Goal: Information Seeking & Learning: Learn about a topic

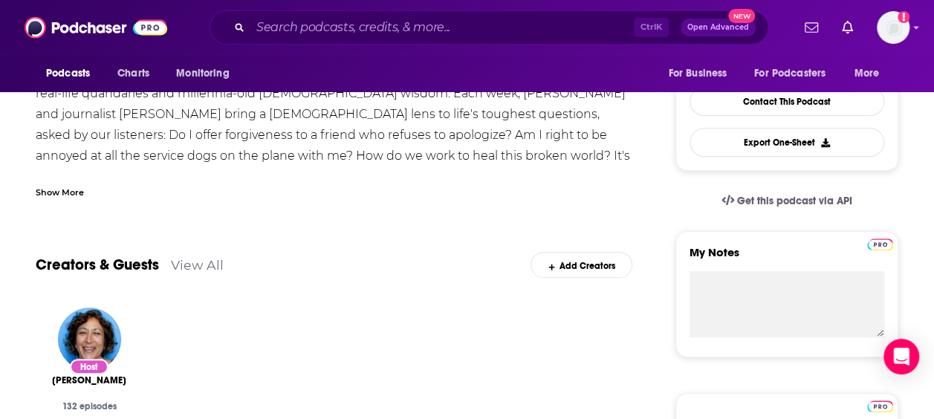
scroll to position [223, 0]
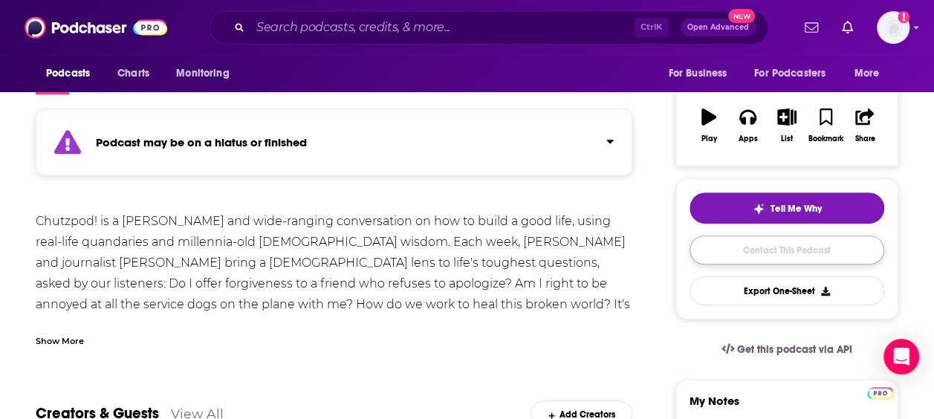
click at [762, 247] on link "Contact This Podcast" at bounding box center [786, 250] width 195 height 29
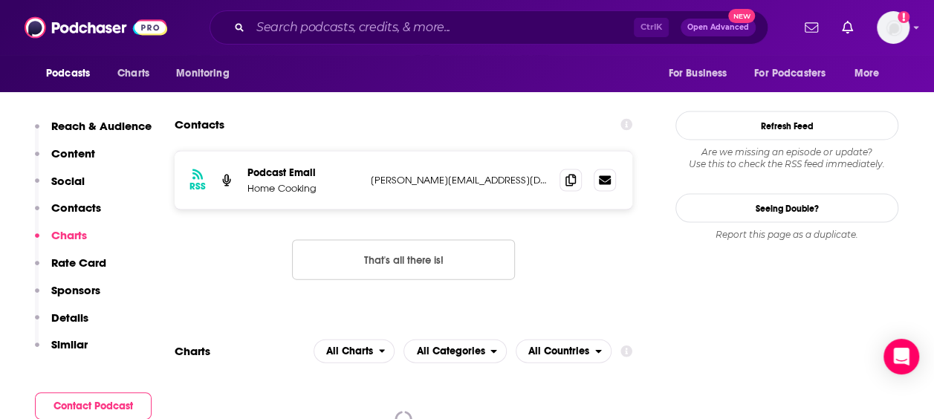
scroll to position [1408, 0]
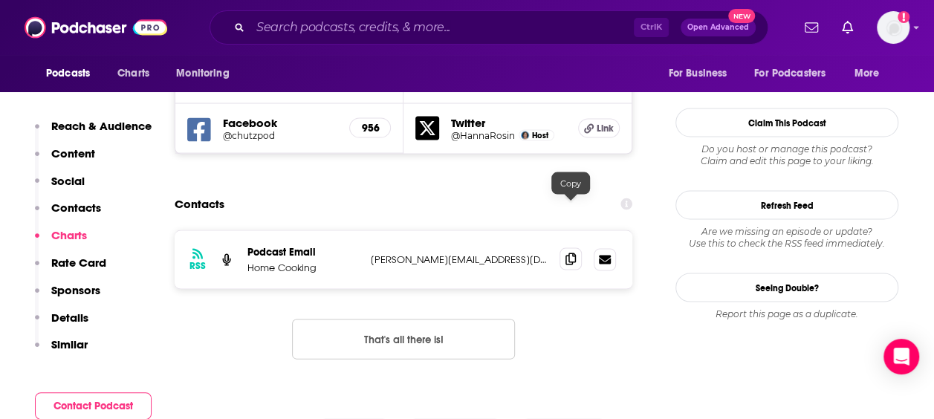
click at [565, 253] on icon at bounding box center [570, 259] width 10 height 12
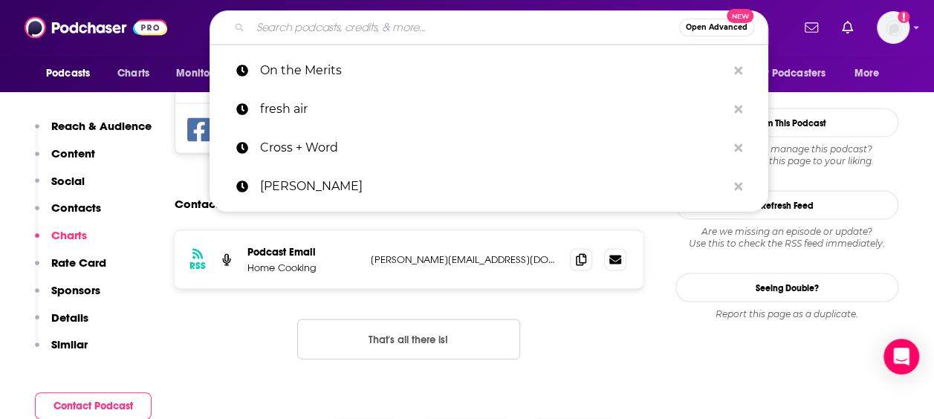
click at [373, 26] on input "Search podcasts, credits, & more..." at bounding box center [464, 28] width 429 height 24
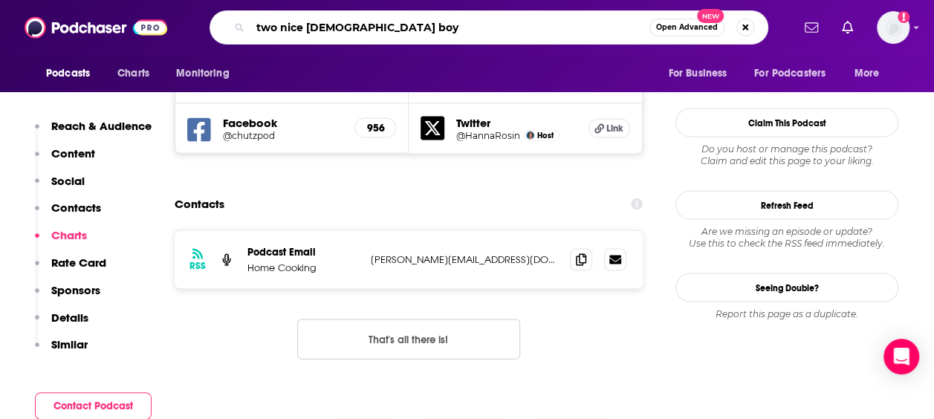
type input "two nice jewish boys"
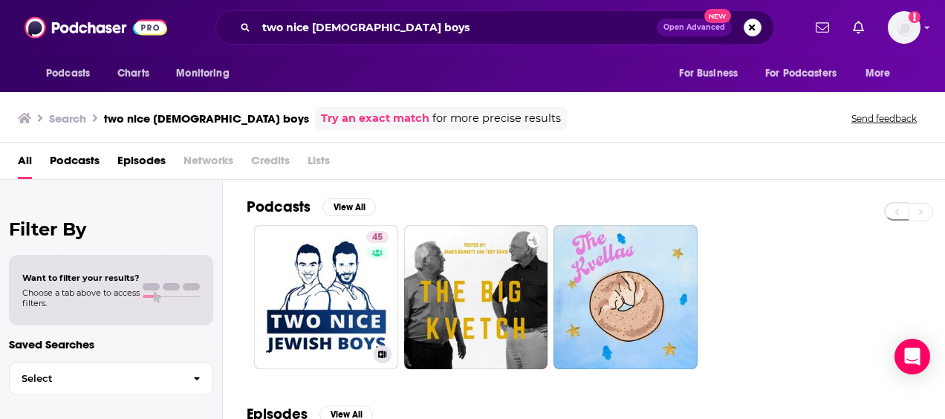
click at [348, 270] on div "Has guests" at bounding box center [376, 273] width 62 height 22
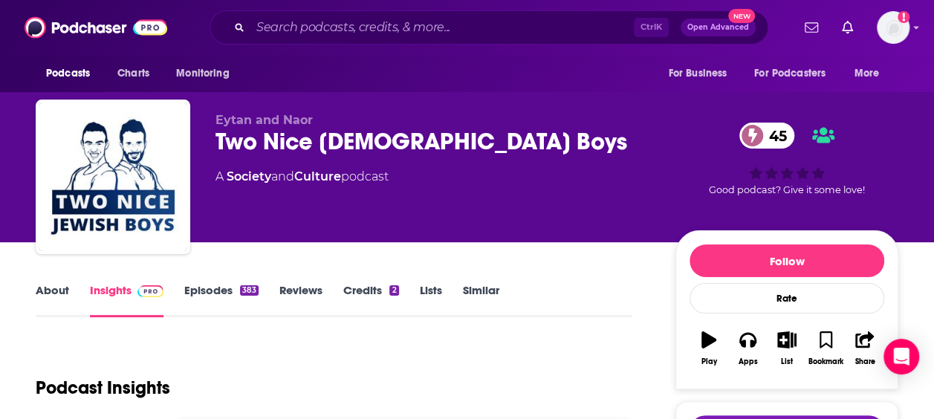
click at [208, 300] on link "Episodes 383" at bounding box center [221, 300] width 74 height 34
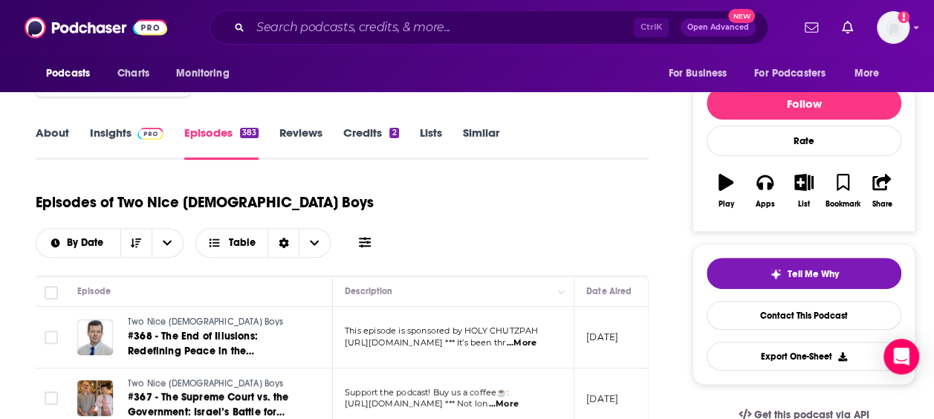
scroll to position [149, 0]
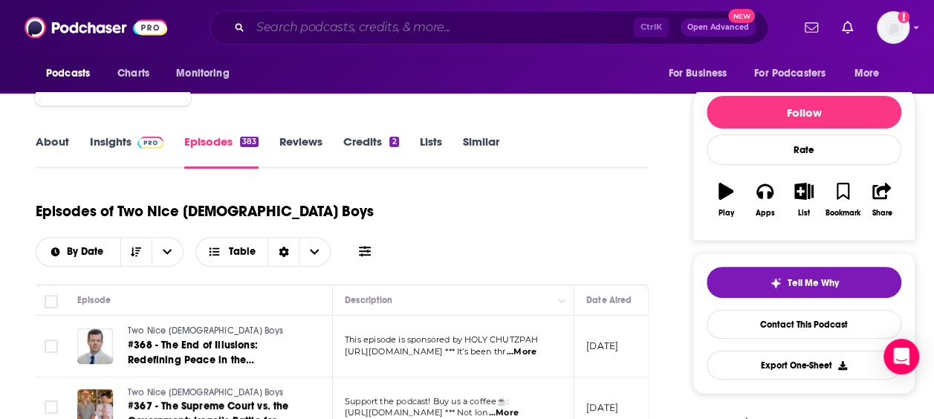
click at [464, 29] on input "Search podcasts, credits, & more..." at bounding box center [441, 28] width 383 height 24
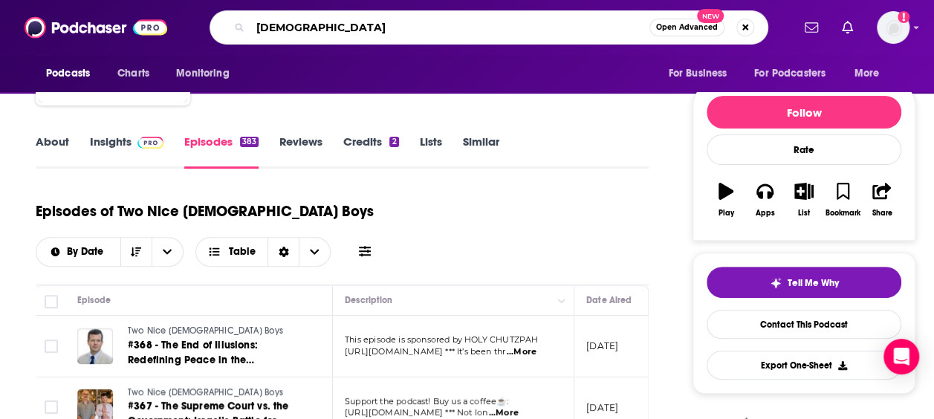
type input "jewish"
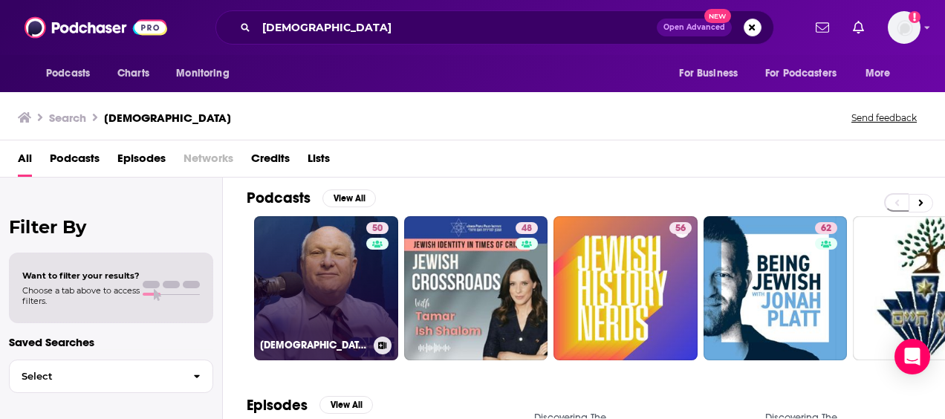
scroll to position [74, 0]
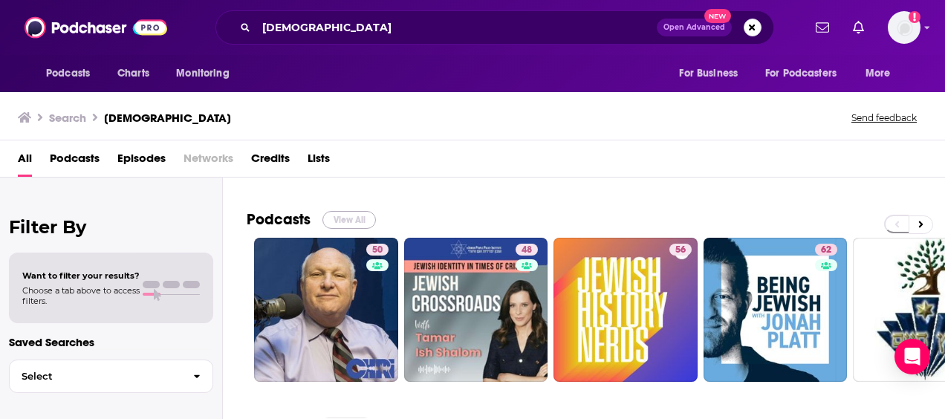
click at [337, 216] on button "View All" at bounding box center [348, 220] width 53 height 18
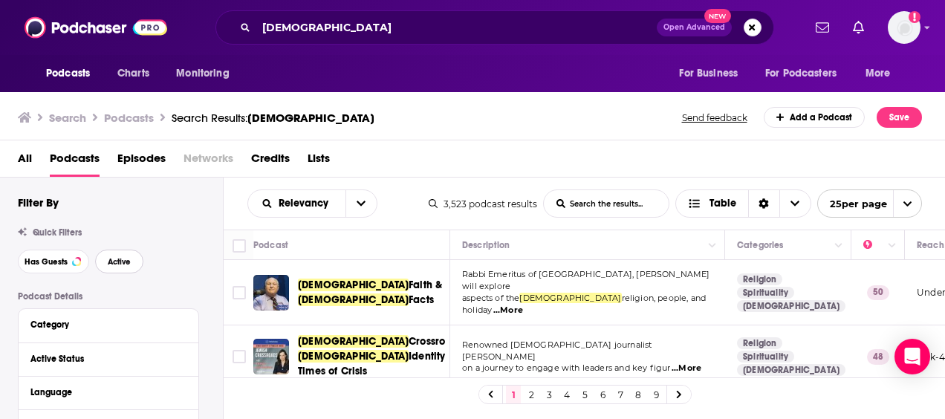
click at [117, 262] on span "Active" at bounding box center [119, 262] width 23 height 8
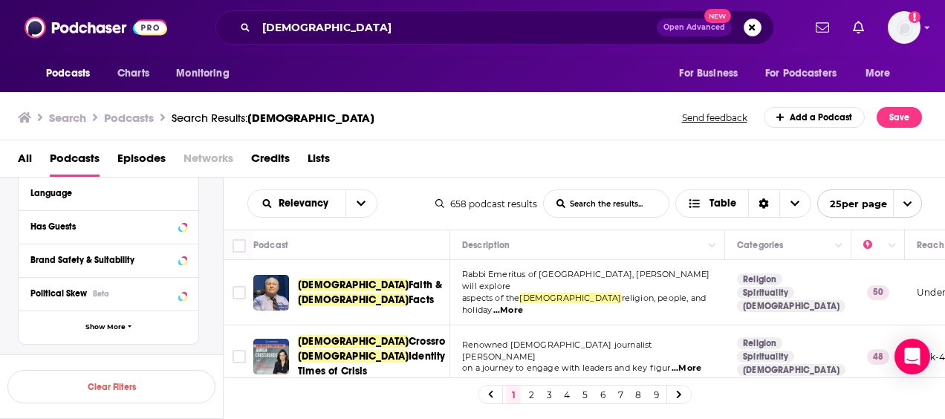
scroll to position [223, 0]
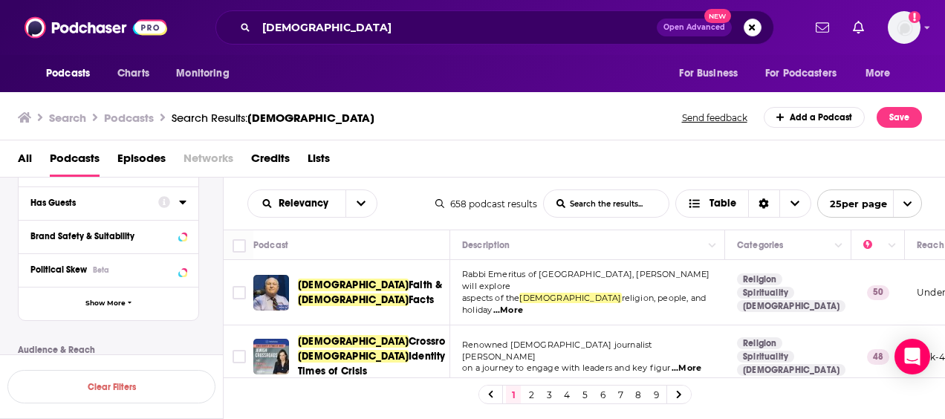
click at [74, 210] on button "Has Guests" at bounding box center [94, 202] width 128 height 19
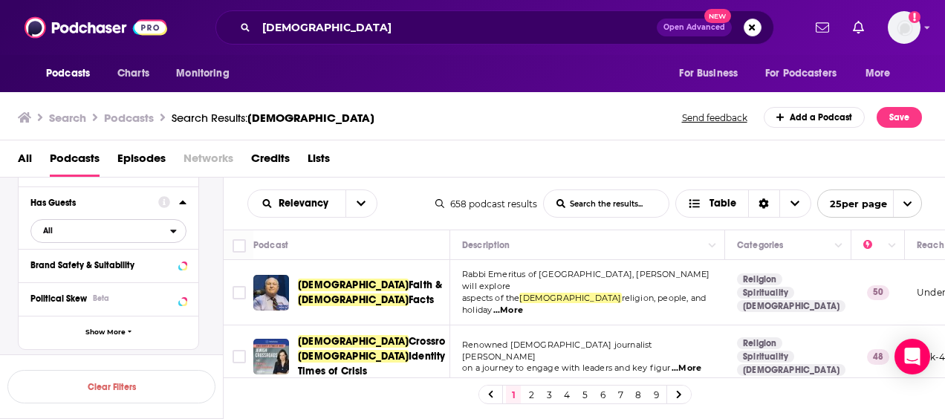
click at [89, 230] on span "All" at bounding box center [100, 230] width 139 height 19
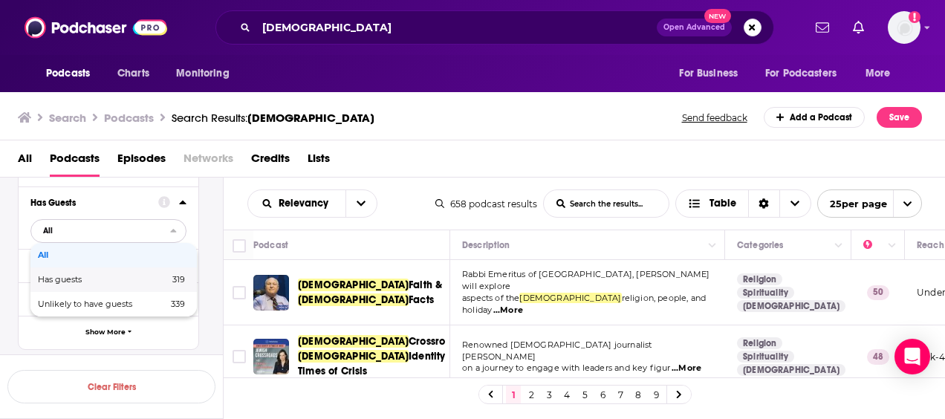
click at [86, 282] on span "Has guests" at bounding box center [82, 280] width 88 height 8
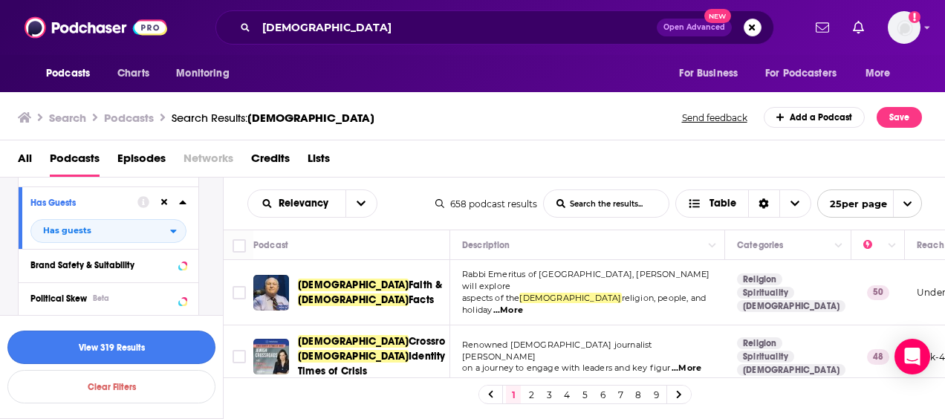
click at [130, 346] on button "View 319 Results" at bounding box center [111, 347] width 208 height 33
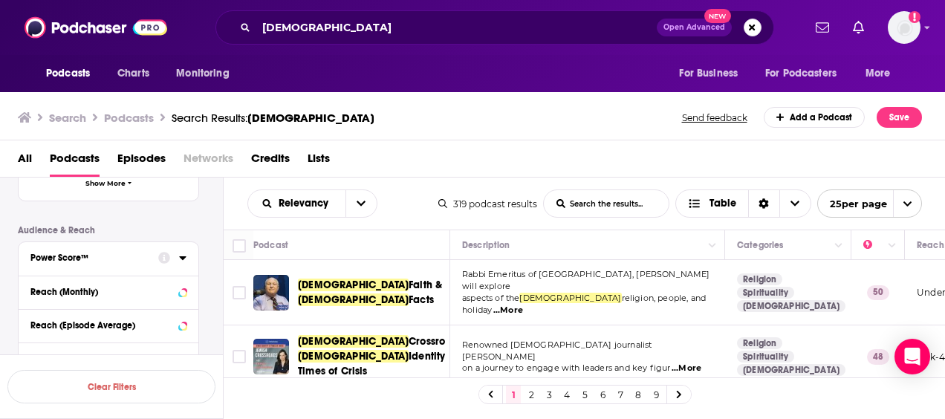
scroll to position [446, 0]
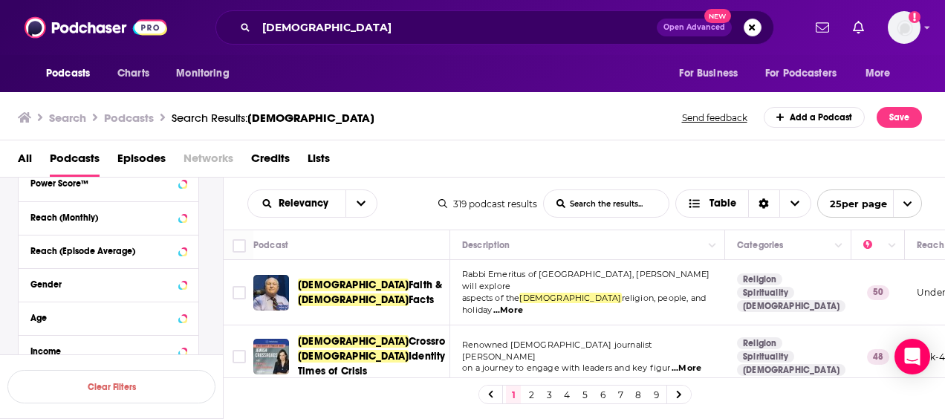
click at [110, 192] on button "Power Score™" at bounding box center [108, 183] width 156 height 19
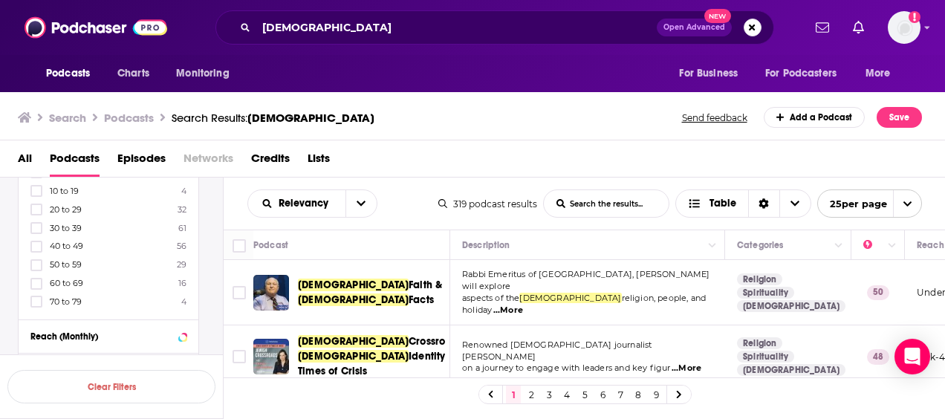
scroll to position [520, 0]
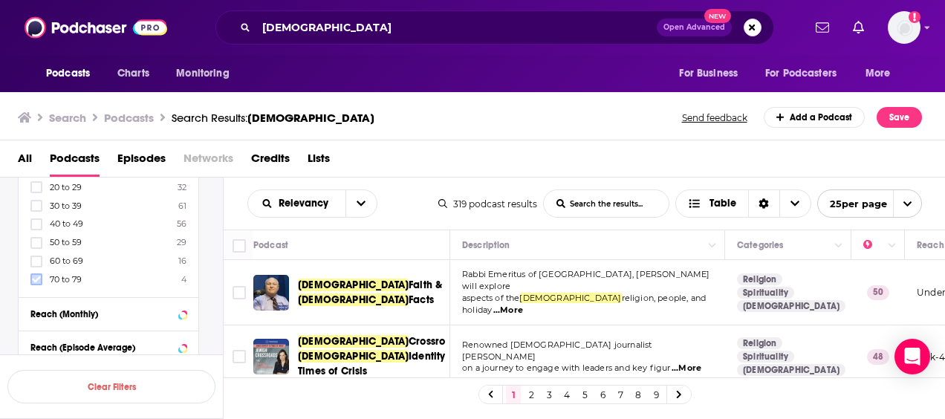
click at [34, 276] on icon at bounding box center [36, 279] width 9 height 7
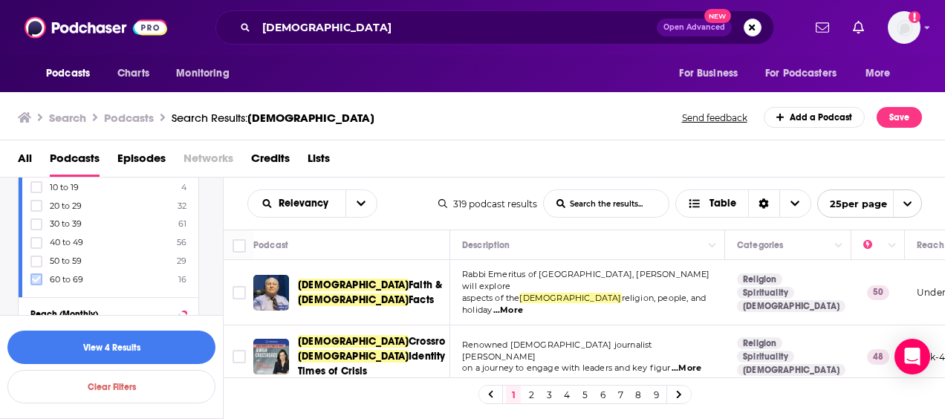
click at [30, 275] on label at bounding box center [36, 279] width 12 height 12
click at [97, 346] on button "View 20 Results" at bounding box center [111, 347] width 208 height 33
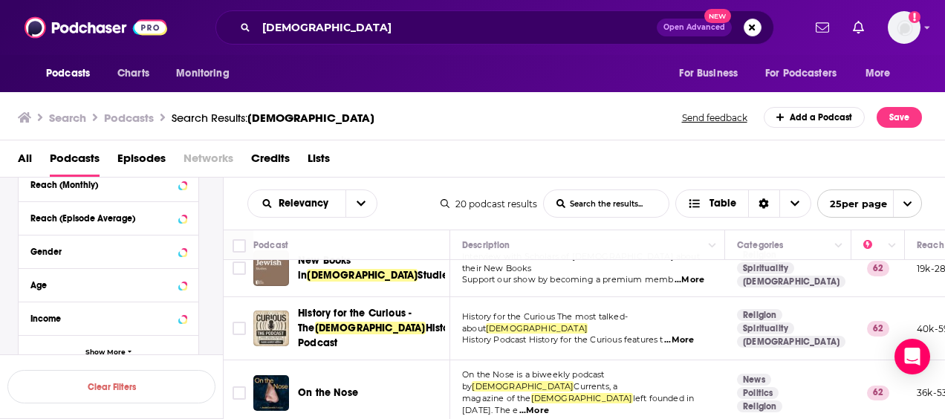
scroll to position [149, 0]
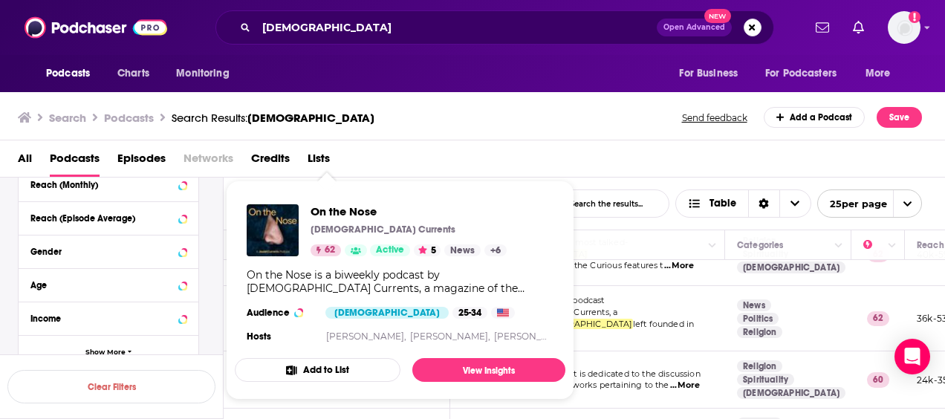
drag, startPoint x: 337, startPoint y: 305, endPoint x: 528, endPoint y: 146, distance: 248.5
click at [528, 146] on div "Search Podcasts Search Results: jewish Send feedback Add a Podcast Save All Pod…" at bounding box center [473, 254] width 946 height 330
drag, startPoint x: 321, startPoint y: 302, endPoint x: 356, endPoint y: 360, distance: 68.3
click at [356, 360] on div "Podcasts Charts Monitoring jewish Open Advanced New For Business For Podcasters…" at bounding box center [472, 209] width 945 height 419
click at [446, 154] on div "All Podcasts Episodes Networks Credits Lists" at bounding box center [476, 161] width 916 height 30
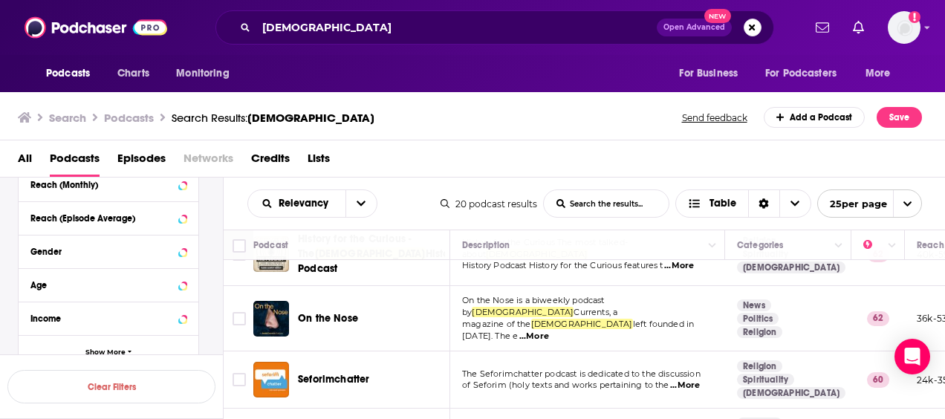
scroll to position [223, 0]
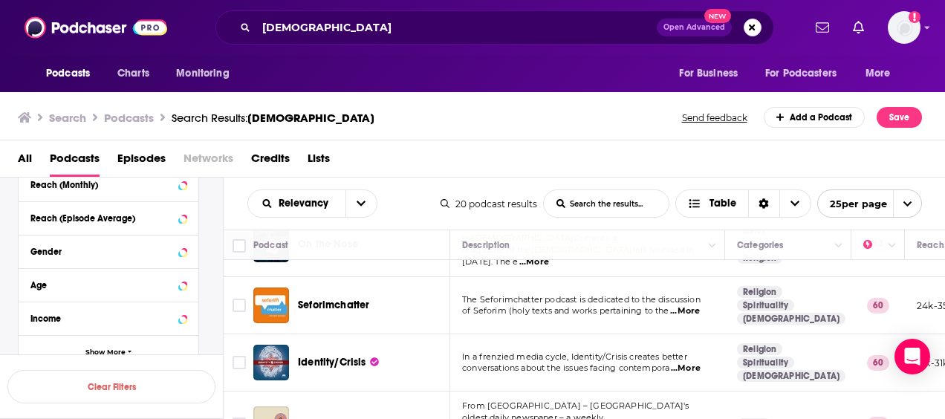
click at [685, 305] on span "...More" at bounding box center [685, 311] width 30 height 12
drag, startPoint x: 484, startPoint y: 305, endPoint x: 467, endPoint y: 305, distance: 16.3
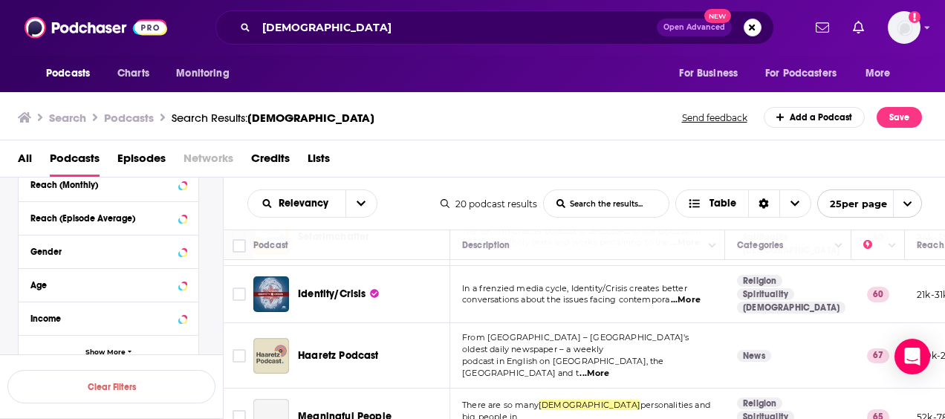
scroll to position [297, 0]
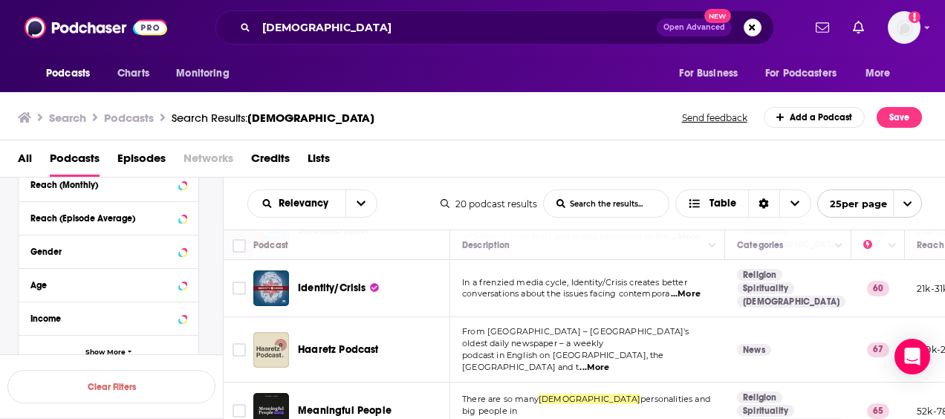
click at [547, 288] on span "conversations about the issues facing contempora" at bounding box center [565, 293] width 207 height 10
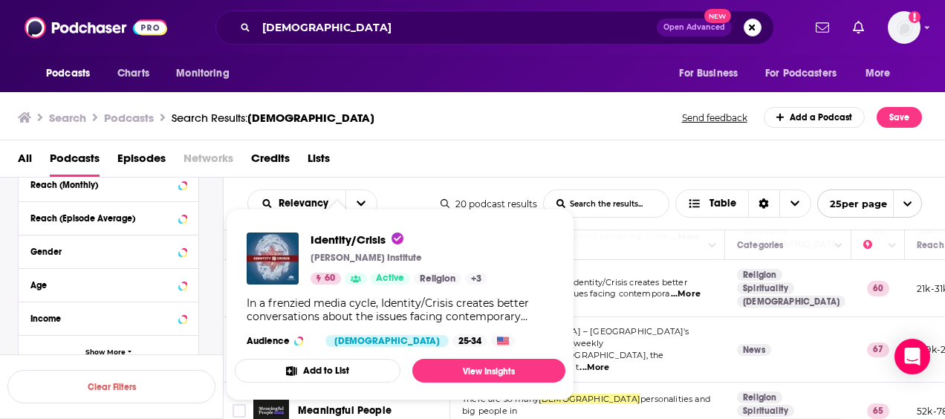
drag, startPoint x: 654, startPoint y: 303, endPoint x: 642, endPoint y: 302, distance: 12.0
click at [648, 317] on td "From Haaretz – Israel's oldest daily newspaper – a weekly podcast in English on…" at bounding box center [587, 349] width 275 height 65
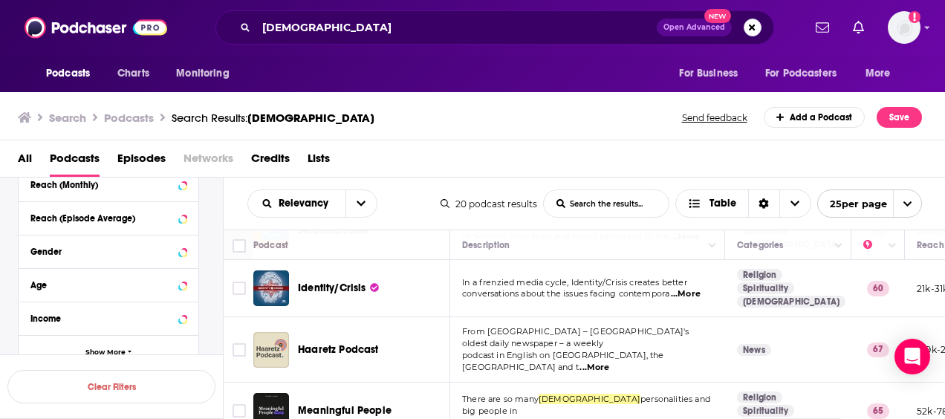
drag, startPoint x: 578, startPoint y: 322, endPoint x: 543, endPoint y: 322, distance: 34.9
click at [577, 326] on span "From Haaretz – Israel's oldest daily newspaper – a weekly" at bounding box center [575, 337] width 227 height 22
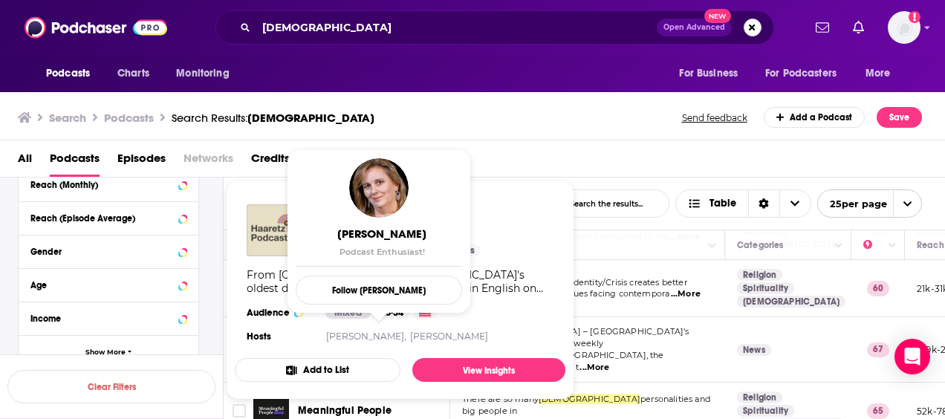
click at [594, 317] on td "From Haaretz – Israel's oldest daily newspaper – a weekly podcast in English on…" at bounding box center [587, 349] width 275 height 65
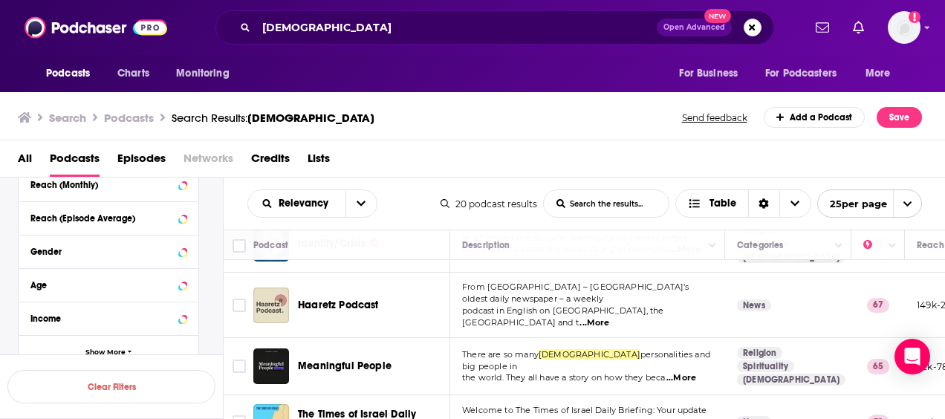
scroll to position [371, 0]
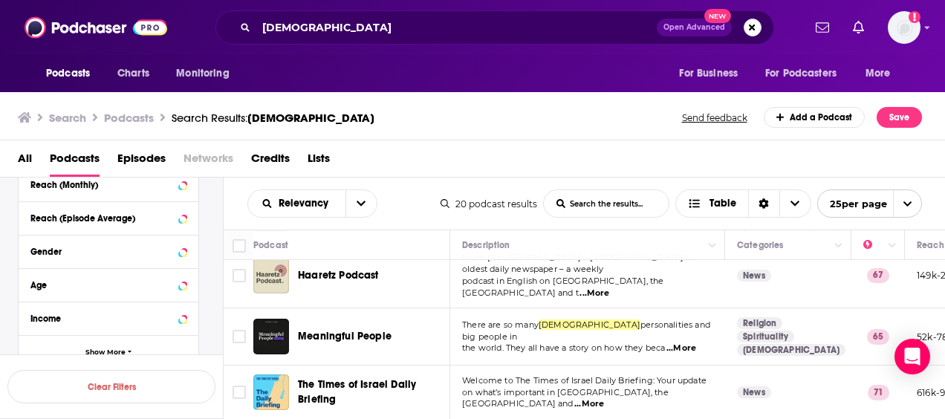
click at [600, 308] on td "There are so many Jewish personalities and big people in the world. They all ha…" at bounding box center [587, 336] width 275 height 57
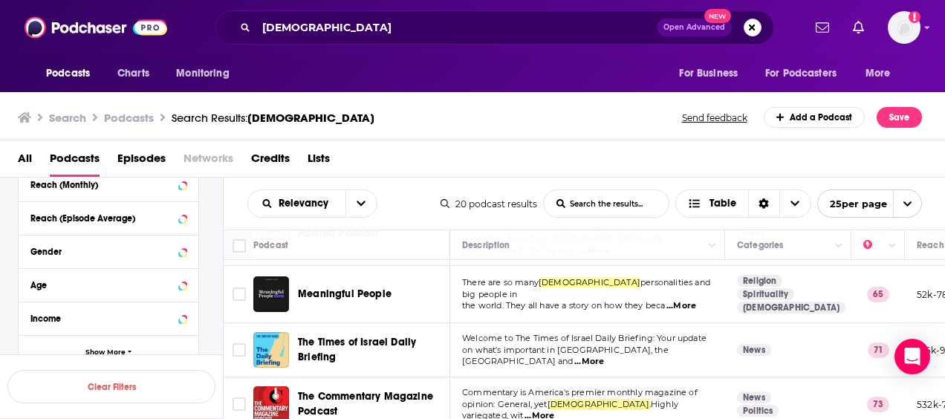
scroll to position [446, 0]
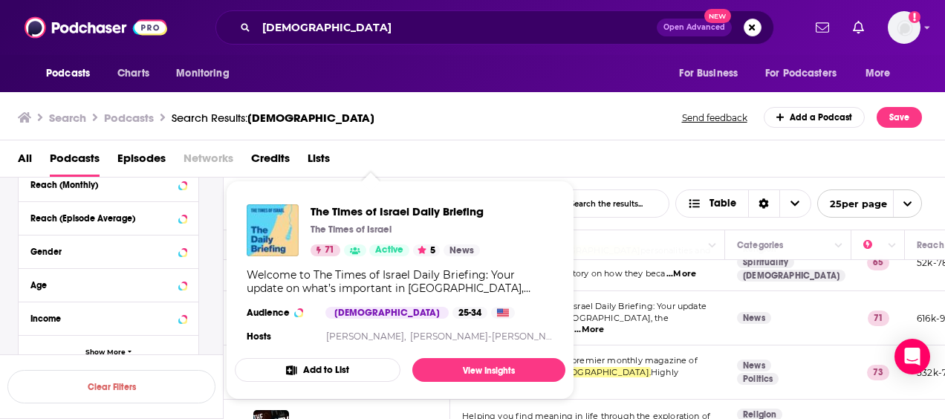
click at [639, 313] on span "on what’s important in Israel, the Middle East and" at bounding box center [565, 324] width 207 height 22
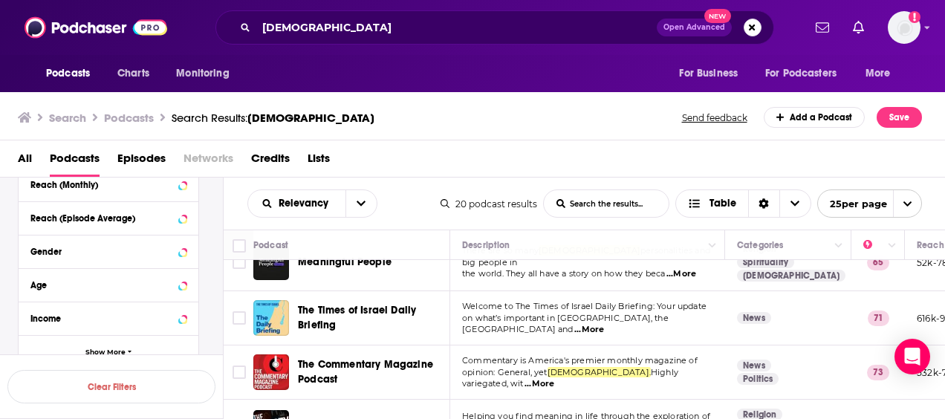
scroll to position [520, 0]
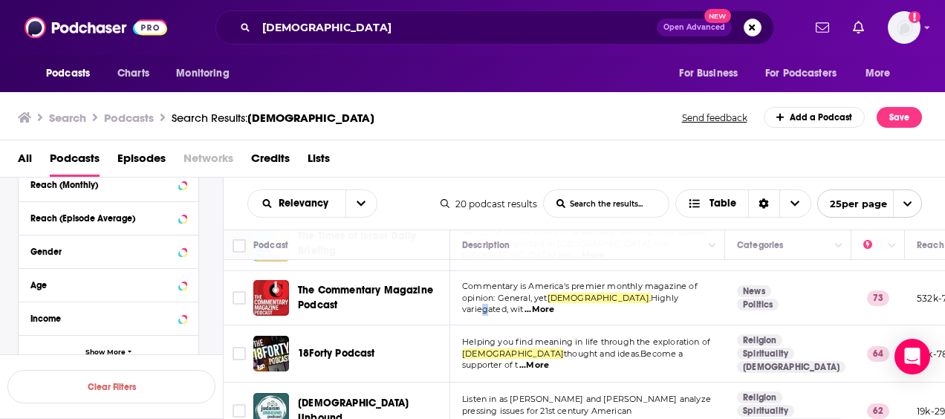
drag, startPoint x: 643, startPoint y: 307, endPoint x: 631, endPoint y: 280, distance: 29.3
click at [631, 293] on span "Highly variegated, wit" at bounding box center [570, 304] width 216 height 22
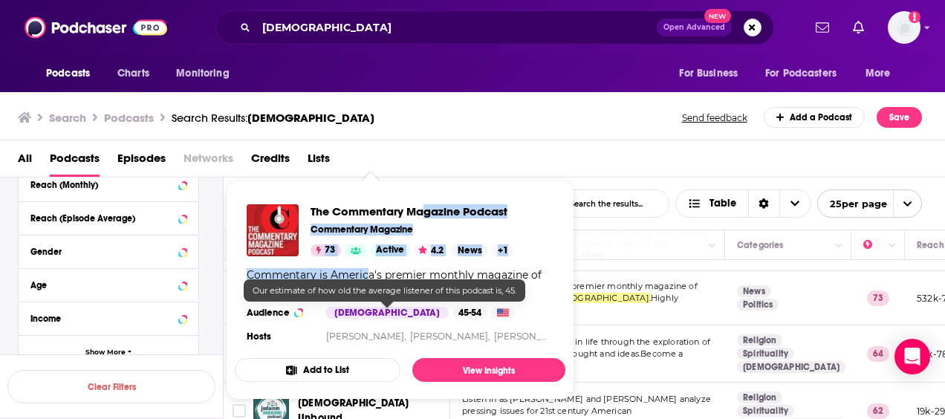
click at [421, 196] on div "The Commentary Magazine Podcast Commentary Magazine 73 Active 4.2 News + 1 Comm…" at bounding box center [400, 275] width 331 height 166
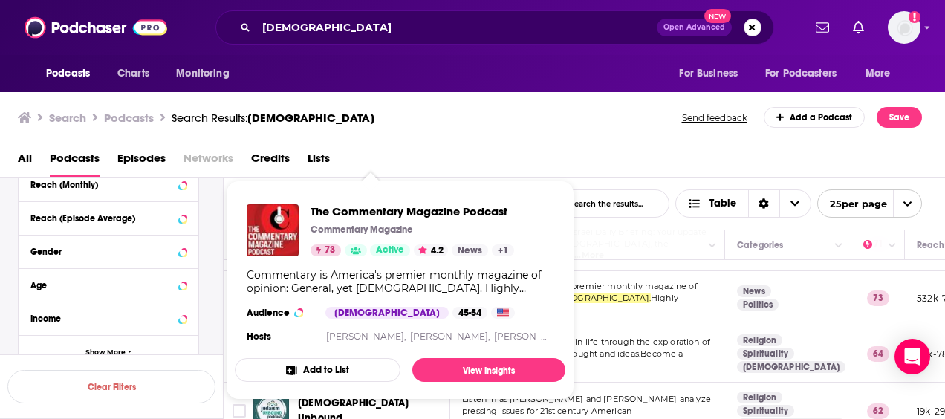
click at [621, 287] on td "Commentary is America's premier monthly magazine of opinion: General, yet Jewis…" at bounding box center [587, 298] width 275 height 54
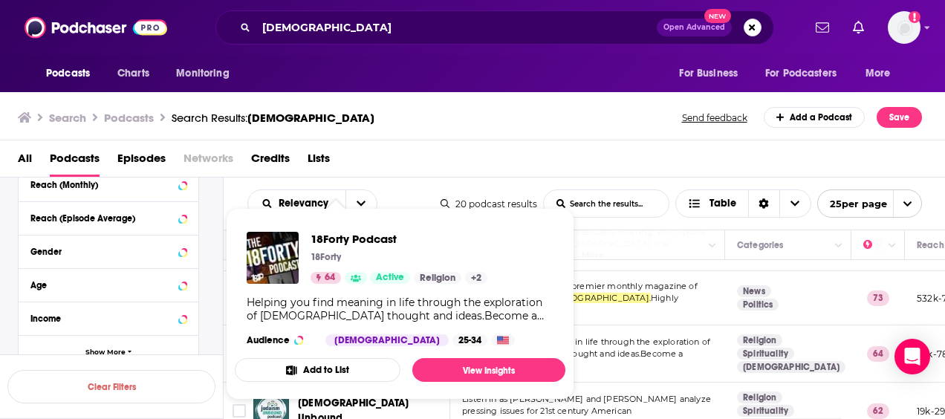
click at [597, 291] on td "Commentary is America's premier monthly magazine of opinion: General, yet Jewis…" at bounding box center [587, 298] width 275 height 54
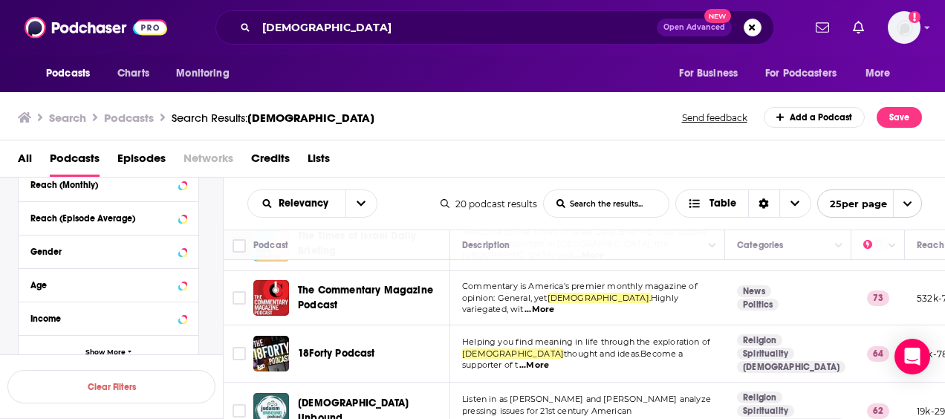
scroll to position [594, 0]
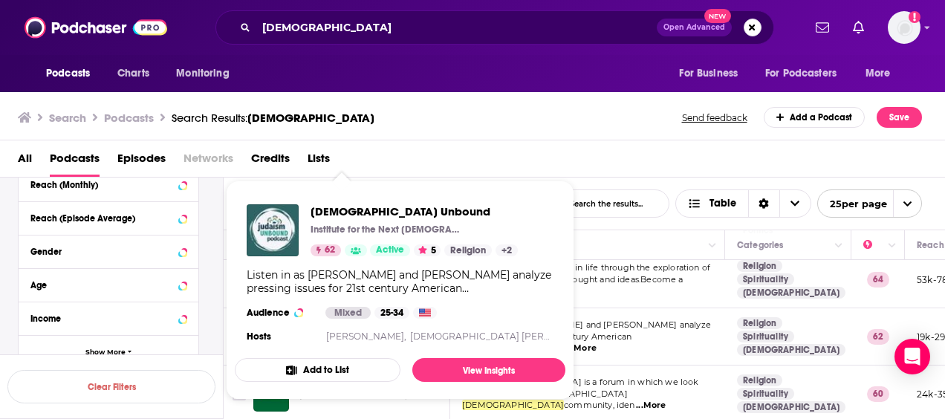
click at [631, 331] on span "pressing issues for 21st century American Judaism." at bounding box center [546, 342] width 169 height 22
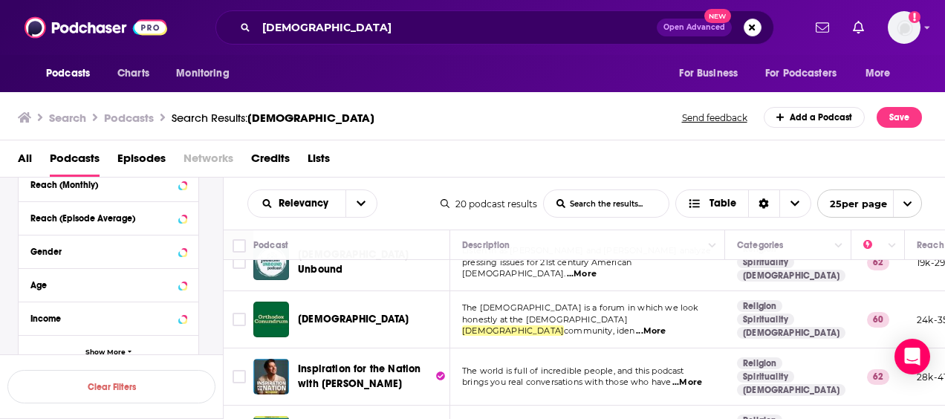
scroll to position [743, 0]
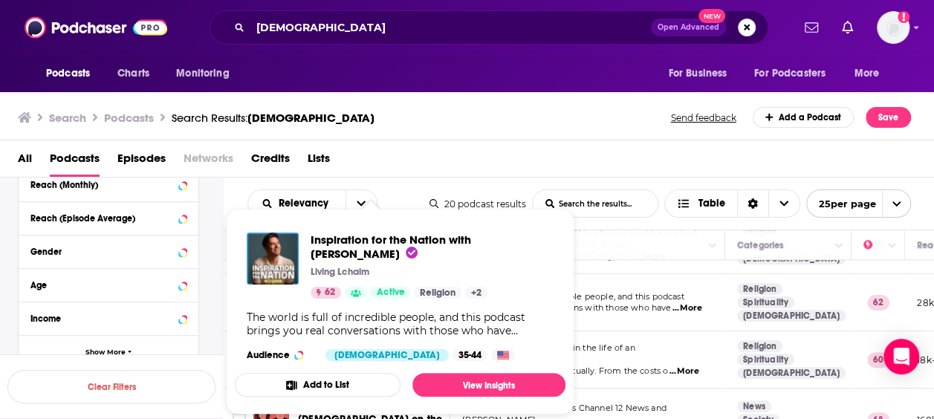
click at [588, 296] on td "The world is full of incredible people, and this podcast brings you real conver…" at bounding box center [587, 302] width 275 height 57
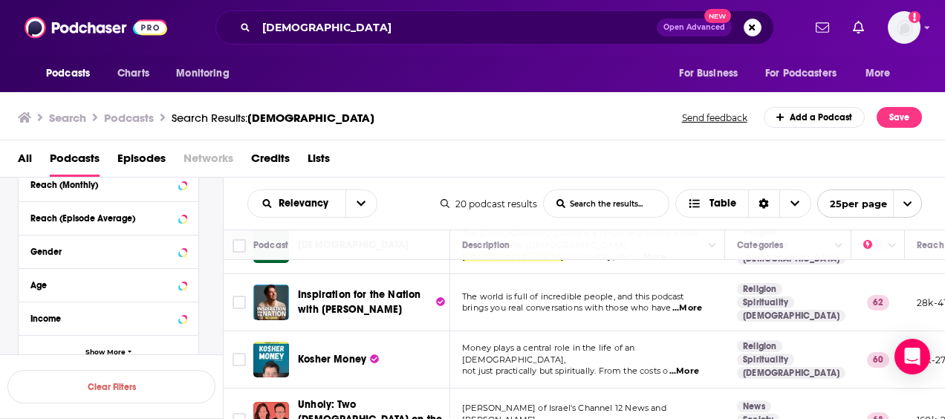
scroll to position [817, 0]
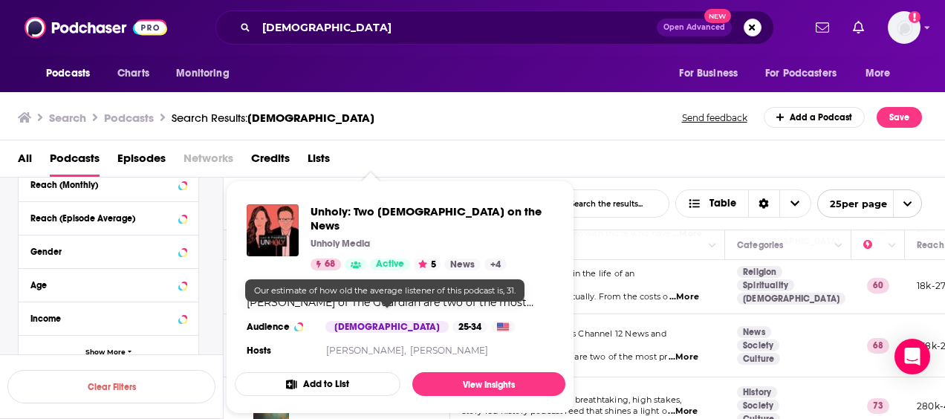
drag, startPoint x: 343, startPoint y: 305, endPoint x: 432, endPoint y: 326, distance: 91.5
click at [416, 336] on div "Podcasts Charts Monitoring jewish Open Advanced New For Business For Podcasters…" at bounding box center [472, 209] width 945 height 419
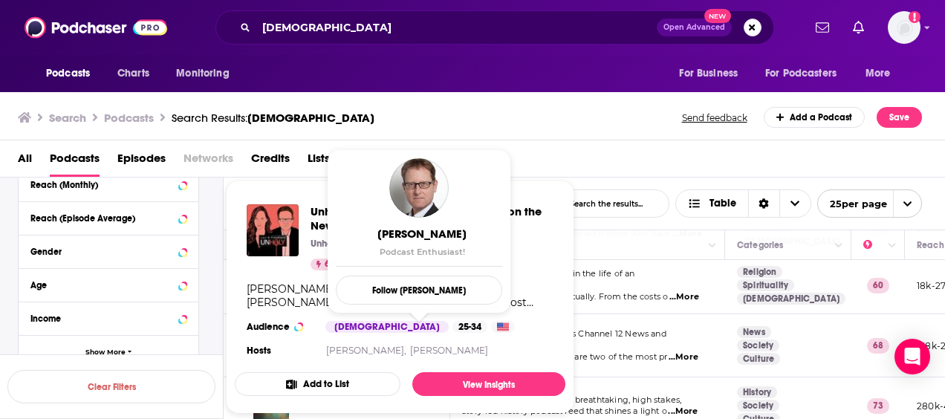
click at [657, 314] on td "Yonit Levi of Israel's Channel 12 News and Jonathan Freedland of The Guardian a…" at bounding box center [587, 345] width 275 height 63
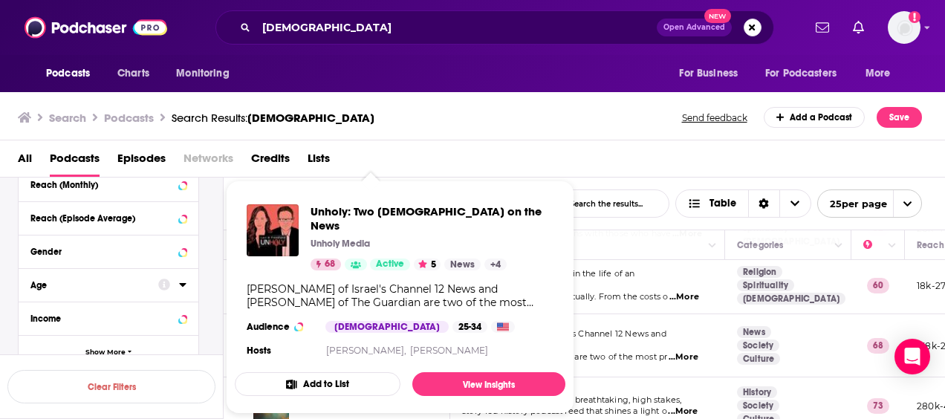
drag, startPoint x: 340, startPoint y: 314, endPoint x: 749, endPoint y: 15, distance: 506.1
click at [755, 9] on div "Podcasts Charts Monitoring jewish Open Advanced New For Business For Podcasters…" at bounding box center [472, 209] width 945 height 419
drag, startPoint x: 646, startPoint y: 296, endPoint x: 639, endPoint y: 299, distance: 8.0
click at [646, 314] on td "Yonit Levi of Israel's Channel 12 News and Jonathan Freedland of The Guardian a…" at bounding box center [587, 345] width 275 height 63
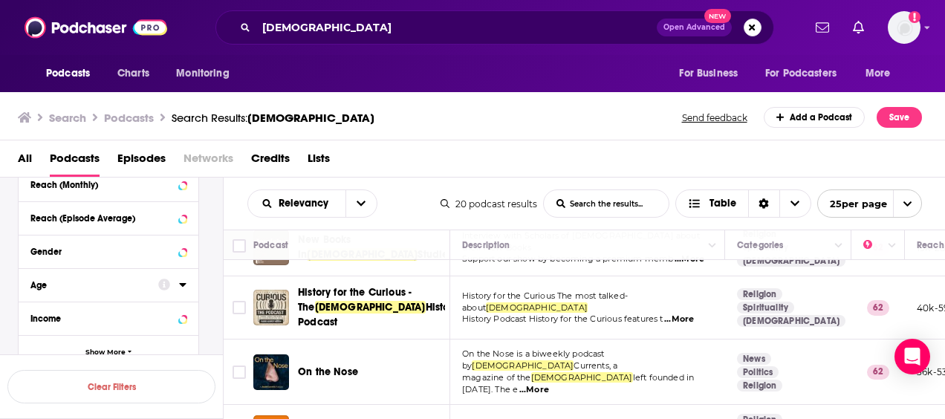
scroll to position [0, 0]
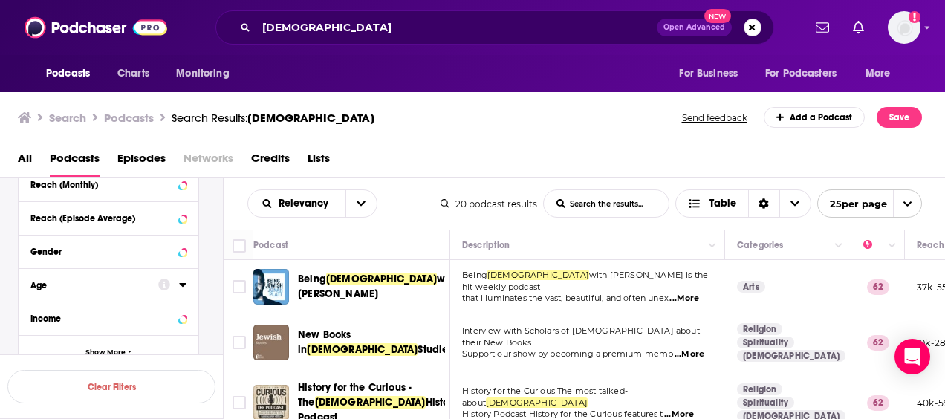
click at [432, 134] on div "Search Podcasts Search Results: jewish Send feedback Add a Podcast Save" at bounding box center [473, 114] width 946 height 51
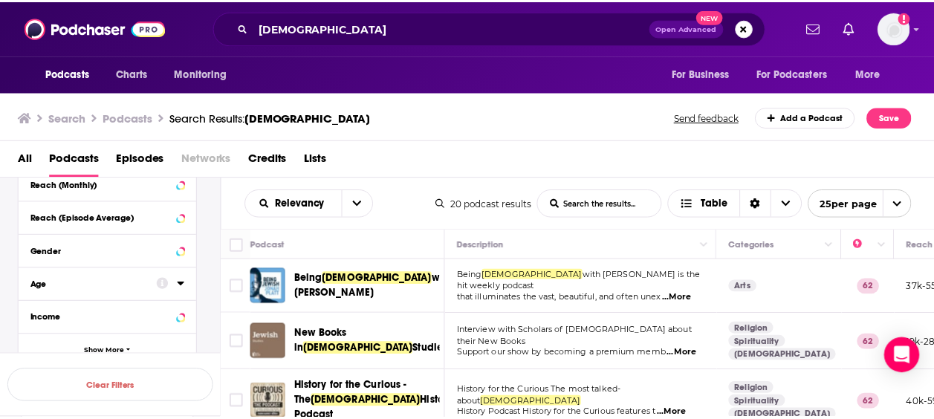
scroll to position [74, 0]
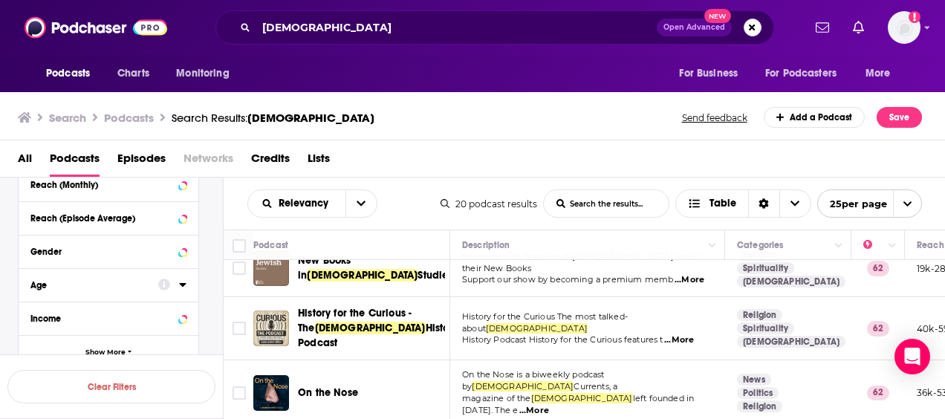
click at [383, 48] on div "Podcasts Charts Monitoring jewish Open Advanced New For Business For Podcasters…" at bounding box center [472, 27] width 945 height 55
click at [378, 27] on input "jewish" at bounding box center [456, 28] width 400 height 24
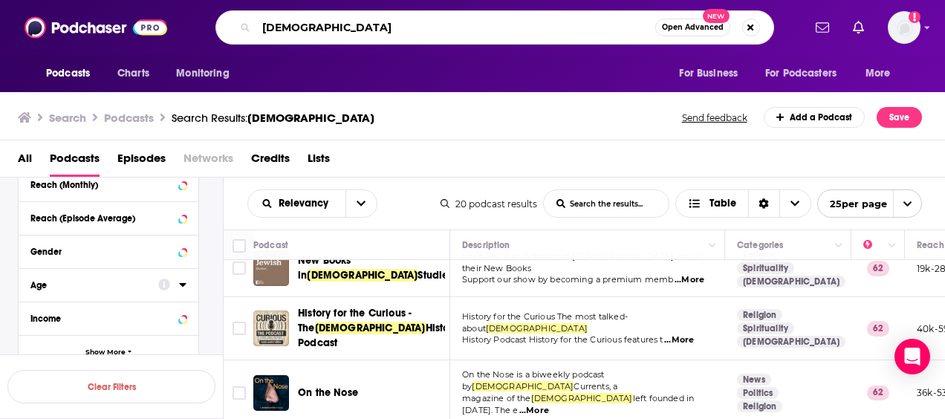
click at [378, 27] on input "jewish" at bounding box center [455, 28] width 399 height 24
paste input "Rootless"
type input "Rootless"
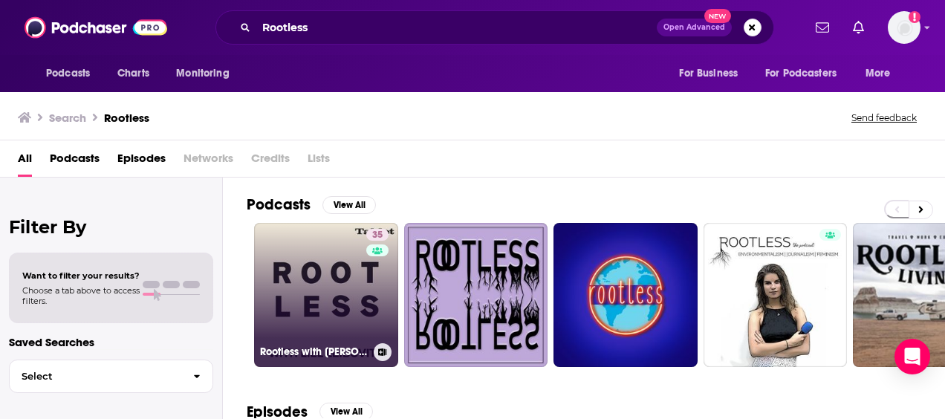
click at [311, 273] on link "35 Rootless with Liel Leibovitz" at bounding box center [326, 295] width 144 height 144
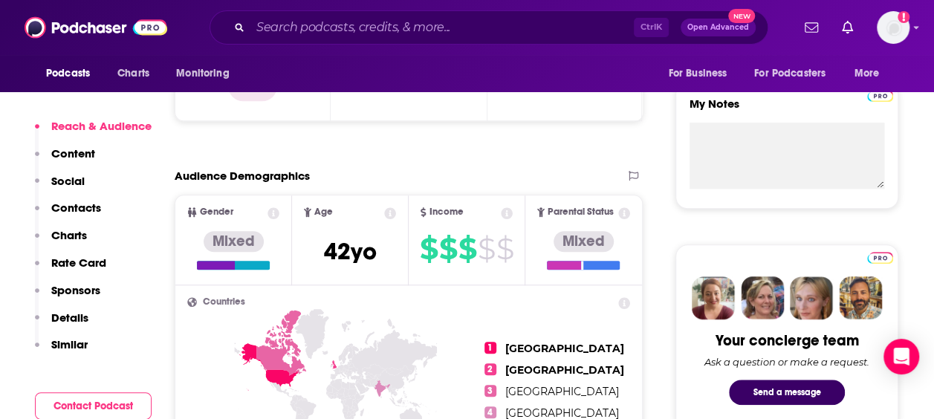
scroll to position [149, 0]
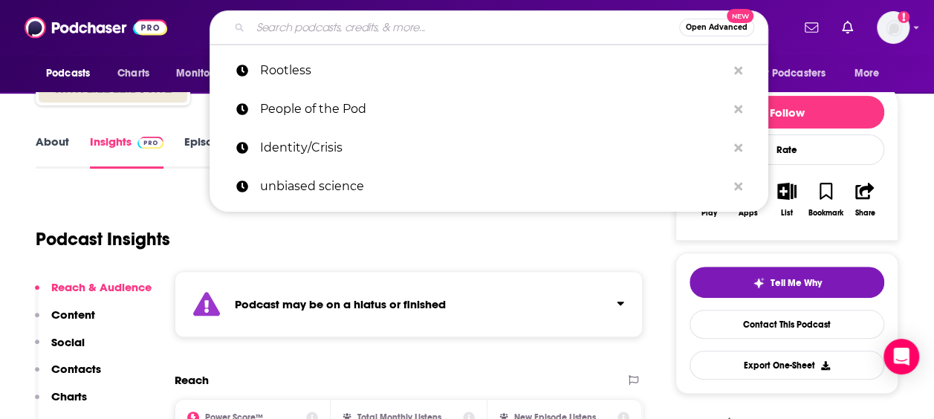
click at [382, 19] on input "Search podcasts, credits, & more..." at bounding box center [464, 28] width 429 height 24
paste input "Judaism Unbound"
type input "Judaism Unbound"
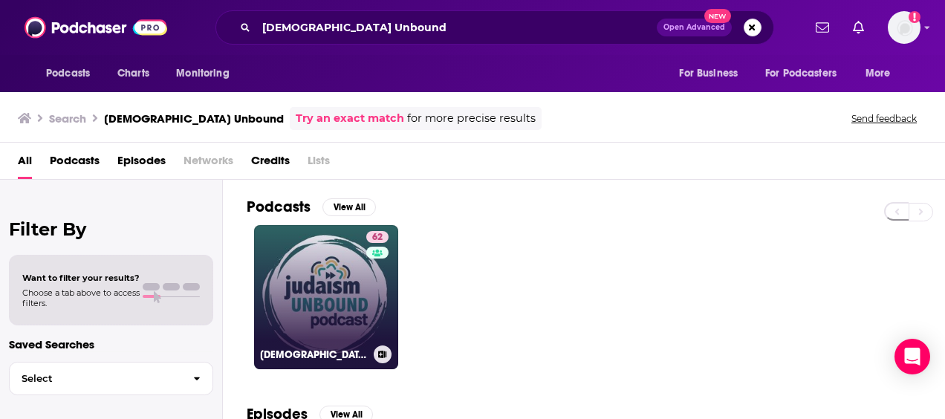
click at [336, 288] on link "62 Judaism Unbound" at bounding box center [326, 297] width 144 height 144
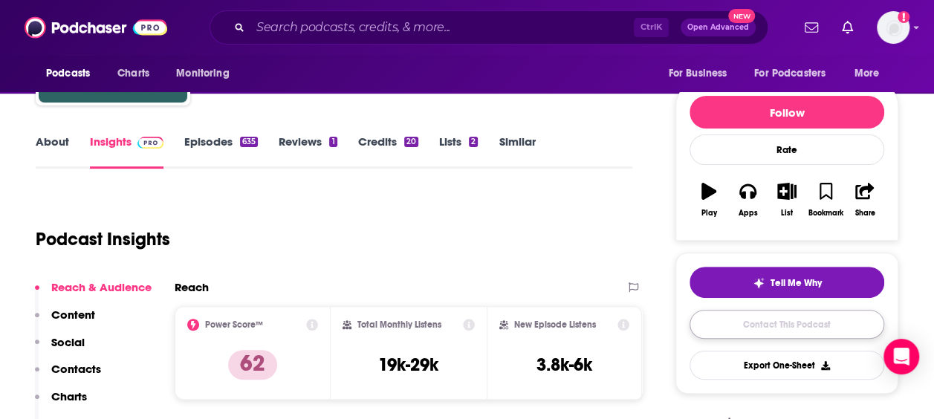
click at [770, 330] on link "Contact This Podcast" at bounding box center [786, 324] width 195 height 29
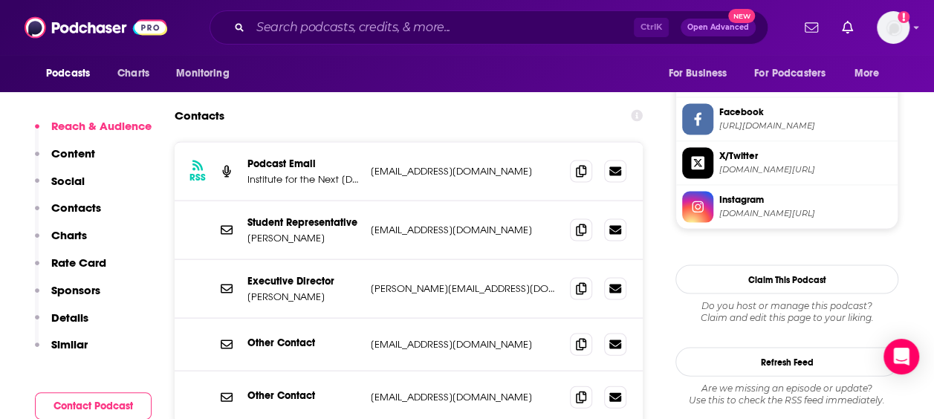
scroll to position [1374, 0]
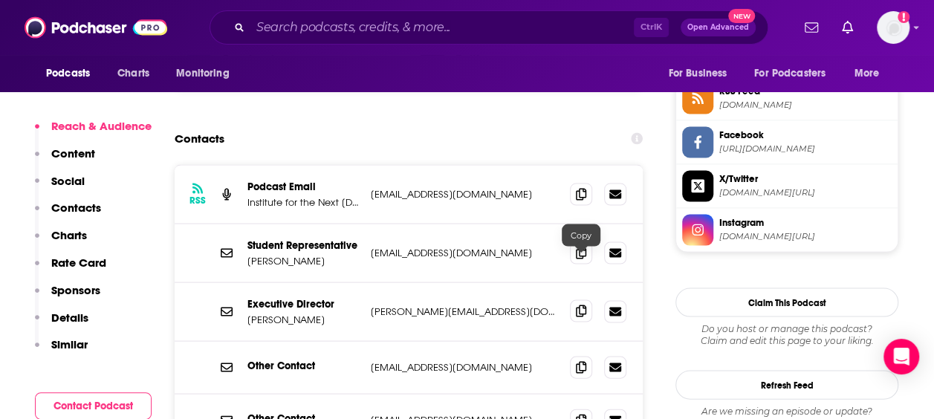
click at [580, 305] on icon at bounding box center [581, 311] width 10 height 12
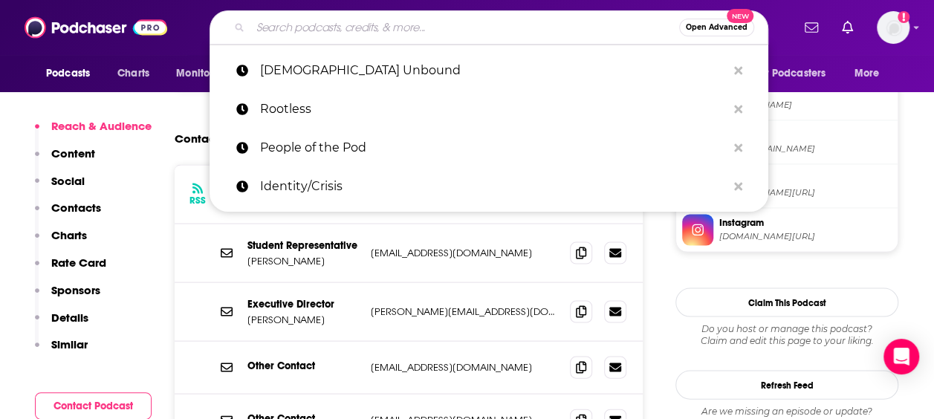
click at [349, 27] on input "Search podcasts, credits, & more..." at bounding box center [464, 28] width 429 height 24
paste input "Two Nice Jewish Boys"
type input "Two Nice Jewish Boys"
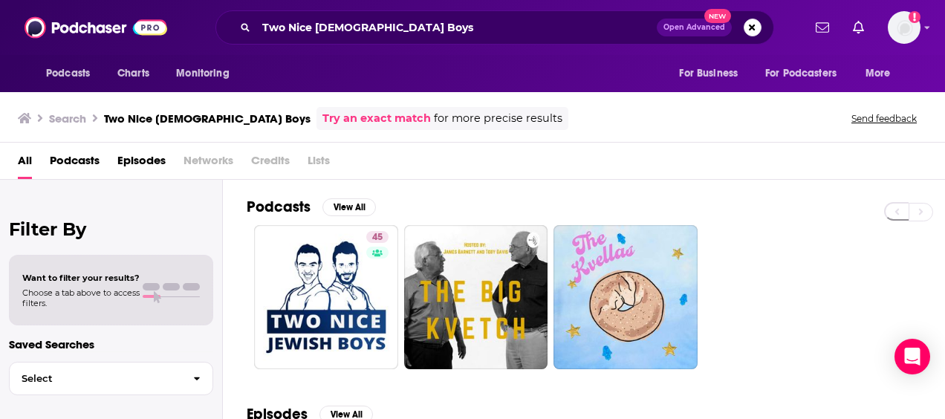
drag, startPoint x: 870, startPoint y: 184, endPoint x: 582, endPoint y: 218, distance: 289.5
click at [869, 183] on div "Podcasts View All 45" at bounding box center [596, 283] width 698 height 207
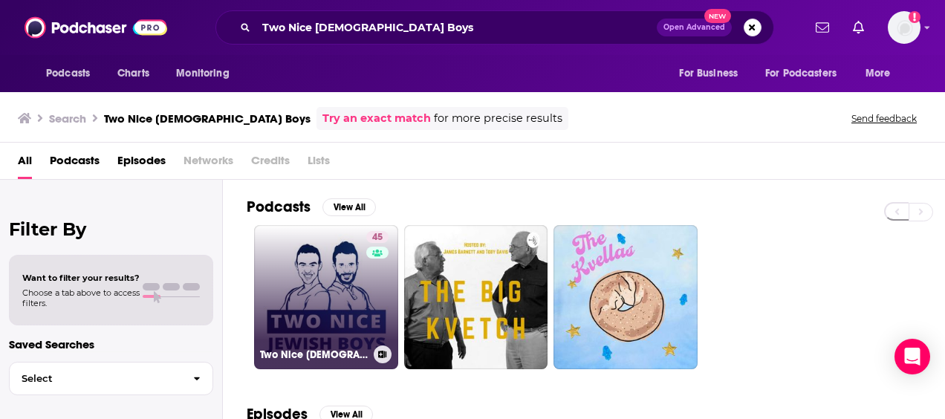
click at [349, 273] on link "45 Two Nice Jewish Boys" at bounding box center [326, 297] width 144 height 144
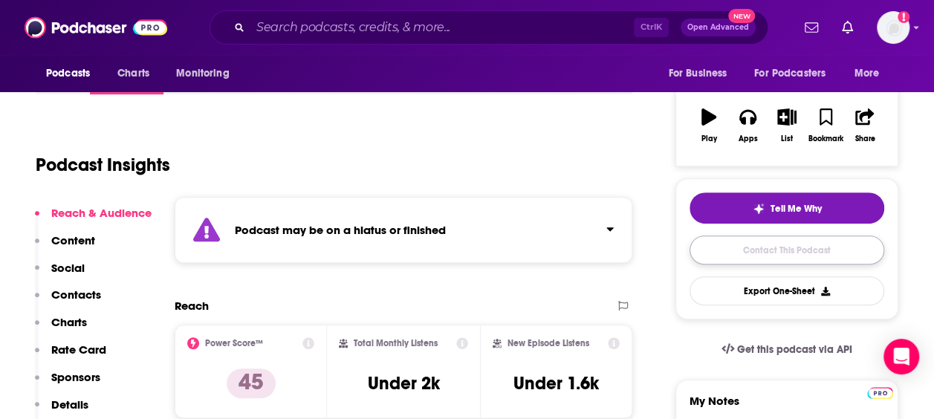
click at [796, 238] on link "Contact This Podcast" at bounding box center [786, 250] width 195 height 29
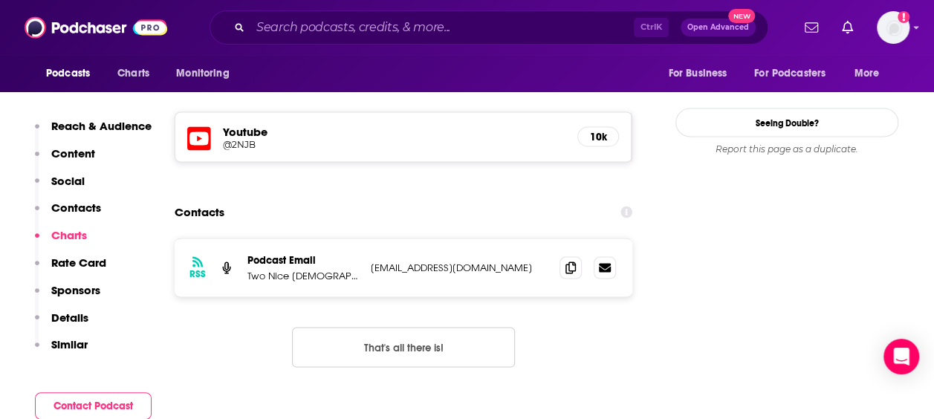
scroll to position [1364, 0]
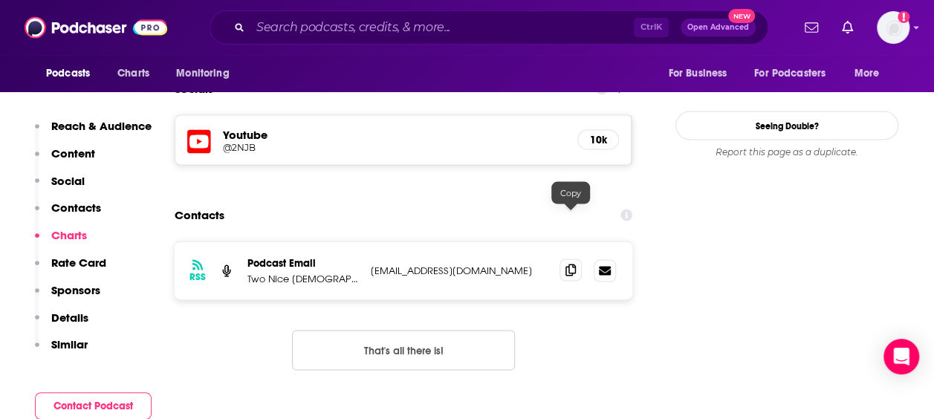
click at [562, 259] on span at bounding box center [570, 270] width 22 height 22
click at [310, 27] on input "Search podcasts, credits, & more..." at bounding box center [441, 28] width 383 height 24
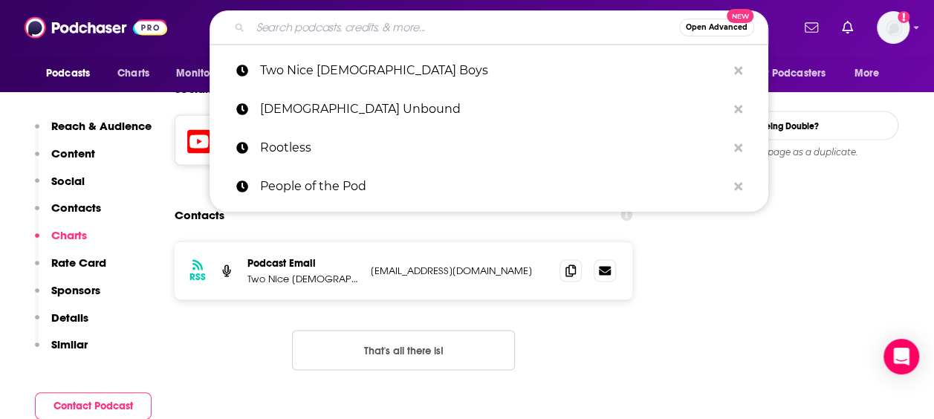
paste input "For Heaven’s Sake"
type input "For Heaven’s Sake"
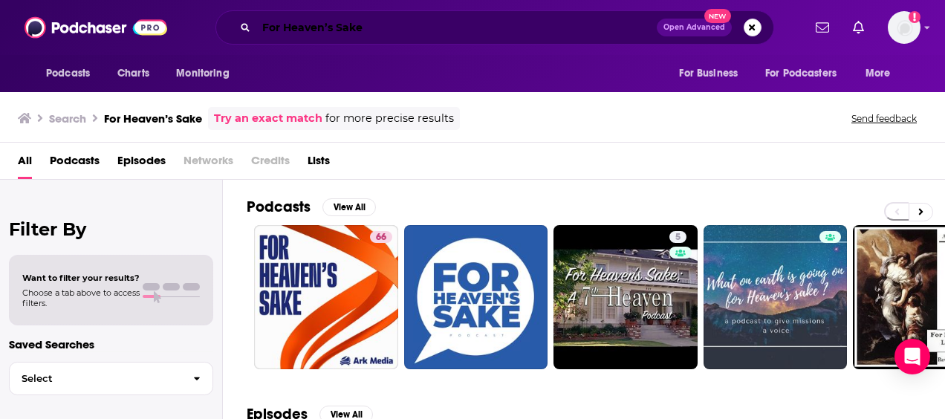
click at [326, 19] on input "For Heaven’s Sake" at bounding box center [456, 28] width 400 height 24
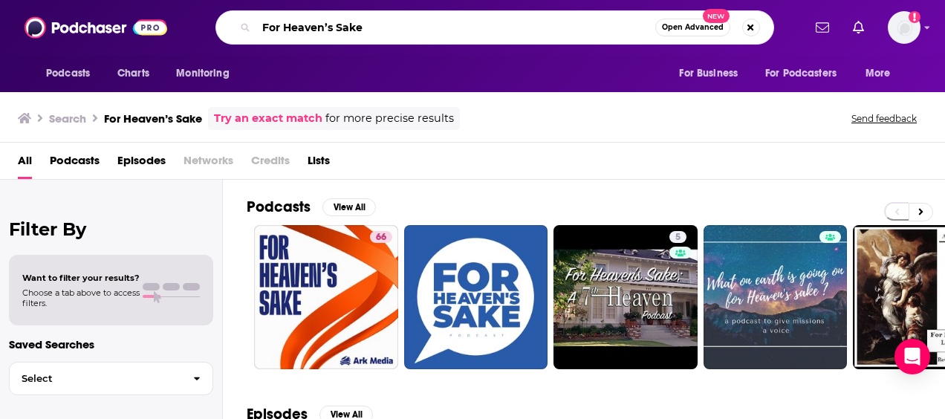
click at [326, 19] on input "For Heaven’s Sake" at bounding box center [455, 28] width 399 height 24
paste input "Wondering Jews with Mijal and Noam"
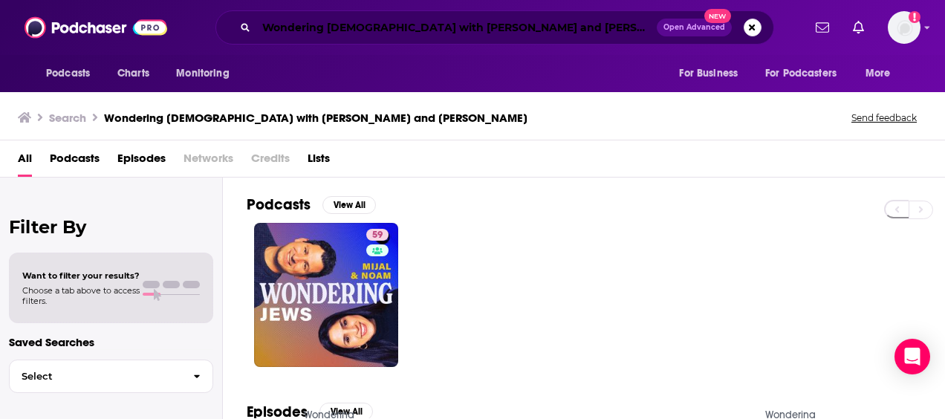
click at [351, 16] on input "Wondering Jews with Mijal and Noam" at bounding box center [456, 28] width 400 height 24
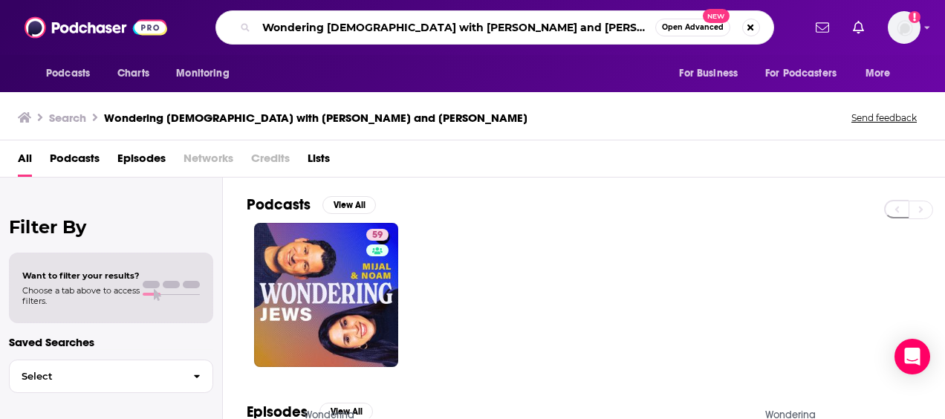
click at [351, 16] on input "Wondering Jews with Mijal and Noam" at bounding box center [455, 28] width 399 height 24
paste input "Two Freaked‑Out Jews"
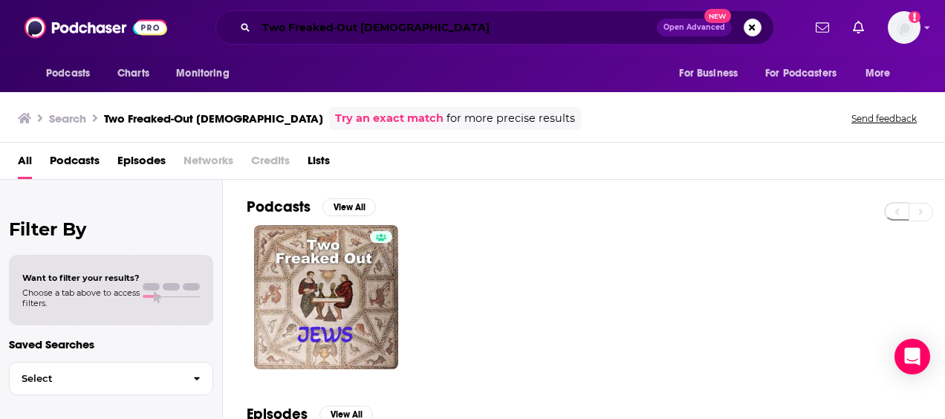
click at [334, 35] on input "Two Freaked‑Out Jews" at bounding box center [456, 28] width 400 height 24
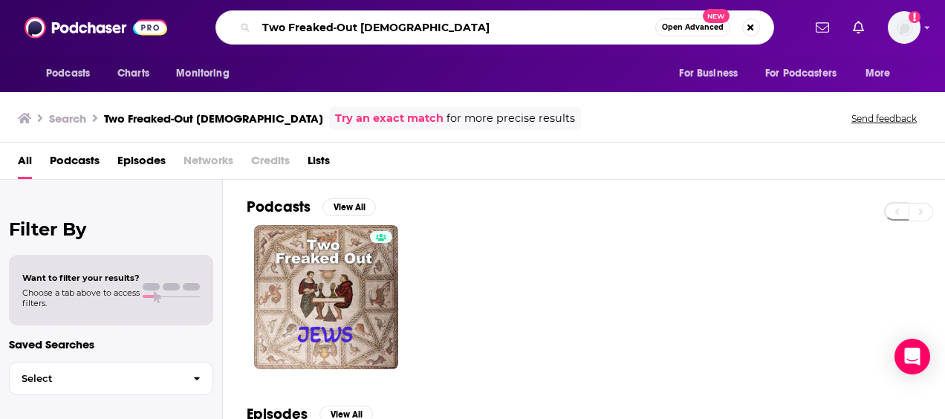
click at [334, 35] on input "Two Freaked‑Out Jews" at bounding box center [455, 28] width 399 height 24
paste input "And Here’s Modi"
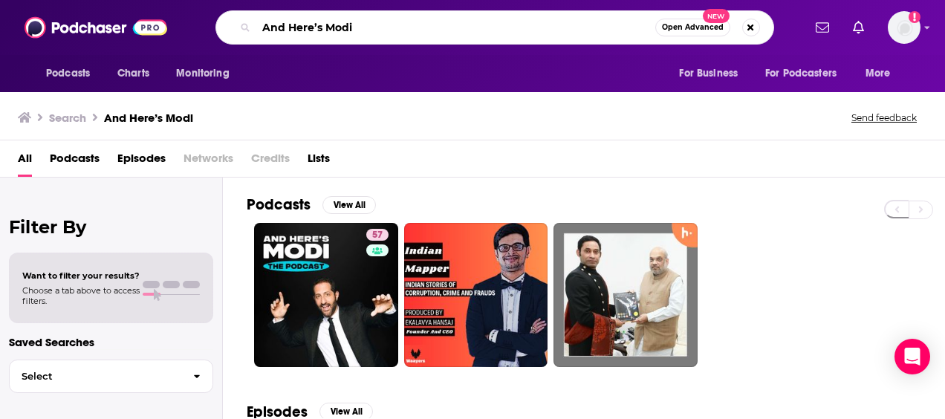
click at [328, 38] on input "And Here’s Modi" at bounding box center [455, 28] width 399 height 24
paste input "Jew Oughta Know,"
type input "Jew Oughta Know"
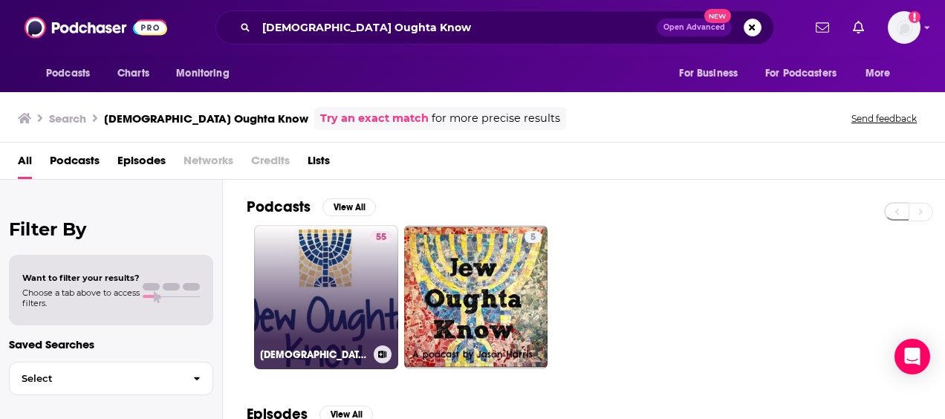
click at [322, 290] on link "55 Jew Oughta Know" at bounding box center [326, 297] width 144 height 144
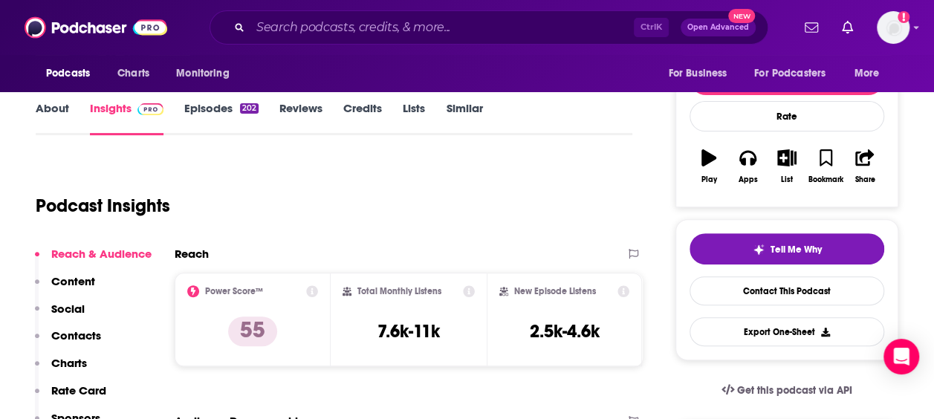
scroll to position [74, 0]
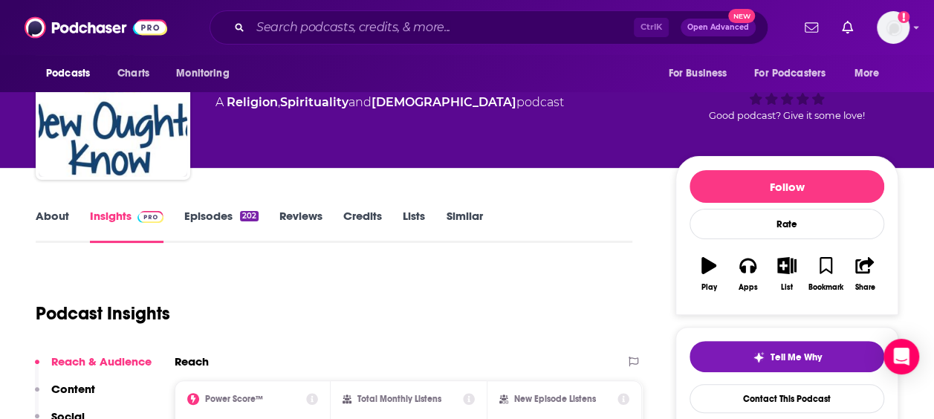
click at [60, 227] on link "About" at bounding box center [52, 226] width 33 height 34
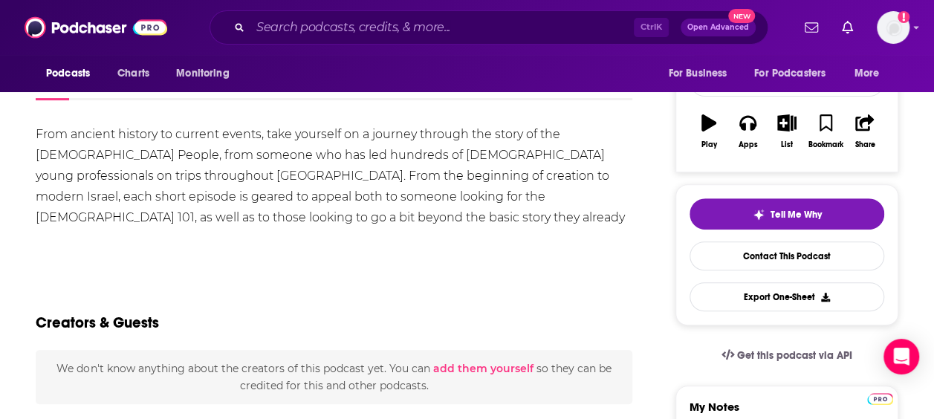
scroll to position [223, 0]
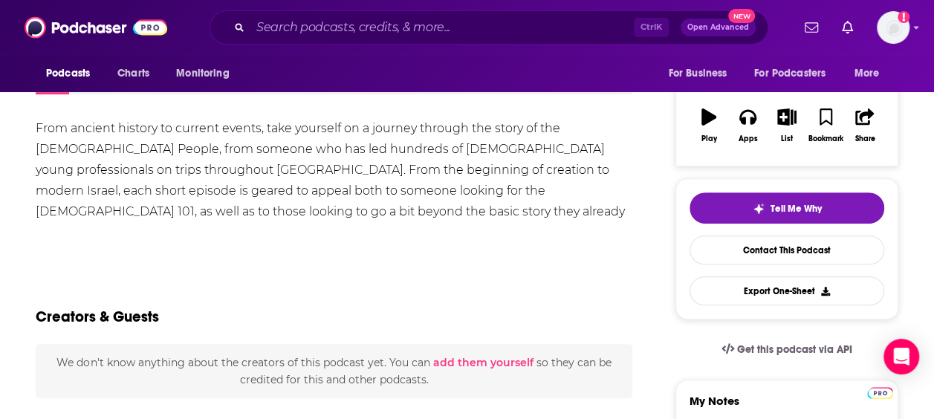
click at [238, 175] on div "From ancient history to current events, take yourself on a journey through the …" at bounding box center [334, 180] width 597 height 125
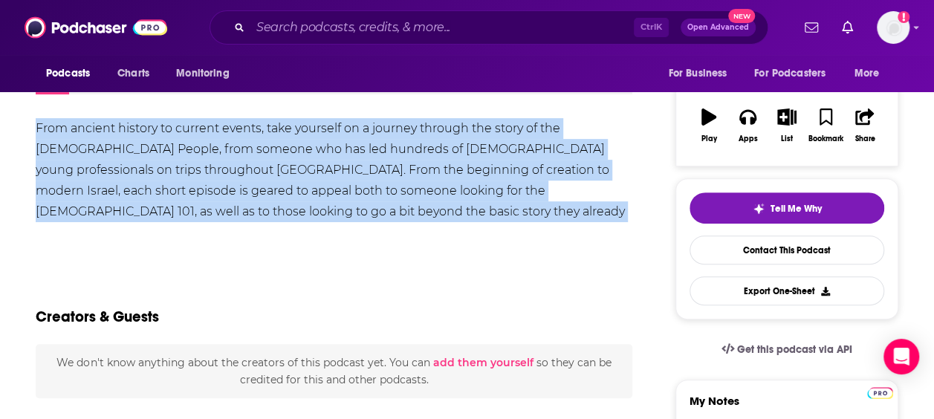
click at [238, 175] on div "From ancient history to current events, take yourself on a journey through the …" at bounding box center [334, 180] width 597 height 125
drag, startPoint x: 238, startPoint y: 175, endPoint x: 357, endPoint y: 65, distance: 161.4
click at [170, 174] on div "From ancient history to current events, take yourself on a journey through the …" at bounding box center [334, 180] width 597 height 125
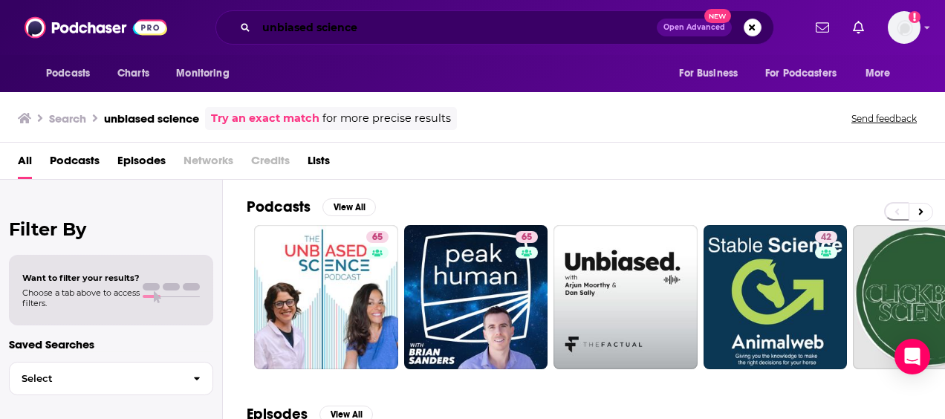
click at [299, 30] on input "unbiased science" at bounding box center [456, 28] width 400 height 24
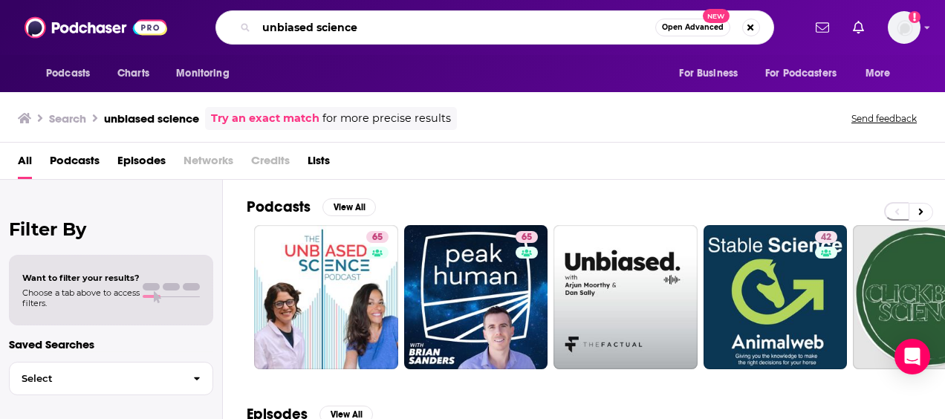
click at [300, 28] on input "unbiased science" at bounding box center [455, 28] width 399 height 24
paste input "Identity/Crisis"
type input "Identity/Crisis"
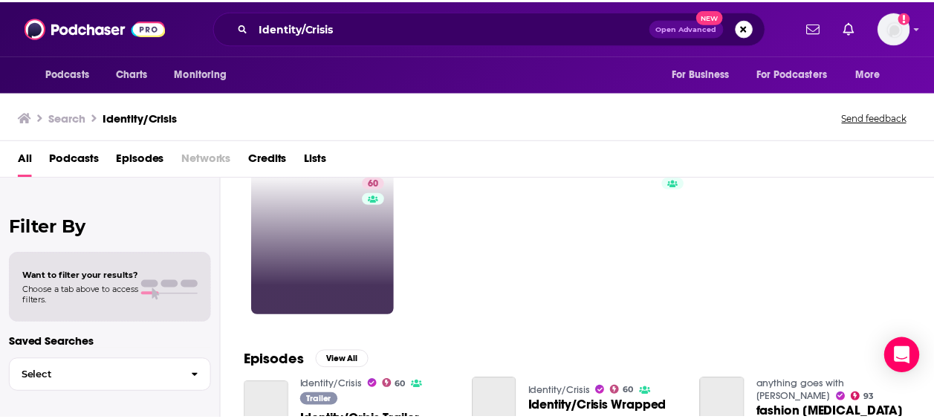
scroll to position [74, 0]
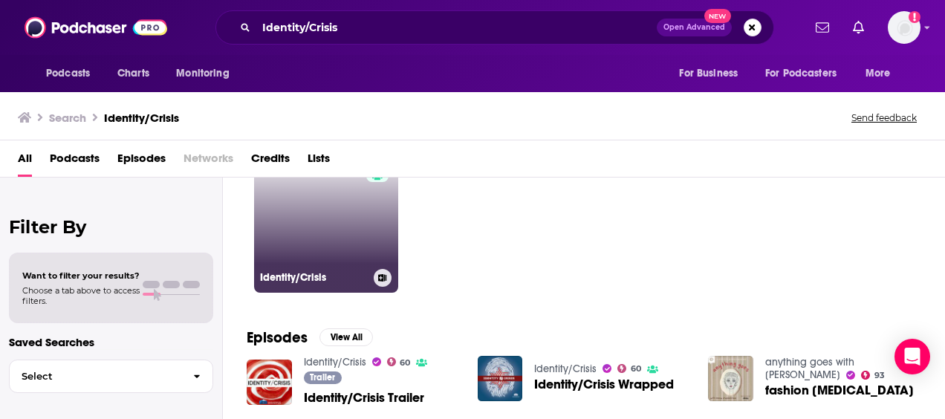
click at [345, 250] on link "60 Identity/Crisis" at bounding box center [326, 221] width 144 height 144
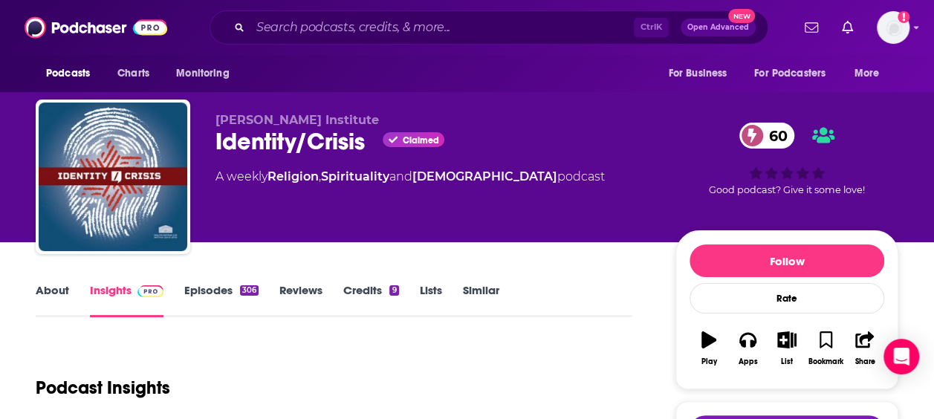
click at [63, 290] on link "About" at bounding box center [52, 300] width 33 height 34
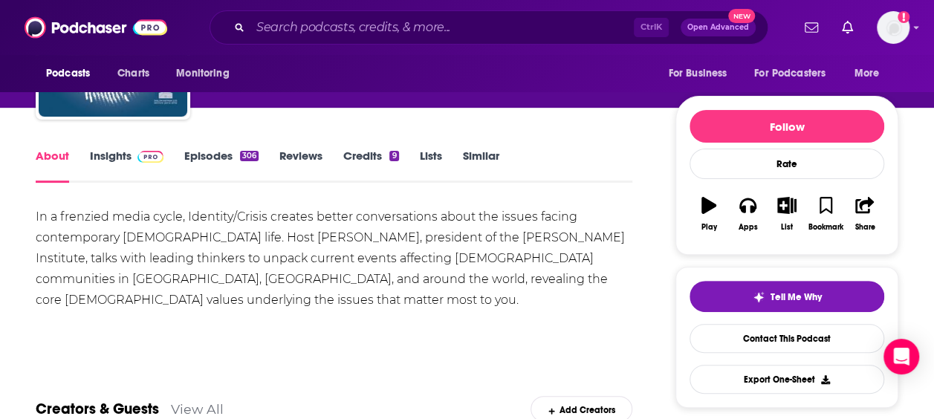
scroll to position [74, 0]
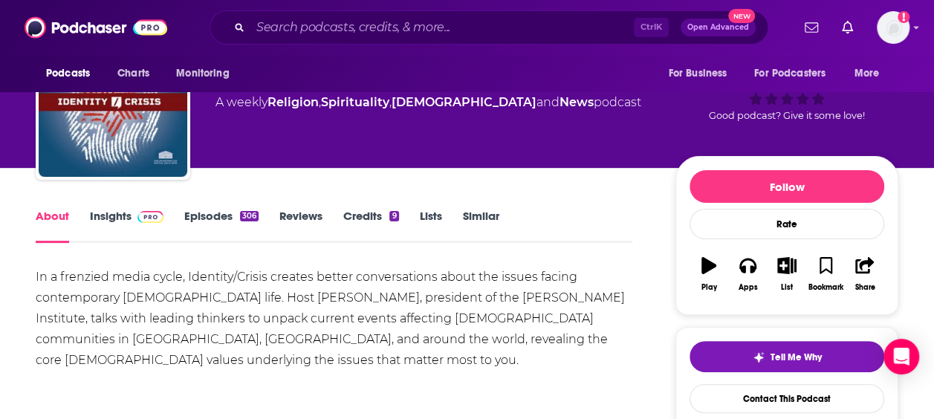
click at [217, 215] on link "Episodes 306" at bounding box center [221, 226] width 74 height 34
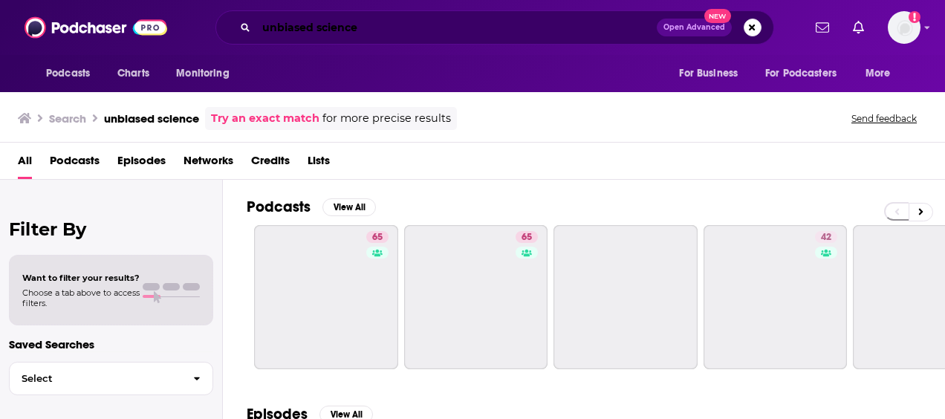
click at [346, 23] on input "unbiased science" at bounding box center [456, 28] width 400 height 24
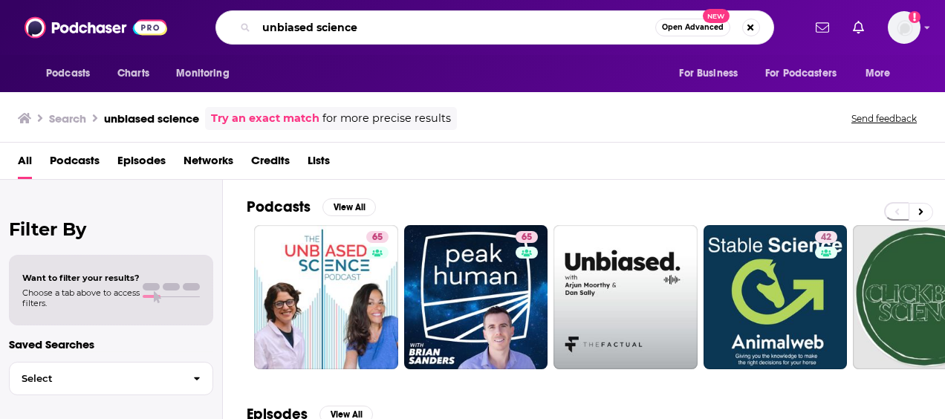
click at [346, 23] on input "unbiased science" at bounding box center [455, 28] width 399 height 24
paste input "People of the Pod"
type input "People of the Pod"
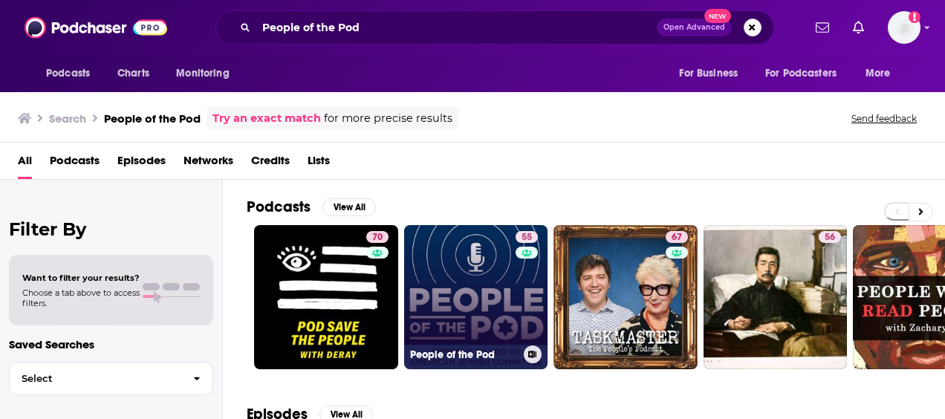
click at [469, 273] on link "55 People of the Pod" at bounding box center [476, 297] width 144 height 144
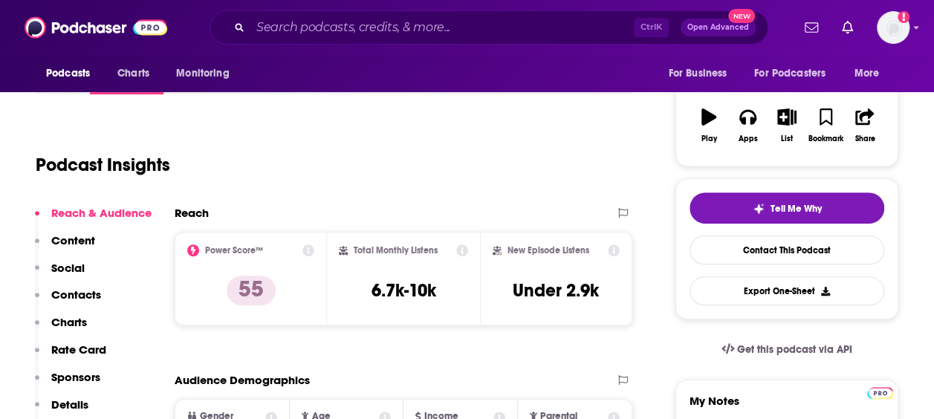
scroll to position [74, 0]
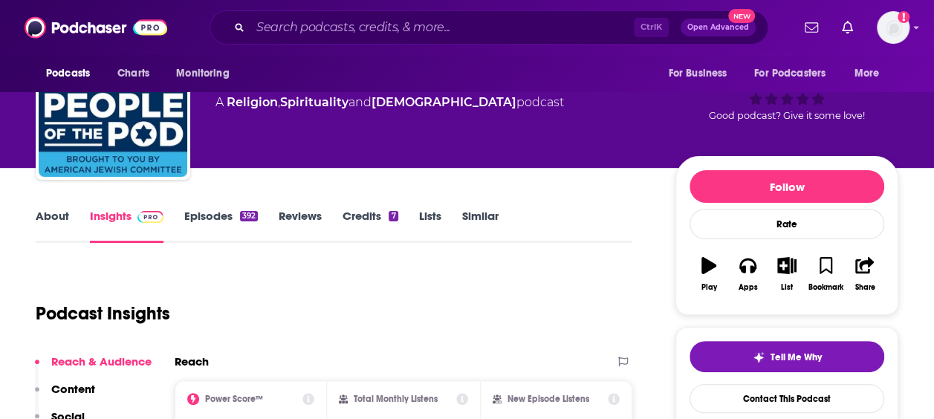
click at [48, 212] on link "About" at bounding box center [52, 226] width 33 height 34
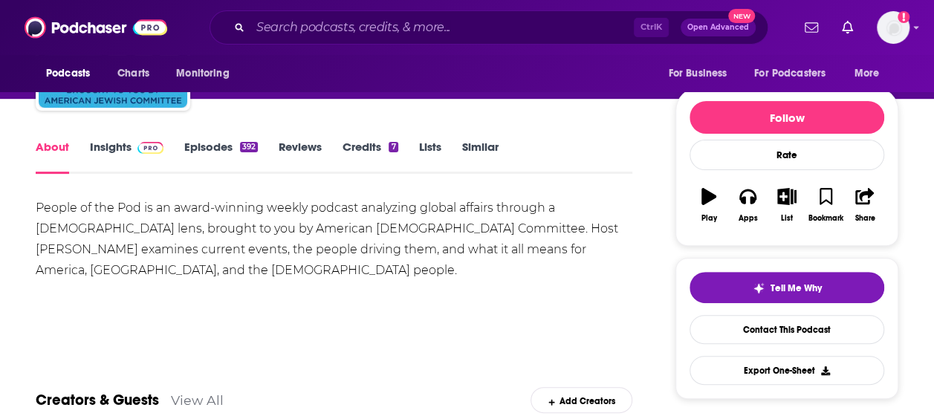
scroll to position [149, 0]
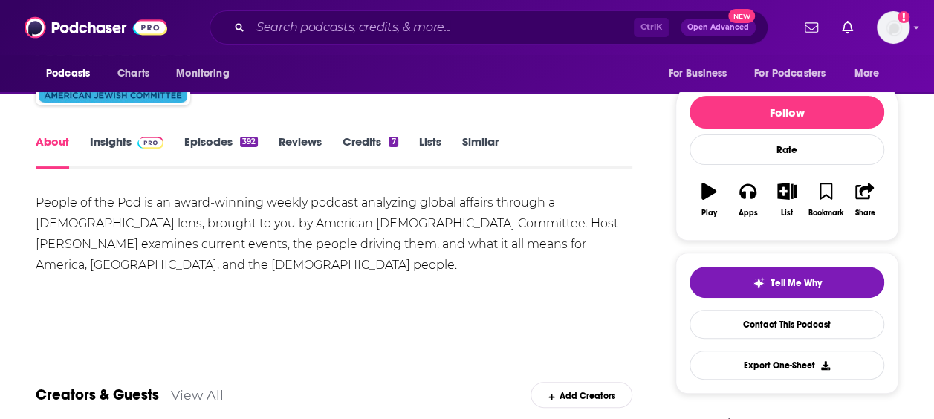
click at [349, 233] on div "People of the Pod is an award-winning weekly podcast analyzing global affairs t…" at bounding box center [334, 233] width 597 height 83
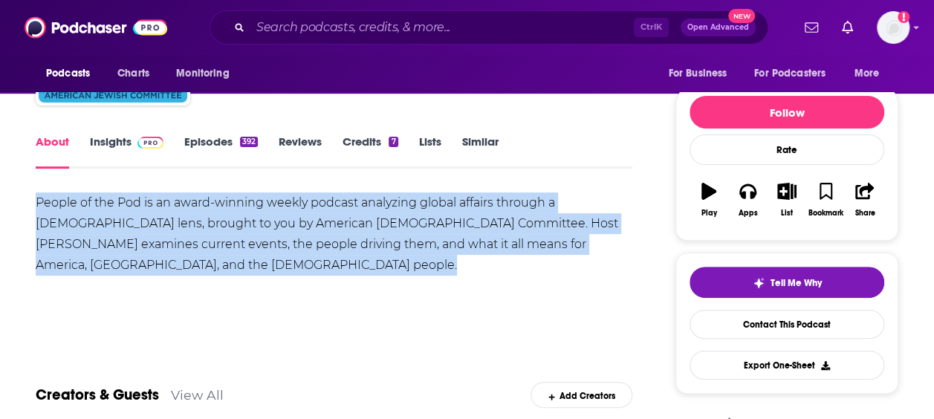
click at [349, 233] on div "People of the Pod is an award-winning weekly podcast analyzing global affairs t…" at bounding box center [334, 233] width 597 height 83
drag, startPoint x: 349, startPoint y: 233, endPoint x: 211, endPoint y: 224, distance: 138.5
click at [211, 224] on div "People of the Pod is an award-winning weekly podcast analyzing global affairs t…" at bounding box center [334, 233] width 597 height 83
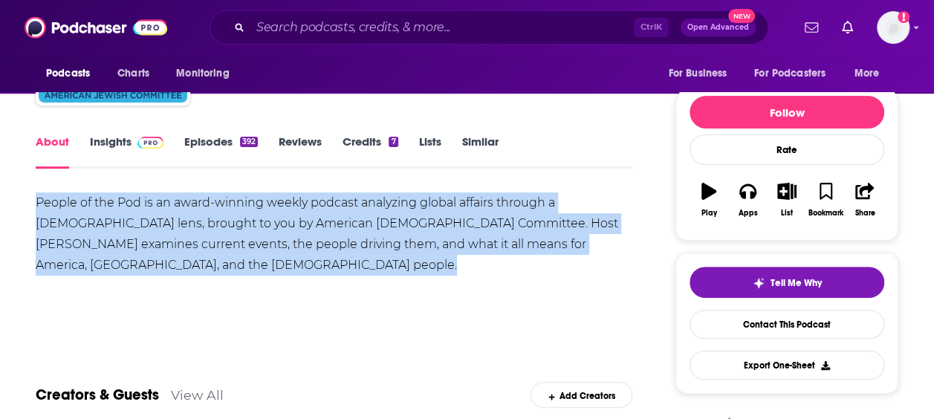
drag, startPoint x: 211, startPoint y: 224, endPoint x: 340, endPoint y: 253, distance: 132.5
click at [340, 251] on div "People of the Pod is an award-winning weekly podcast analyzing global affairs t…" at bounding box center [334, 233] width 597 height 83
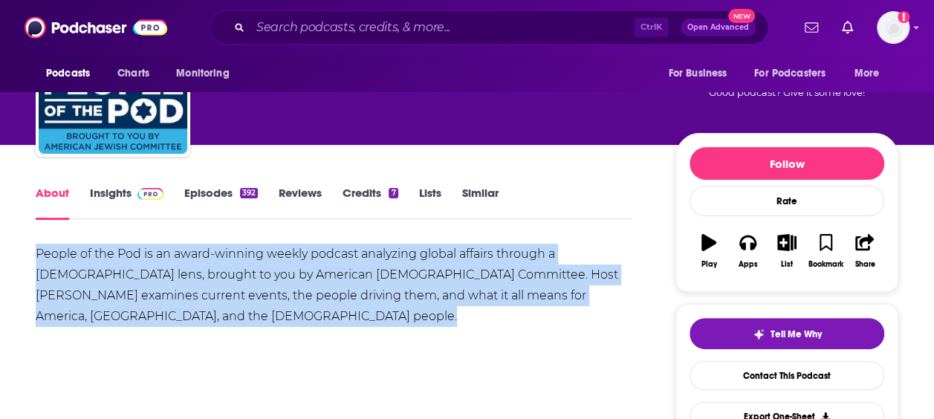
scroll to position [74, 0]
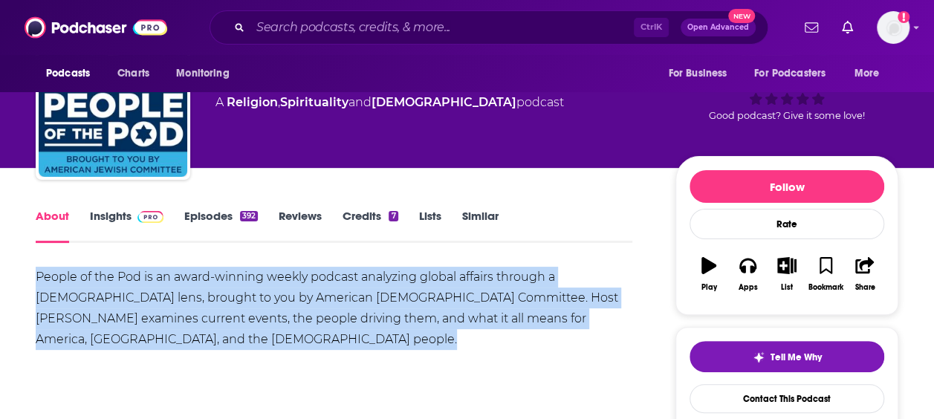
click at [312, 270] on div "People of the Pod is an award-winning weekly podcast analyzing global affairs t…" at bounding box center [334, 308] width 597 height 83
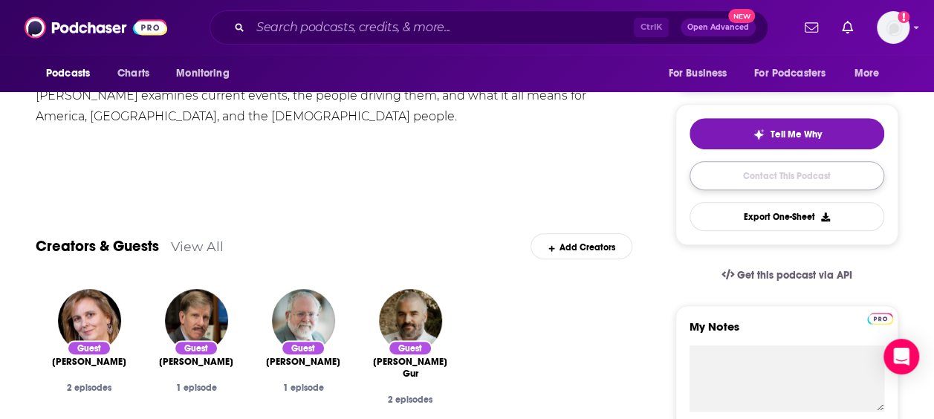
click at [762, 172] on link "Contact This Podcast" at bounding box center [786, 175] width 195 height 29
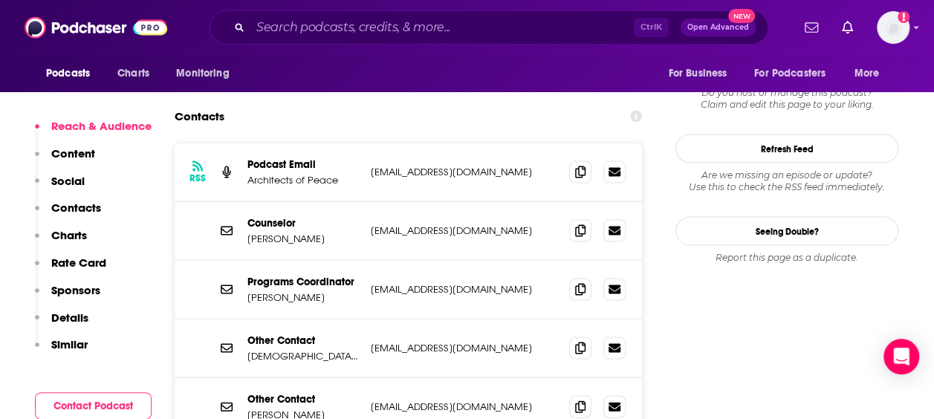
scroll to position [1327, 0]
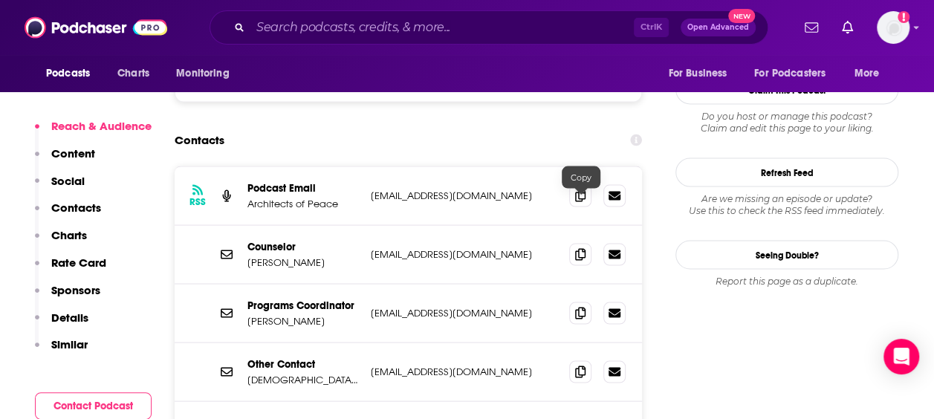
drag, startPoint x: 577, startPoint y: 199, endPoint x: 527, endPoint y: 203, distance: 49.9
click at [577, 248] on icon at bounding box center [580, 254] width 10 height 12
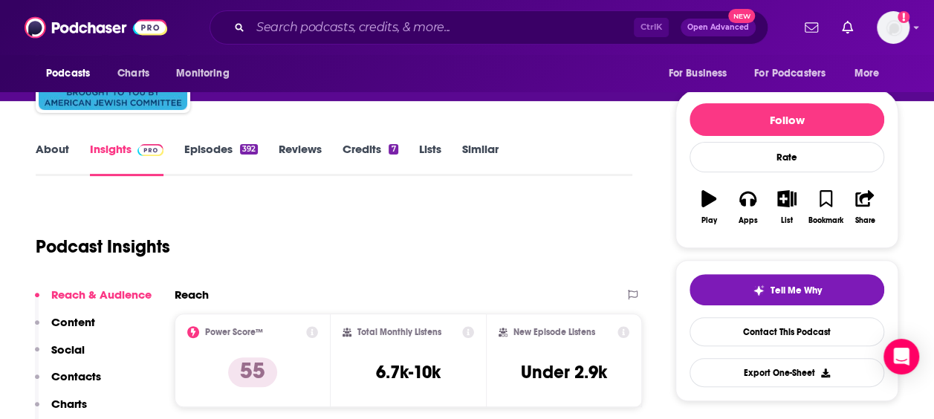
scroll to position [0, 0]
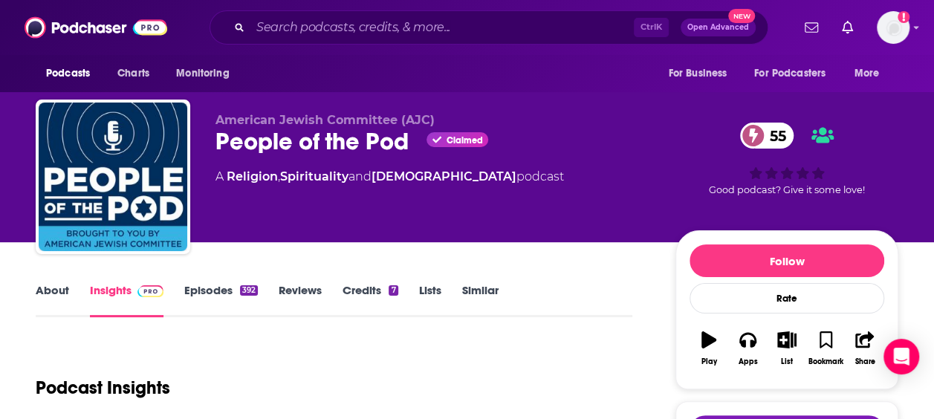
click at [53, 289] on link "About" at bounding box center [52, 300] width 33 height 34
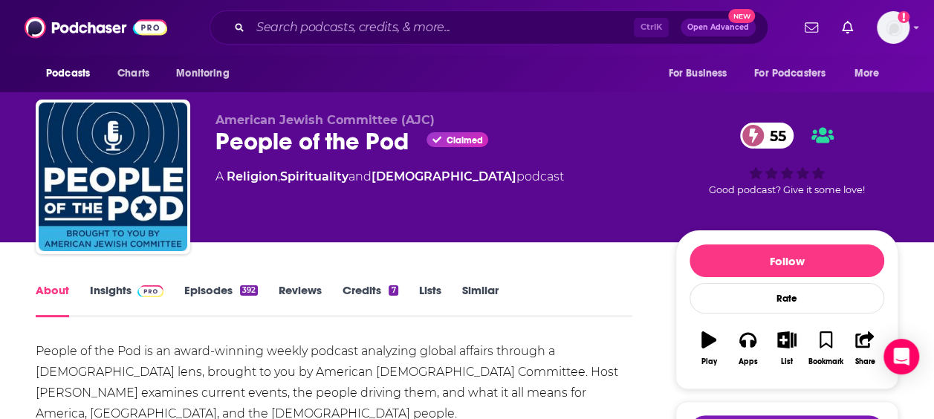
click at [348, 286] on link "Credits 7" at bounding box center [369, 300] width 55 height 34
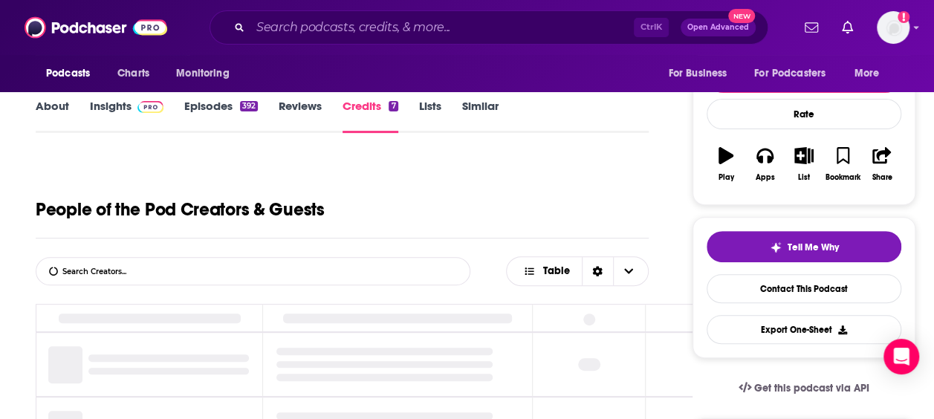
scroll to position [297, 0]
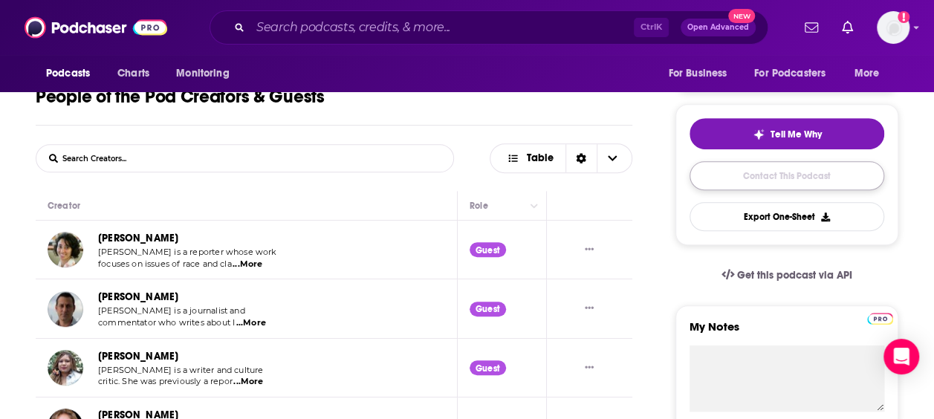
click at [756, 177] on link "Contact This Podcast" at bounding box center [786, 175] width 195 height 29
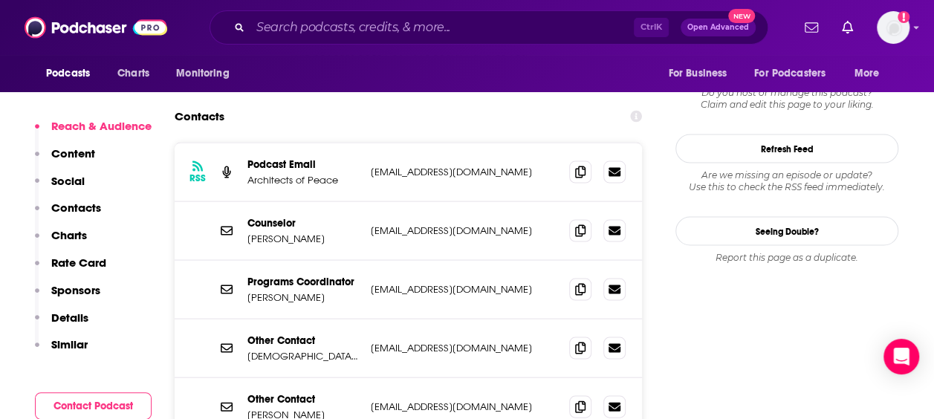
scroll to position [1327, 0]
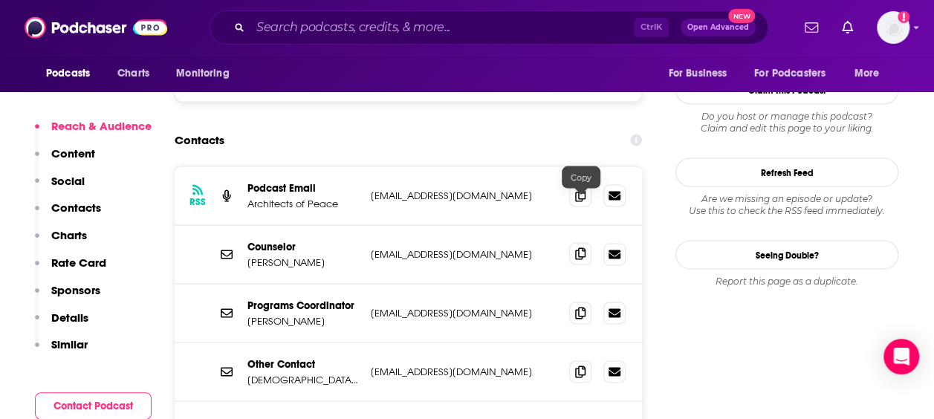
click at [576, 247] on icon at bounding box center [580, 253] width 10 height 12
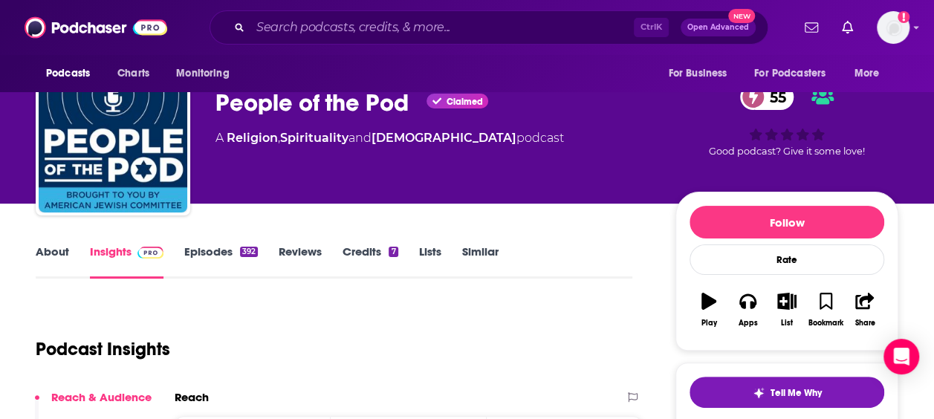
scroll to position [0, 0]
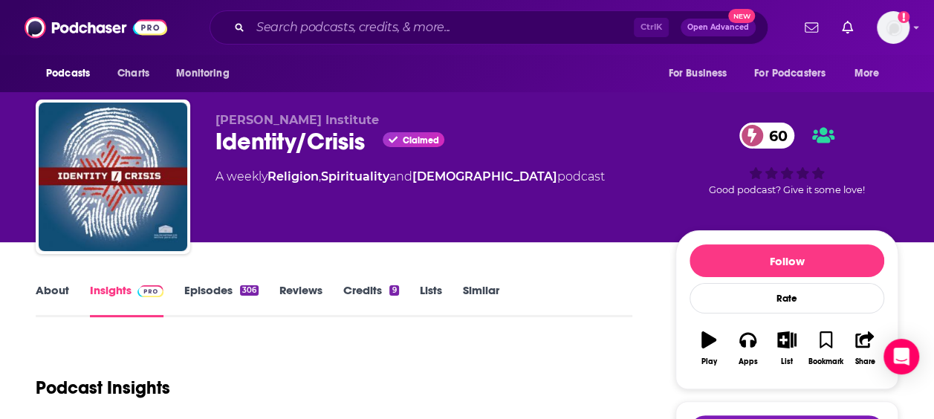
click at [59, 285] on link "About" at bounding box center [52, 300] width 33 height 34
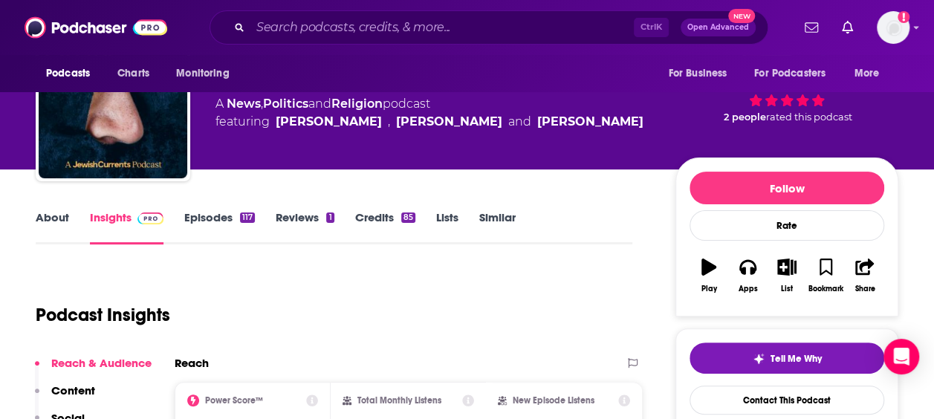
scroll to position [74, 0]
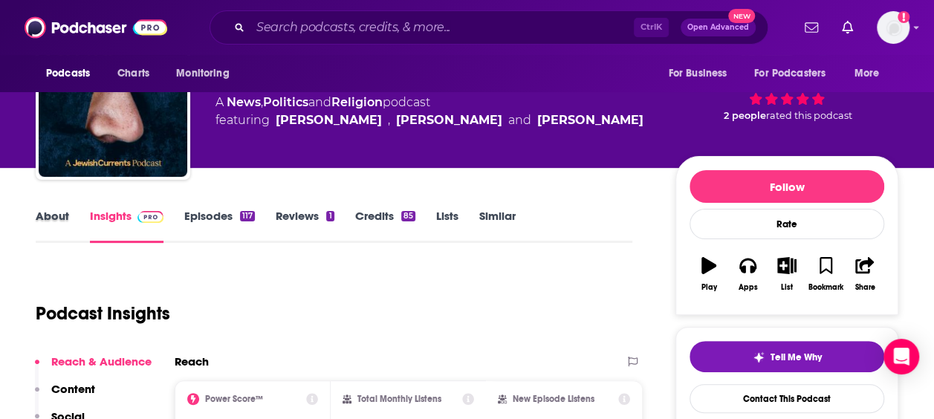
click at [77, 210] on div "About" at bounding box center [63, 226] width 54 height 34
click at [68, 212] on link "About" at bounding box center [52, 226] width 33 height 34
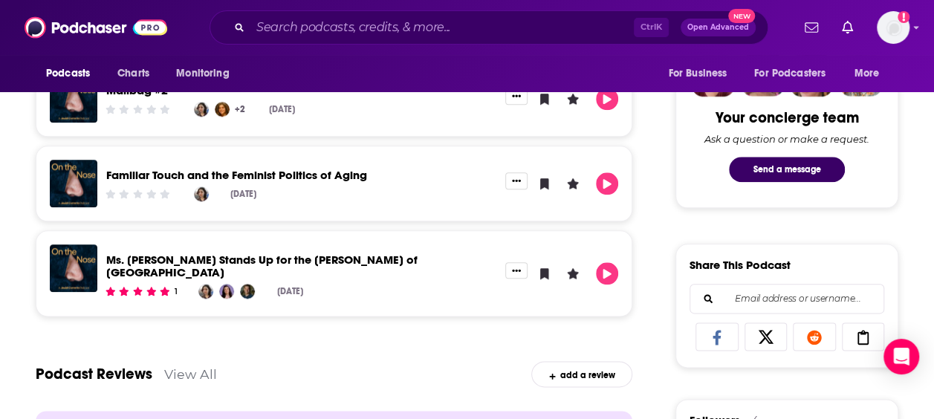
scroll to position [669, 0]
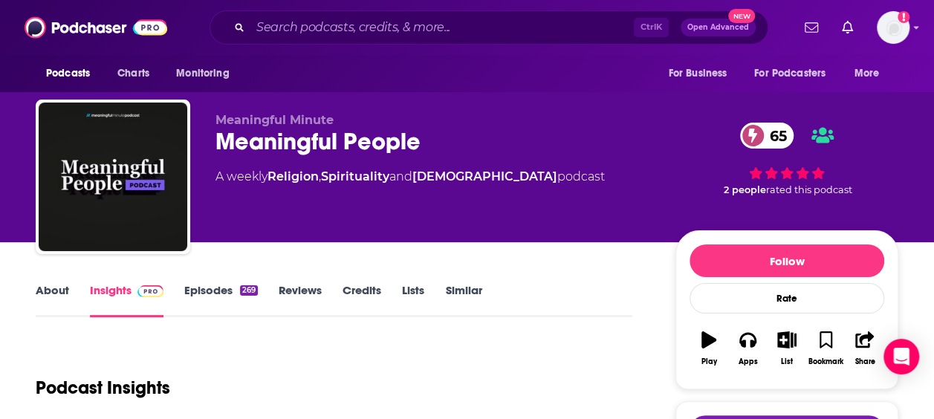
click at [301, 126] on span "Meaningful Minute" at bounding box center [274, 120] width 118 height 14
click at [298, 143] on div "Meaningful People 65" at bounding box center [433, 141] width 436 height 29
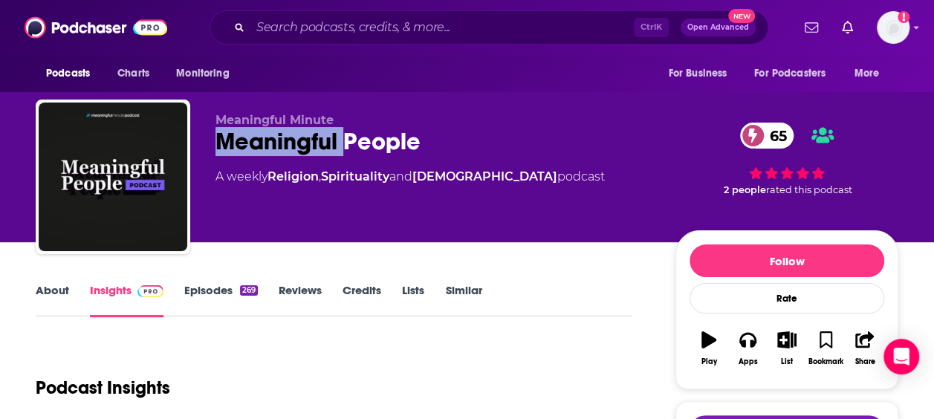
click at [298, 143] on div "Meaningful People 65" at bounding box center [433, 141] width 436 height 29
copy h2 "Meaningful"
click at [256, 147] on div "Meaningful People 65" at bounding box center [433, 141] width 436 height 29
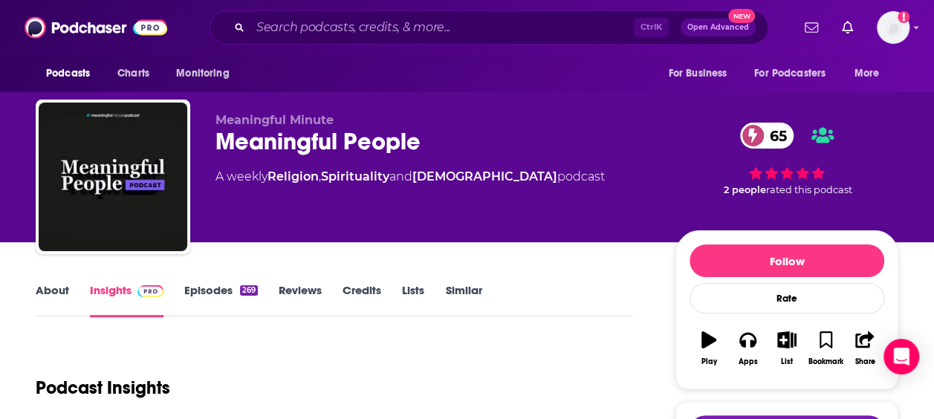
drag, startPoint x: 73, startPoint y: 347, endPoint x: 56, endPoint y: 296, distance: 53.8
click at [72, 343] on div "Podcast Insights" at bounding box center [328, 379] width 585 height 76
click at [56, 290] on link "About" at bounding box center [52, 300] width 33 height 34
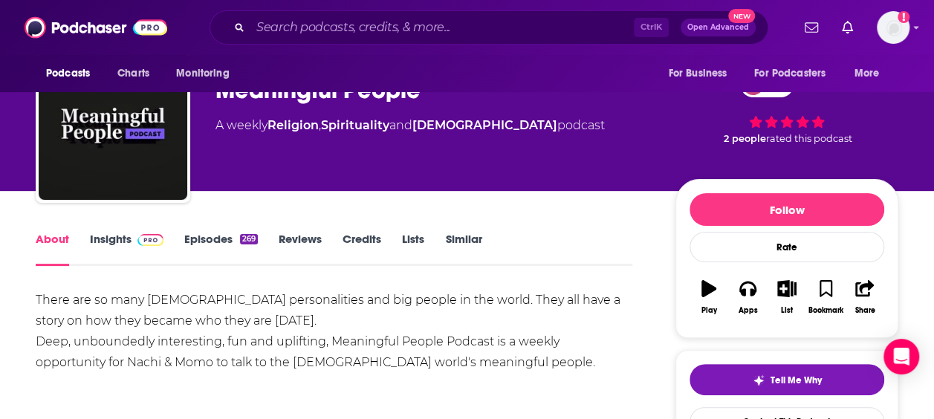
scroll to position [74, 0]
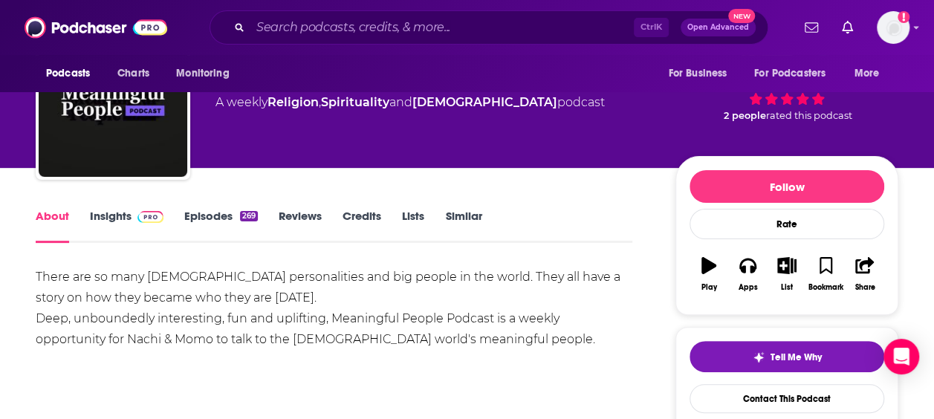
click at [259, 351] on div "There are so many Jewish personalities and big people in the world. They all ha…" at bounding box center [334, 319] width 597 height 104
drag, startPoint x: 600, startPoint y: 334, endPoint x: 570, endPoint y: 319, distance: 33.2
click at [599, 334] on div "There are so many Jewish personalities and big people in the world. They all ha…" at bounding box center [334, 308] width 597 height 83
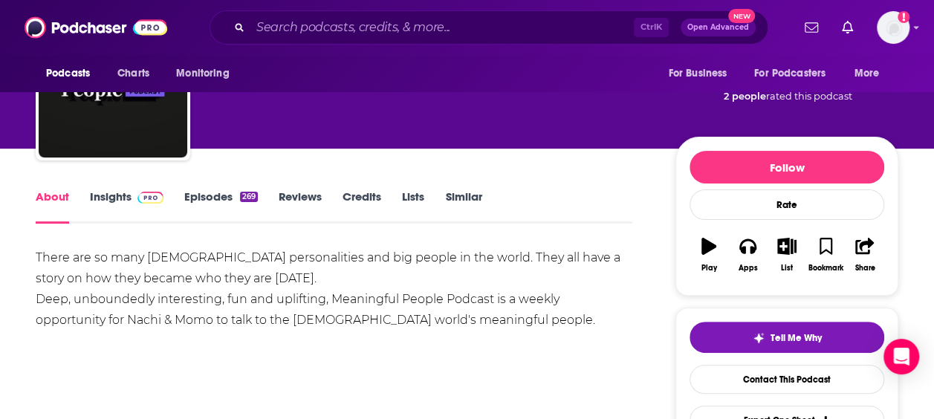
scroll to position [223, 0]
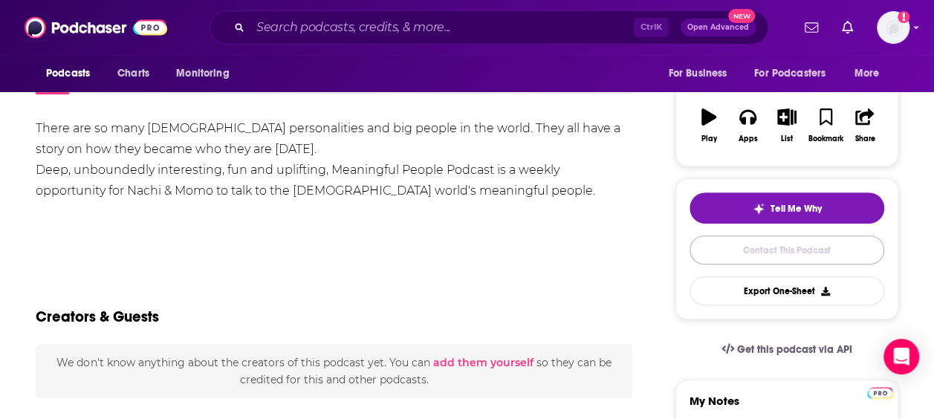
drag, startPoint x: 773, startPoint y: 240, endPoint x: 517, endPoint y: 13, distance: 341.6
click at [773, 240] on link "Contact This Podcast" at bounding box center [786, 250] width 195 height 29
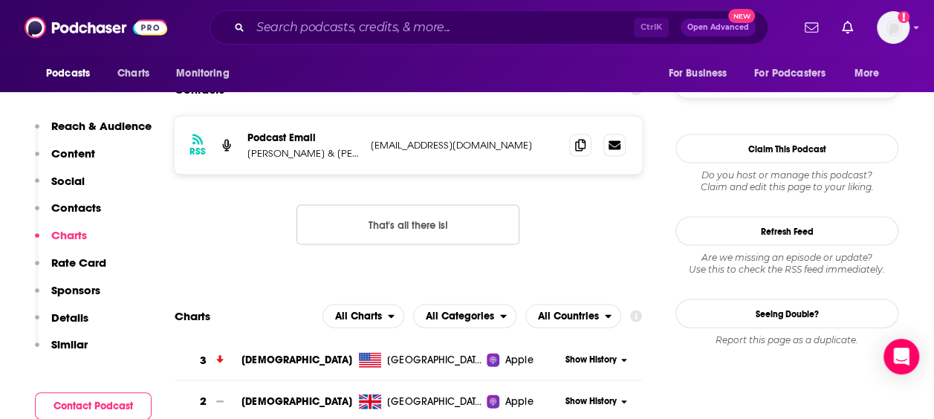
scroll to position [1282, 0]
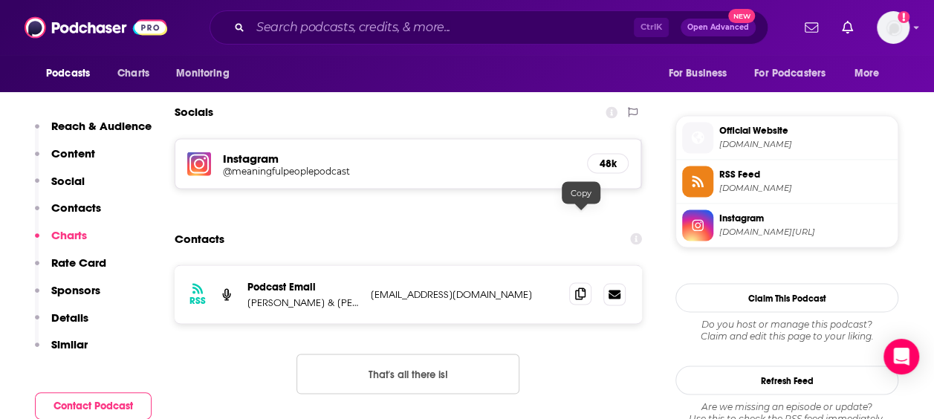
click at [579, 288] on icon at bounding box center [580, 294] width 10 height 12
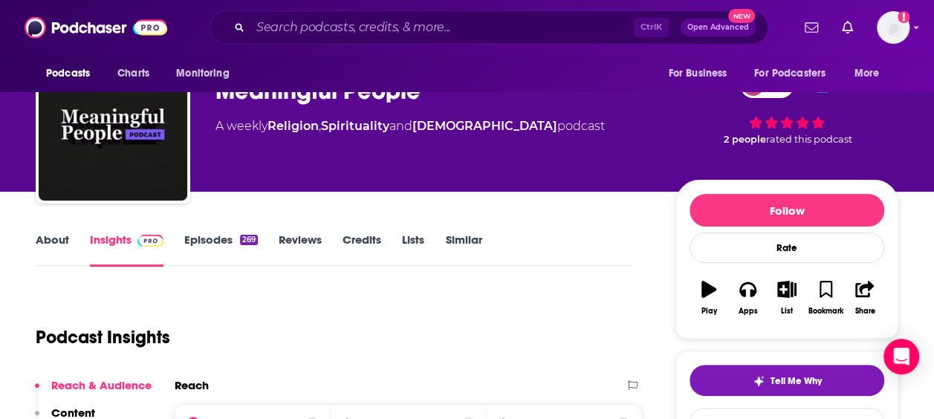
scroll to position [0, 0]
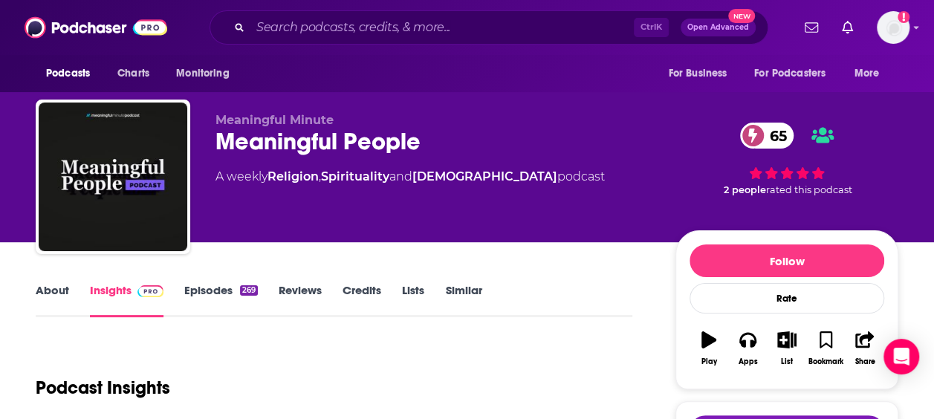
click at [59, 308] on link "About" at bounding box center [52, 300] width 33 height 34
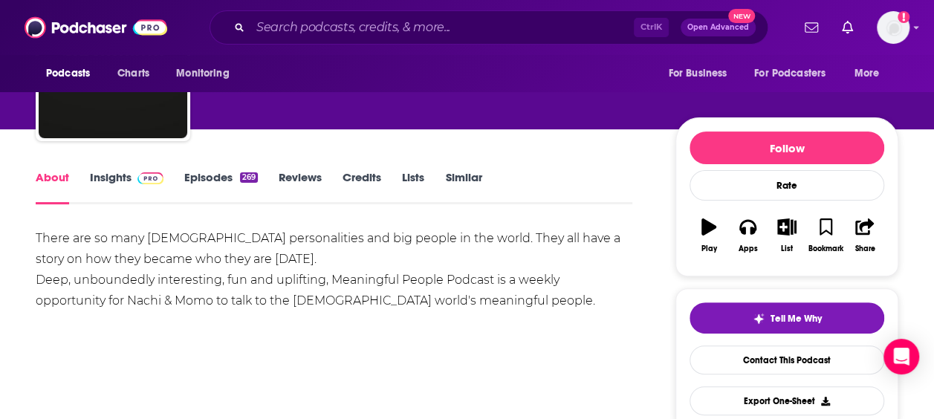
scroll to position [74, 0]
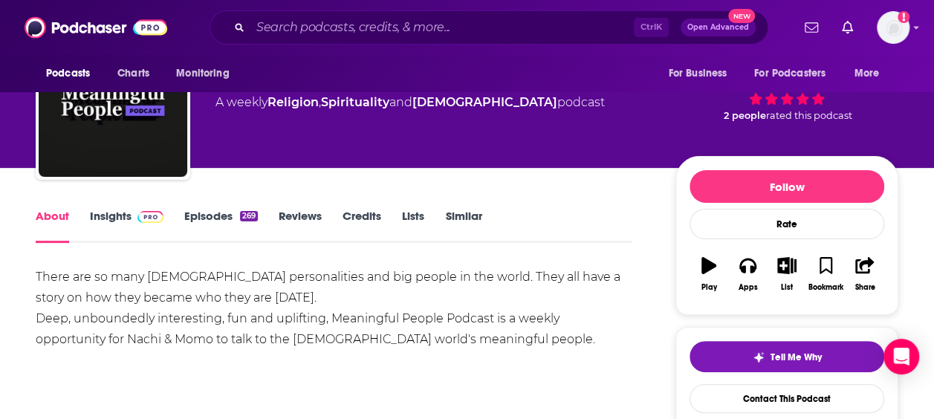
click at [366, 217] on link "Credits" at bounding box center [361, 226] width 39 height 34
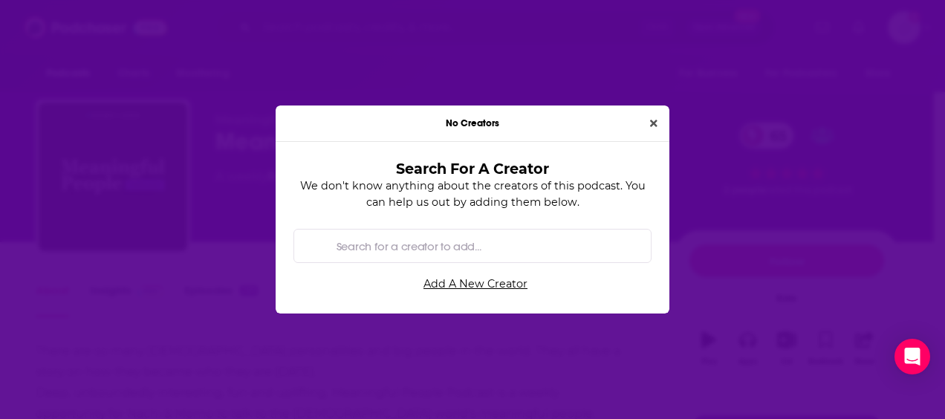
drag, startPoint x: 637, startPoint y: 125, endPoint x: 660, endPoint y: 122, distance: 24.0
click at [637, 123] on div "No Creators" at bounding box center [473, 123] width 394 height 36
click at [663, 122] on button "Close" at bounding box center [653, 123] width 19 height 17
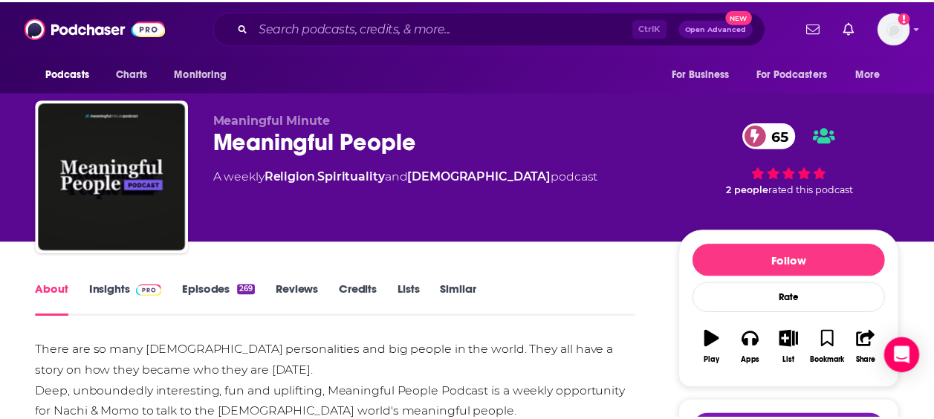
scroll to position [74, 0]
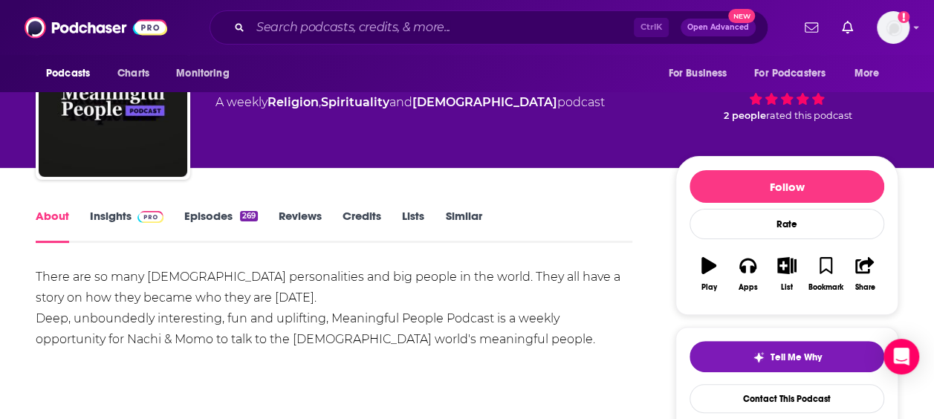
click at [314, 316] on div "There are so many Jewish personalities and big people in the world. They all ha…" at bounding box center [334, 308] width 597 height 83
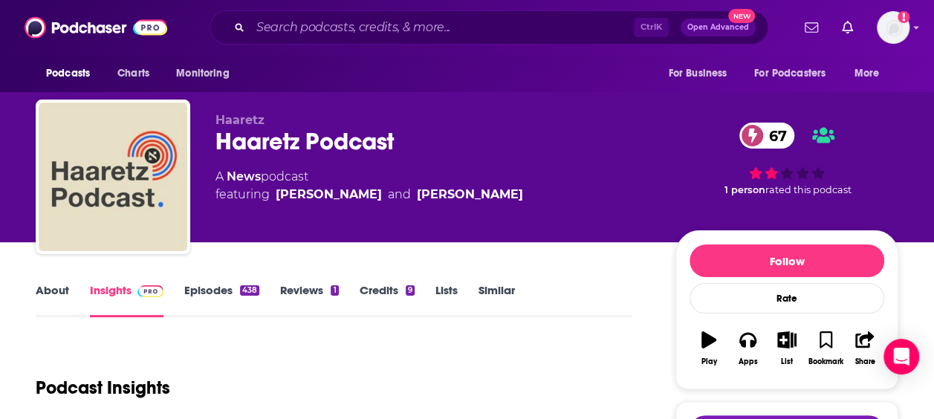
click at [48, 293] on link "About" at bounding box center [52, 300] width 33 height 34
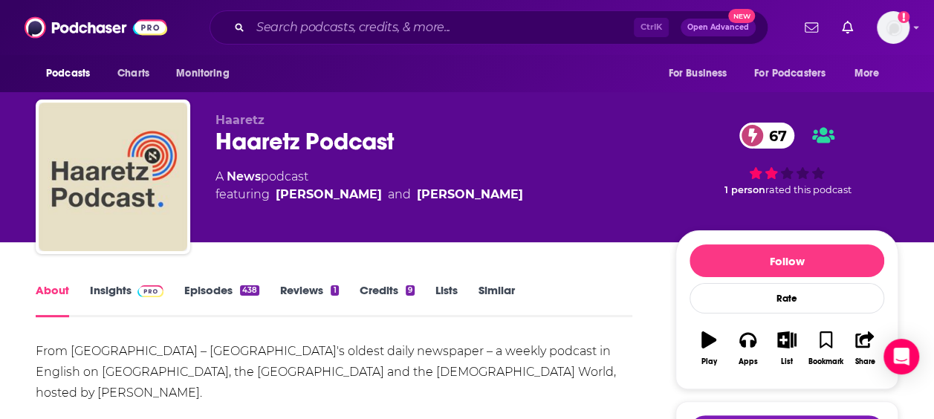
click at [311, 143] on div "Haaretz Podcast 67" at bounding box center [433, 141] width 436 height 29
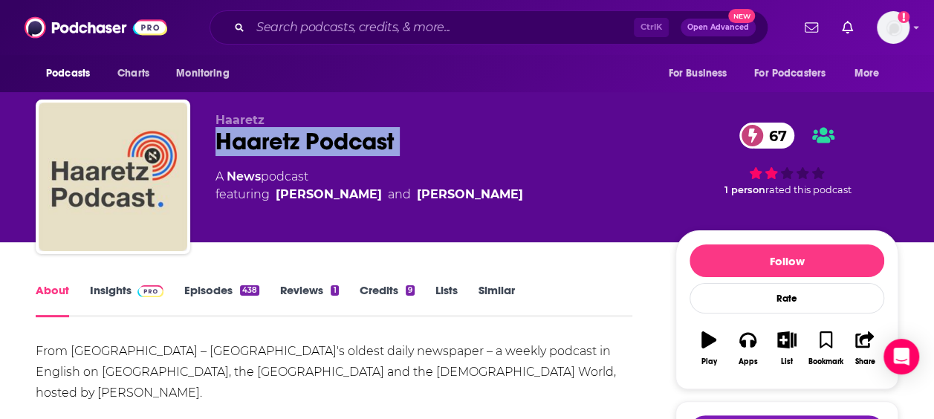
click at [311, 143] on div "Haaretz Podcast 67" at bounding box center [433, 141] width 436 height 29
copy div "Haaretz Podcast 67"
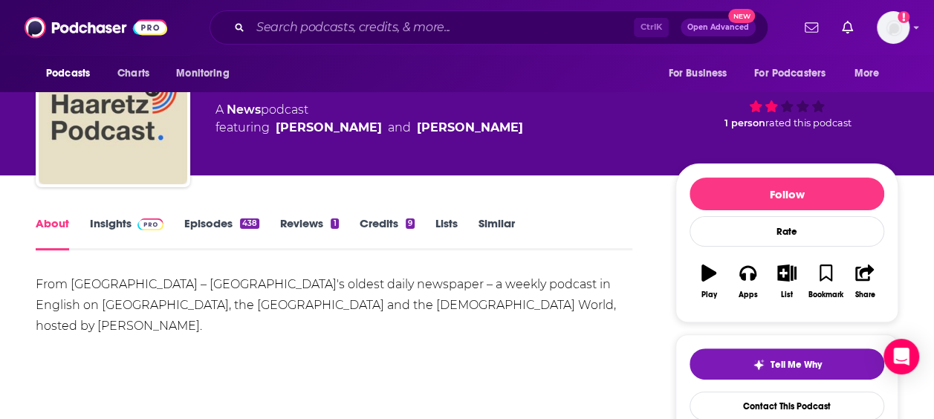
scroll to position [149, 0]
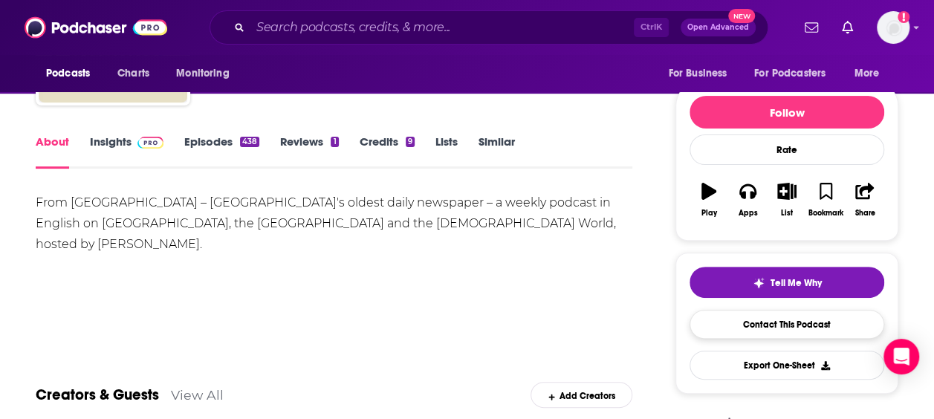
drag, startPoint x: 530, startPoint y: 245, endPoint x: 773, endPoint y: 316, distance: 253.2
click at [530, 245] on div "From Haaretz – Israel's oldest daily newspaper – a weekly podcast in English on…" at bounding box center [334, 244] width 597 height 104
click at [779, 319] on link "Contact This Podcast" at bounding box center [786, 324] width 195 height 29
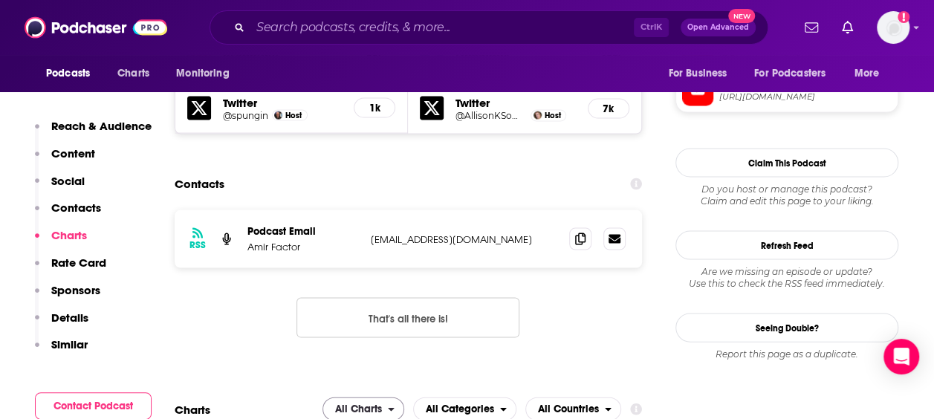
scroll to position [1401, 0]
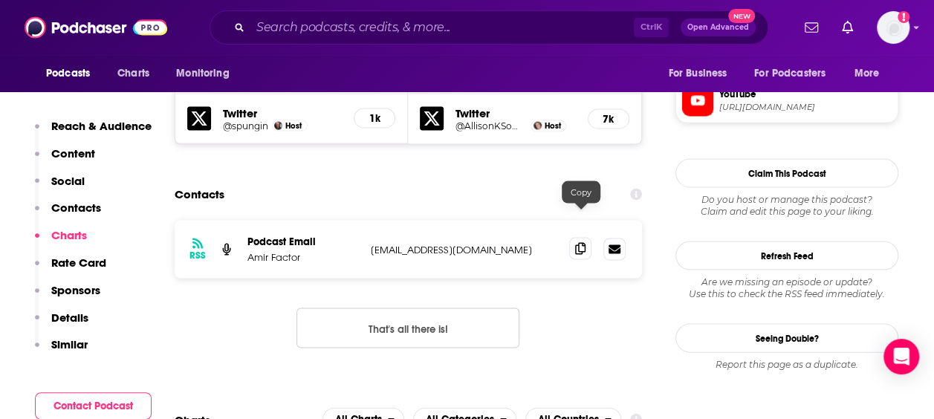
click at [585, 243] on icon at bounding box center [580, 249] width 10 height 12
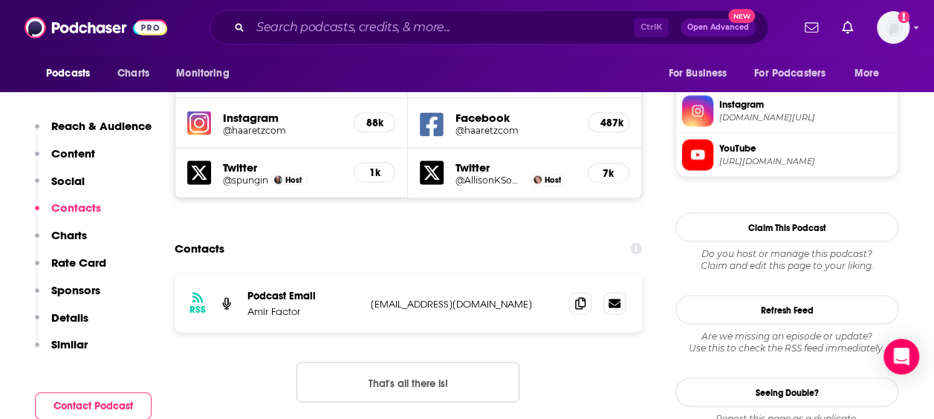
scroll to position [1327, 0]
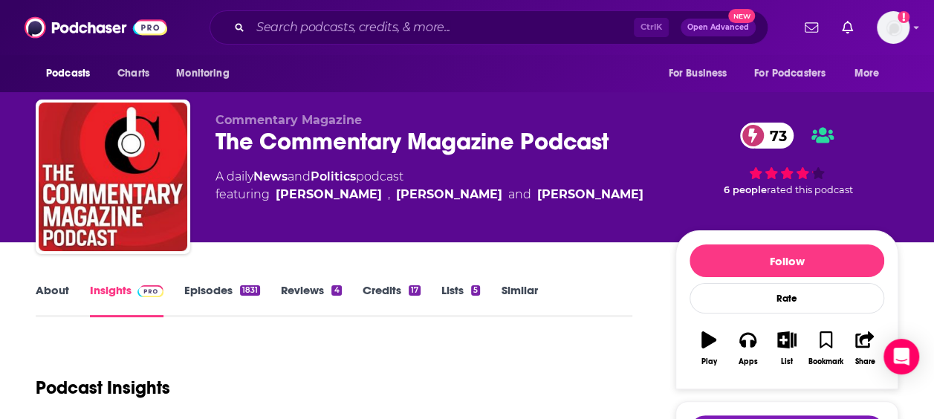
click at [307, 155] on div "The Commentary Magazine Podcast 73" at bounding box center [433, 141] width 436 height 29
click at [51, 309] on link "About" at bounding box center [52, 300] width 33 height 34
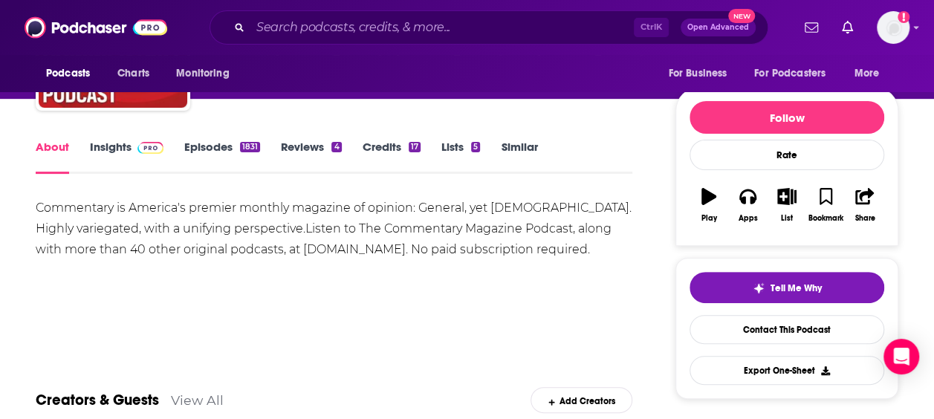
scroll to position [149, 0]
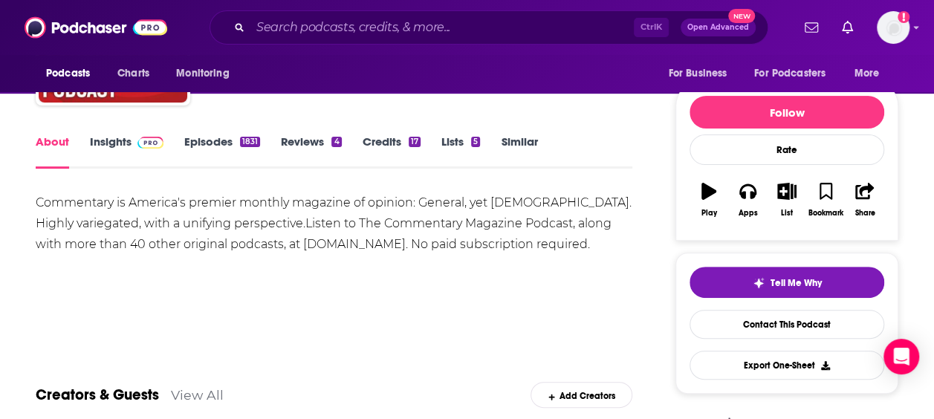
click at [250, 238] on div "Commentary is America's premier monthly magazine of opinion: General, yet Jewis…" at bounding box center [334, 223] width 597 height 62
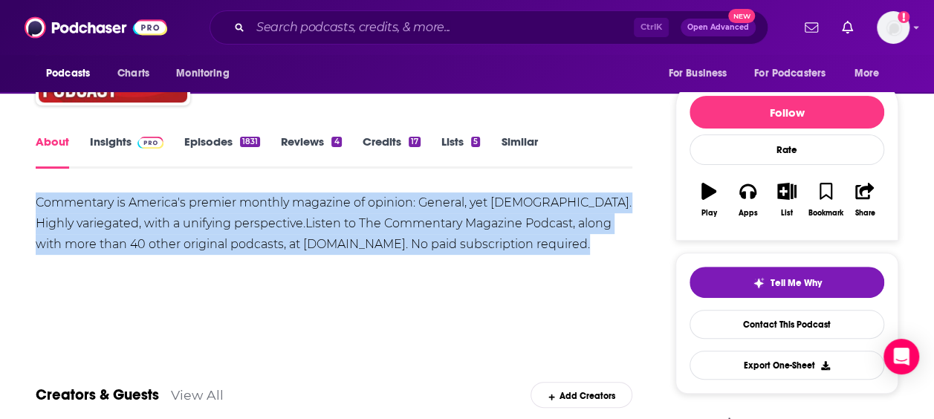
click at [250, 238] on div "Commentary is America's premier monthly magazine of opinion: General, yet Jewis…" at bounding box center [334, 223] width 597 height 62
drag, startPoint x: 250, startPoint y: 238, endPoint x: 189, endPoint y: 240, distance: 61.7
click at [189, 240] on div "Commentary is America's premier monthly magazine of opinion: General, yet Jewis…" at bounding box center [334, 223] width 597 height 62
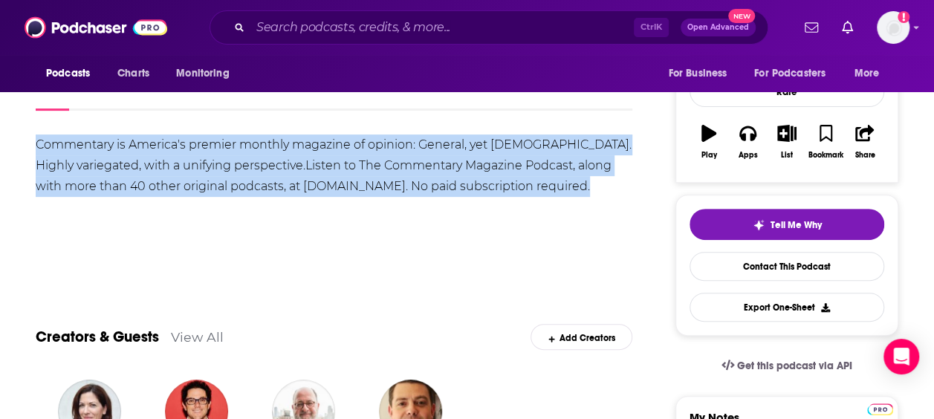
scroll to position [297, 0]
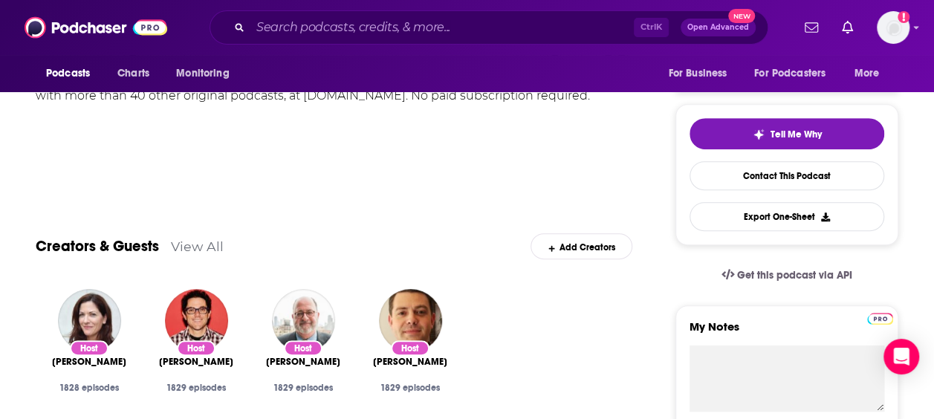
click at [203, 175] on div "Show More" at bounding box center [334, 167] width 597 height 25
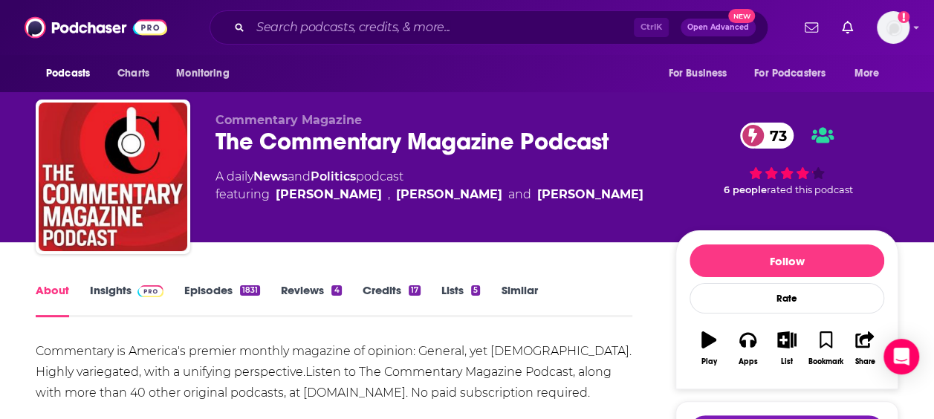
click at [328, 140] on div "The Commentary Magazine Podcast 73" at bounding box center [433, 141] width 436 height 29
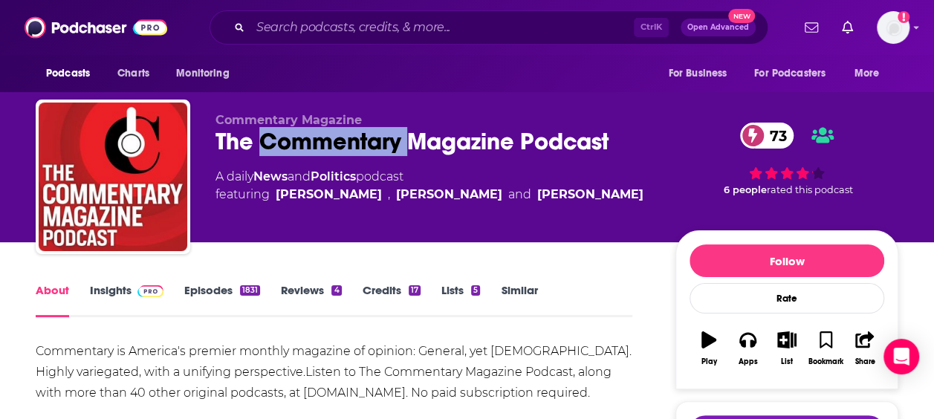
click at [328, 140] on div "The Commentary Magazine Podcast 73" at bounding box center [433, 141] width 436 height 29
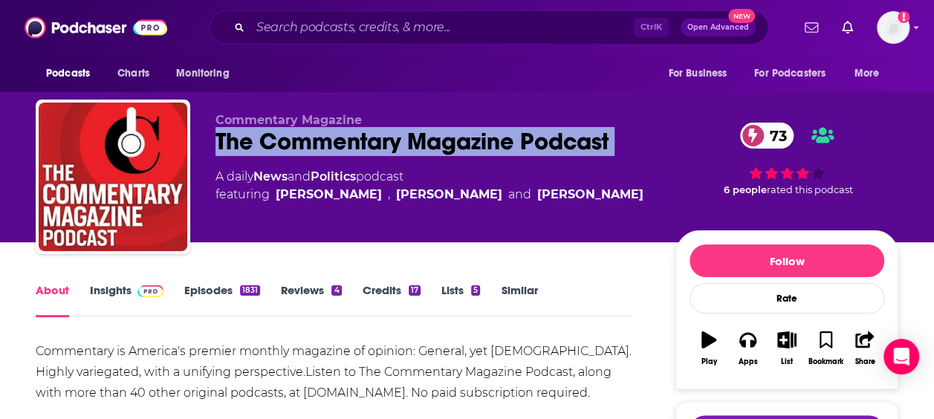
click at [328, 140] on div "The Commentary Magazine Podcast 73" at bounding box center [433, 141] width 436 height 29
copy div "The Commentary Magazine Podcast 73"
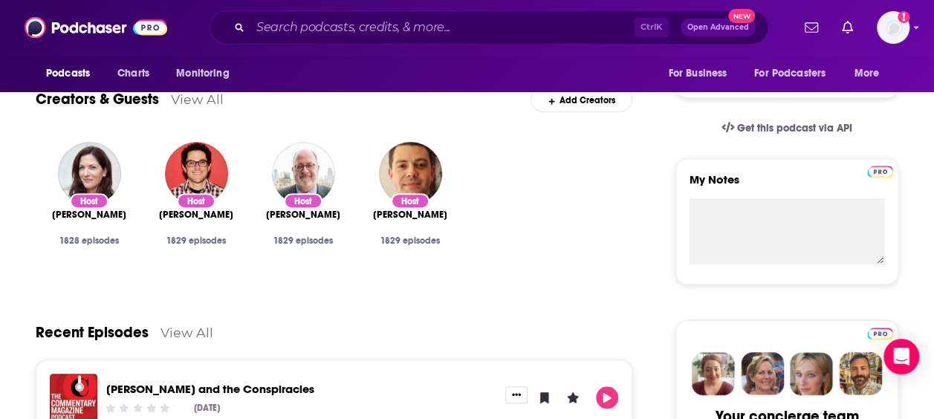
scroll to position [669, 0]
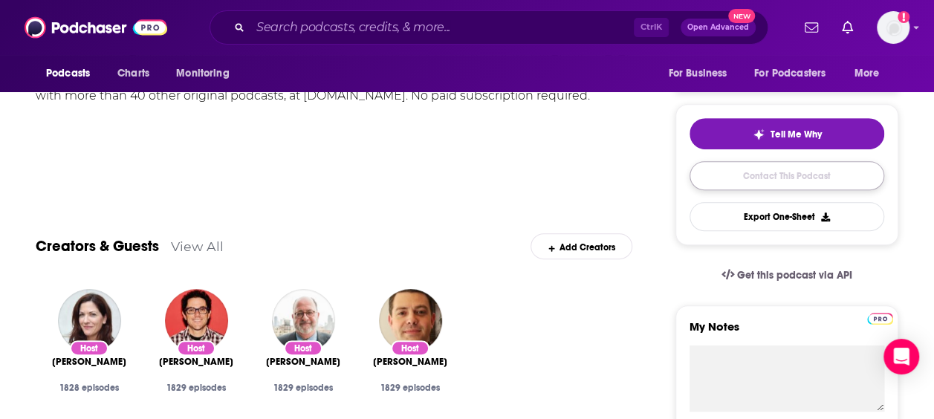
click at [783, 177] on link "Contact This Podcast" at bounding box center [786, 175] width 195 height 29
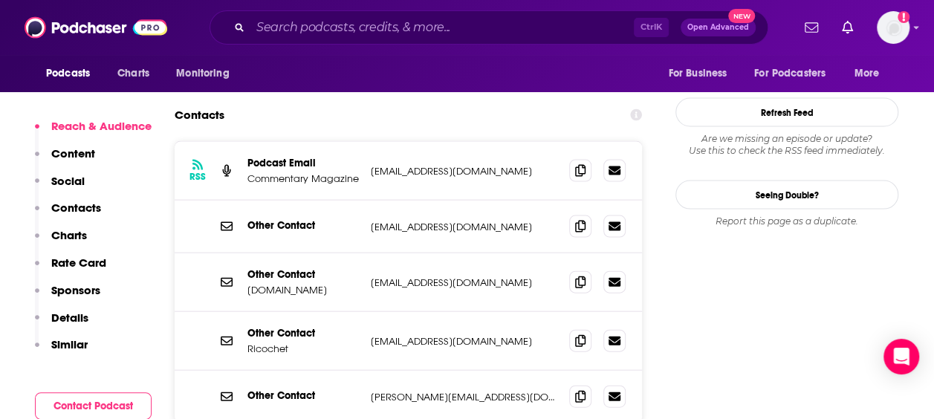
scroll to position [1426, 0]
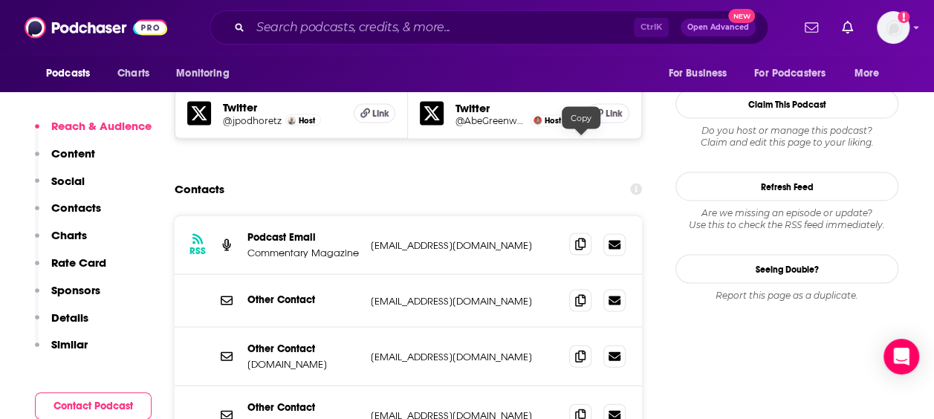
click at [577, 238] on icon at bounding box center [580, 244] width 10 height 12
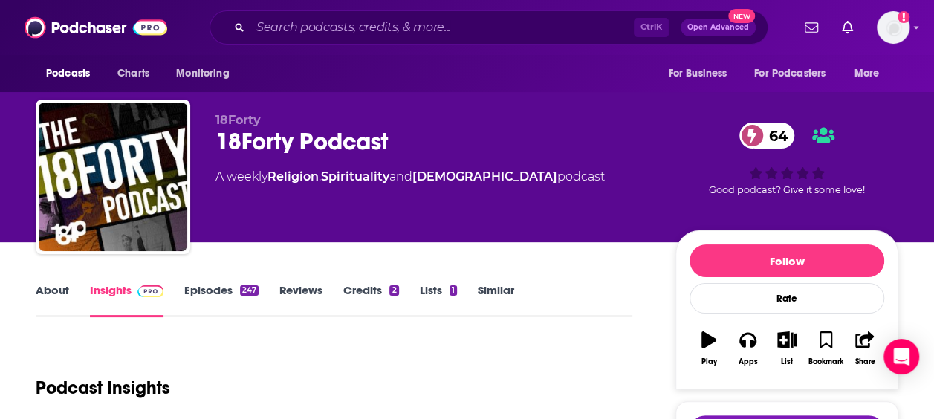
click at [354, 141] on div "18Forty Podcast 64" at bounding box center [433, 141] width 436 height 29
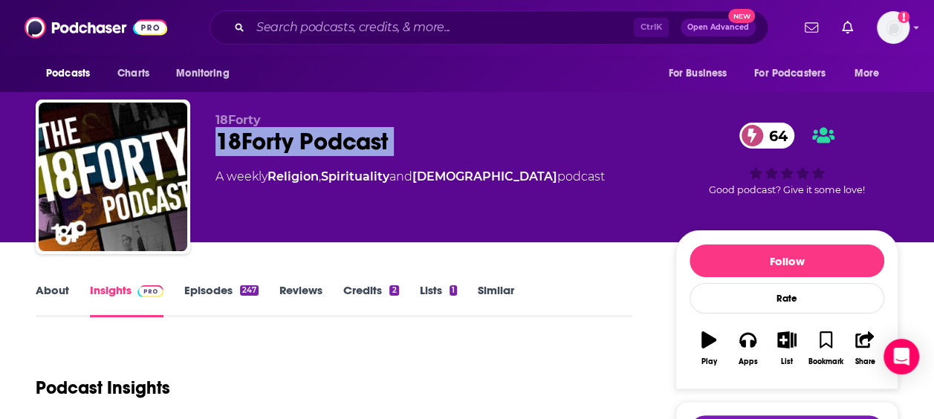
drag, startPoint x: 354, startPoint y: 141, endPoint x: 321, endPoint y: 155, distance: 35.3
click at [354, 141] on div "18Forty Podcast 64" at bounding box center [433, 141] width 436 height 29
copy div "18Forty Podcast 64"
click at [57, 289] on link "About" at bounding box center [52, 300] width 33 height 34
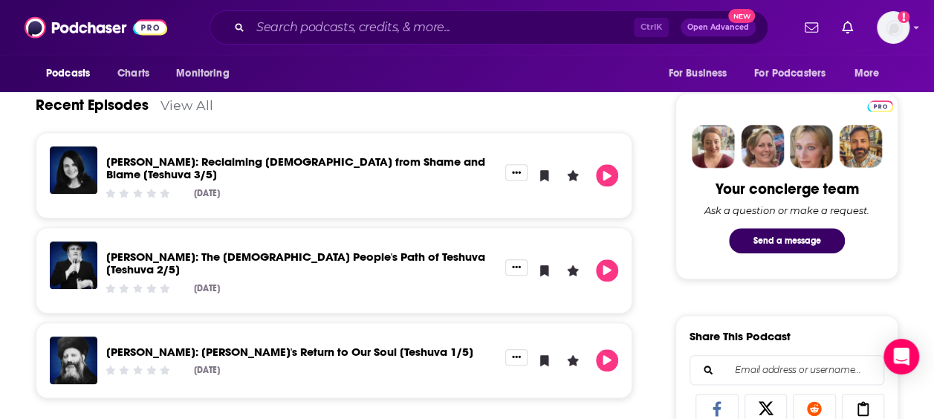
scroll to position [669, 0]
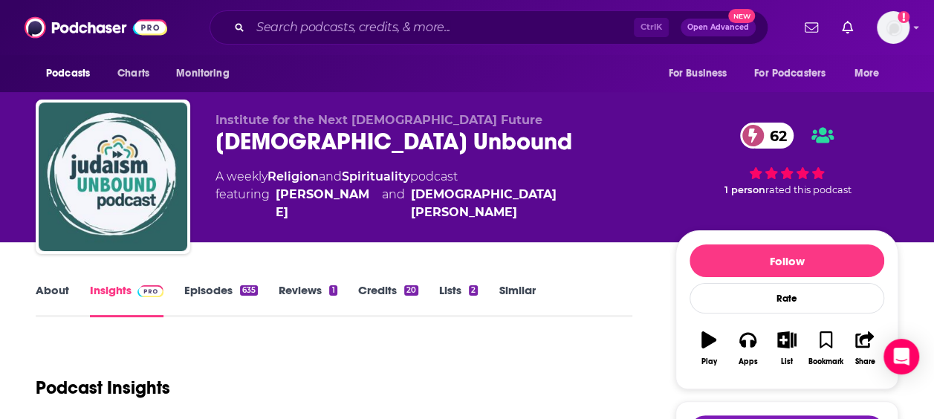
click at [62, 299] on link "About" at bounding box center [52, 300] width 33 height 34
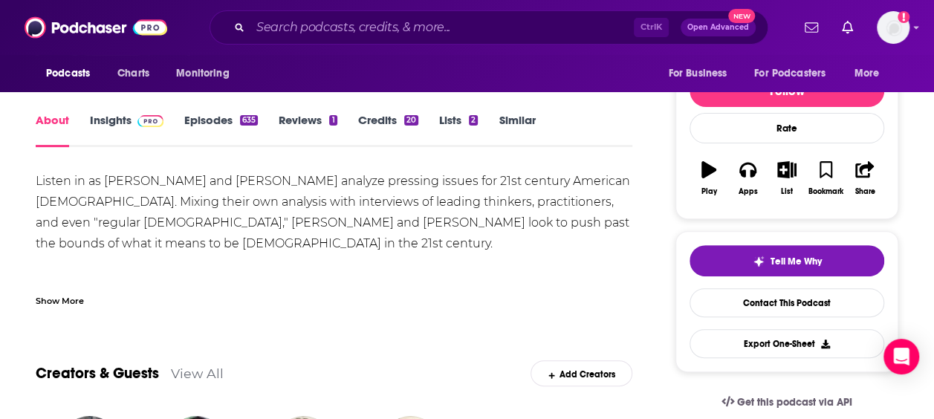
scroll to position [149, 0]
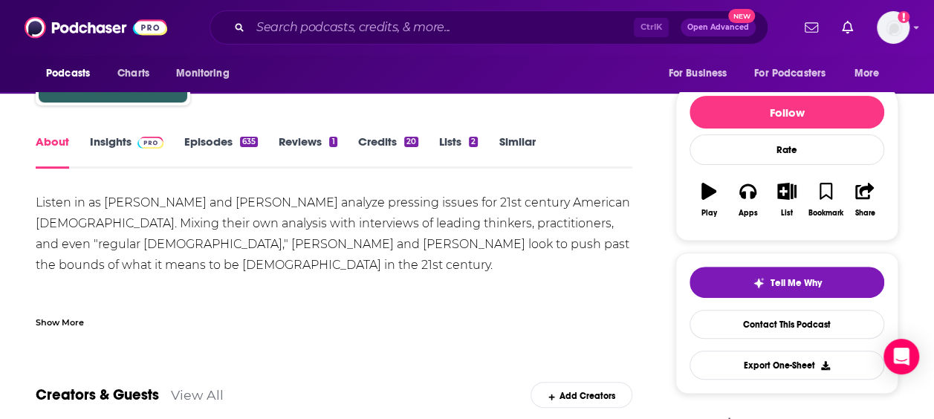
click at [493, 253] on div "Listen in as [PERSON_NAME] and [PERSON_NAME] analyze pressing issues for 21st c…" at bounding box center [334, 254] width 597 height 125
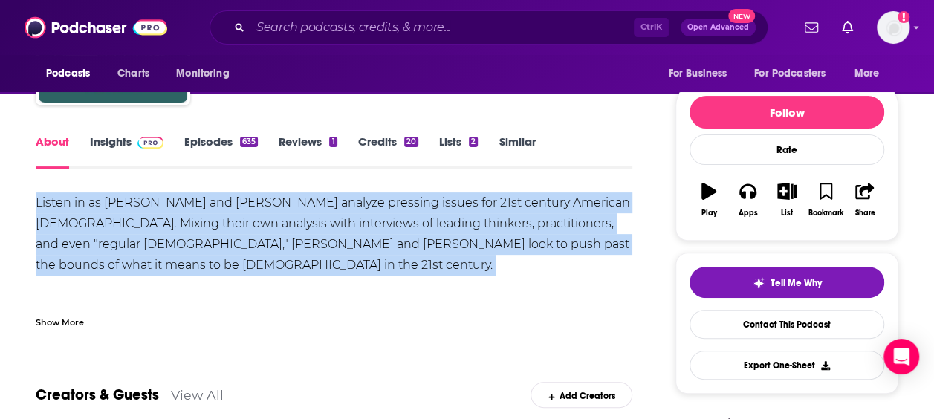
click at [493, 253] on div "Listen in as Dan Libenson and Lex Rofeberg analyze pressing issues for 21st cen…" at bounding box center [334, 254] width 597 height 125
drag, startPoint x: 493, startPoint y: 253, endPoint x: 377, endPoint y: 254, distance: 116.6
click at [377, 254] on div "Listen in as Dan Libenson and Lex Rofeberg analyze pressing issues for 21st cen…" at bounding box center [334, 254] width 597 height 125
click at [403, 253] on div "Listen in as Dan Libenson and Lex Rofeberg analyze pressing issues for 21st cen…" at bounding box center [334, 254] width 597 height 125
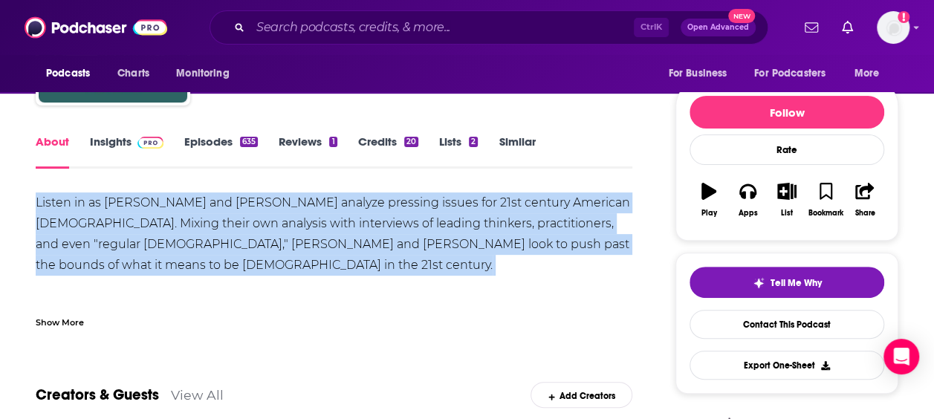
drag, startPoint x: 403, startPoint y: 253, endPoint x: 389, endPoint y: 290, distance: 40.4
click at [389, 290] on div "Listen in as Dan Libenson and Lex Rofeberg analyze pressing issues for 21st cen…" at bounding box center [334, 254] width 597 height 125
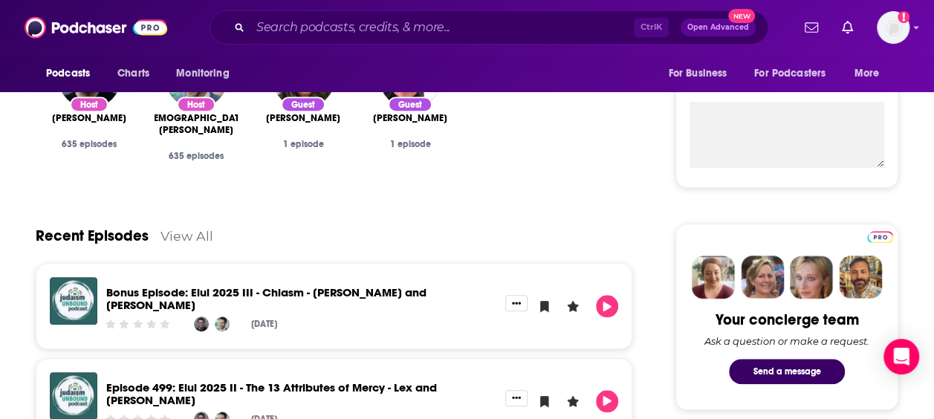
scroll to position [520, 0]
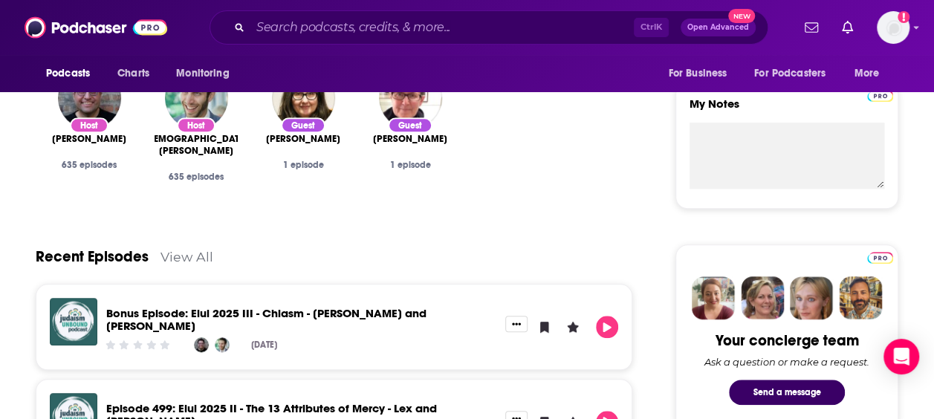
click at [172, 256] on link "View All" at bounding box center [186, 257] width 53 height 16
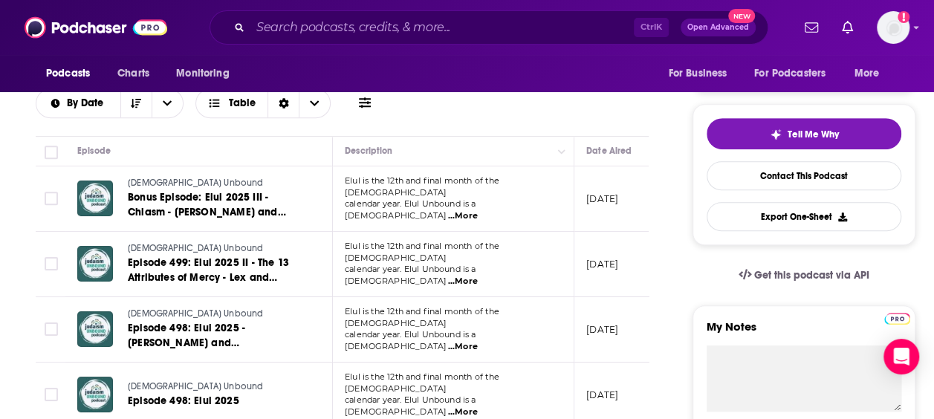
scroll to position [520, 0]
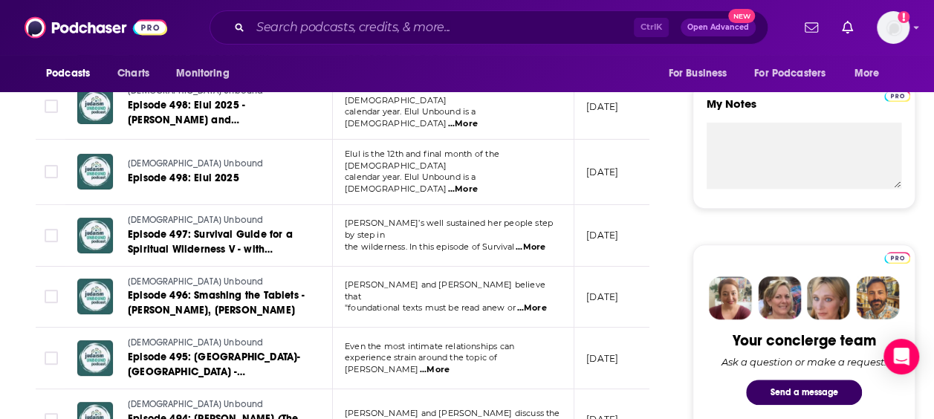
click at [544, 302] on span "...More" at bounding box center [531, 308] width 30 height 12
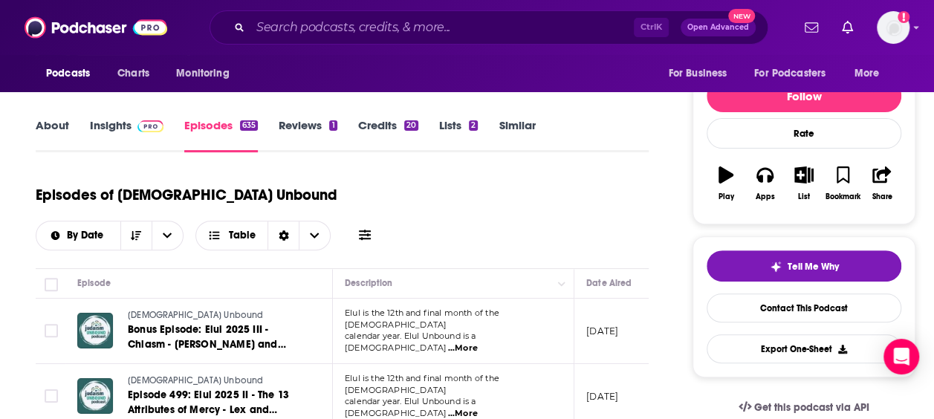
scroll to position [0, 0]
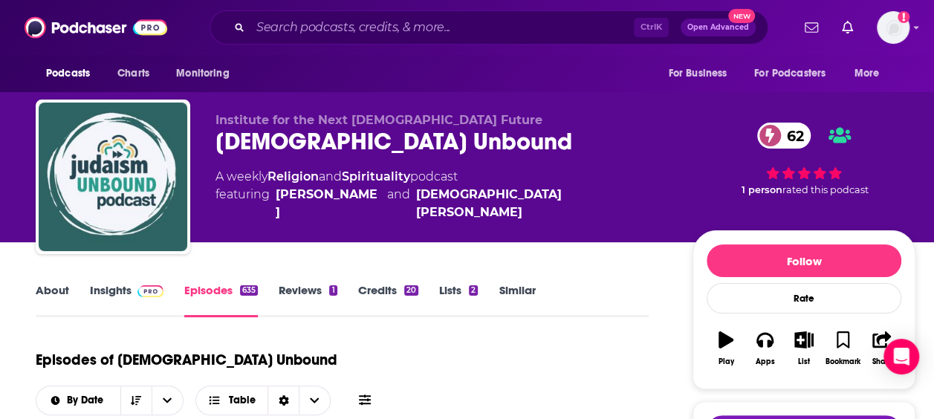
click at [307, 129] on div "Judaism Unbound 62" at bounding box center [441, 141] width 453 height 29
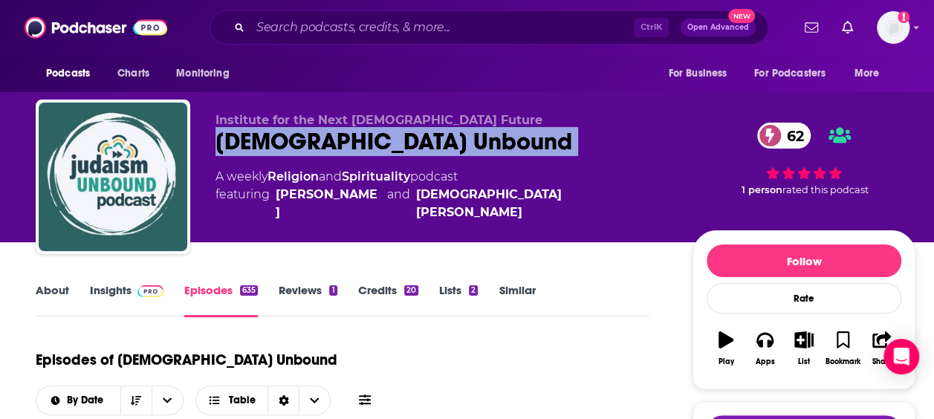
click at [307, 129] on div "Judaism Unbound 62" at bounding box center [441, 141] width 453 height 29
copy div "Judaism Unbound 62"
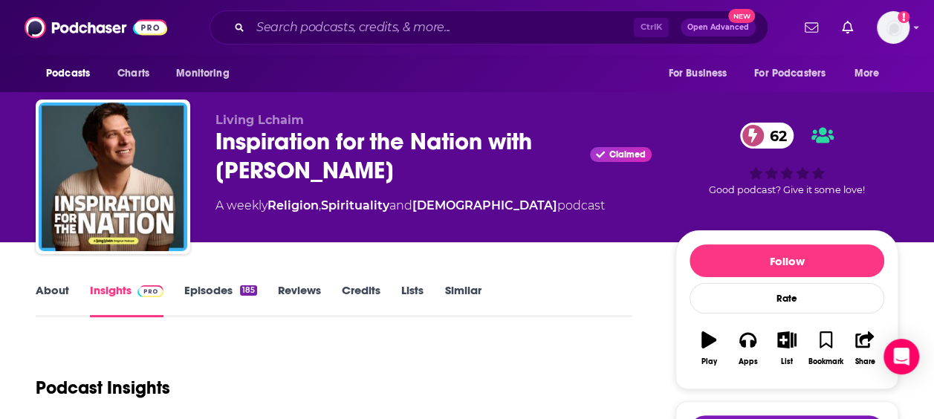
click at [51, 297] on link "About" at bounding box center [52, 300] width 33 height 34
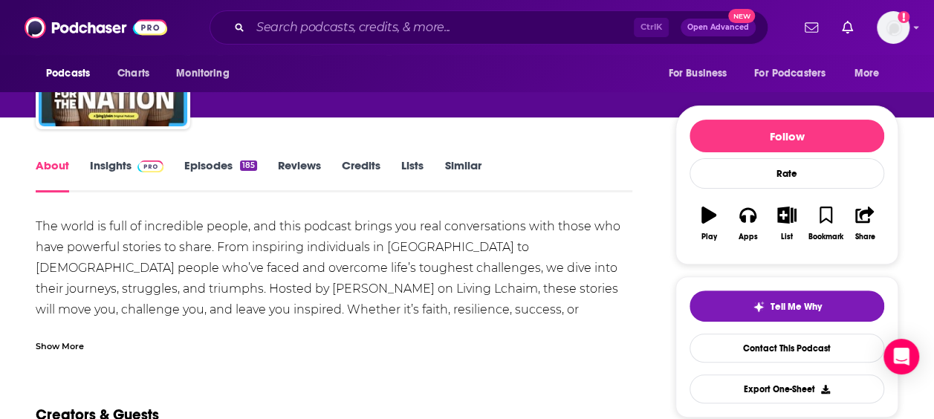
scroll to position [149, 0]
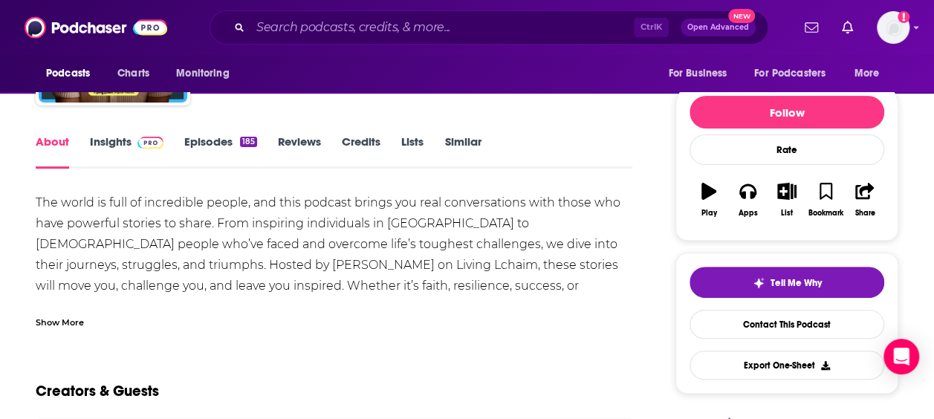
click at [406, 258] on div "The world is full of incredible people, and this podcast brings you real conver…" at bounding box center [334, 265] width 597 height 146
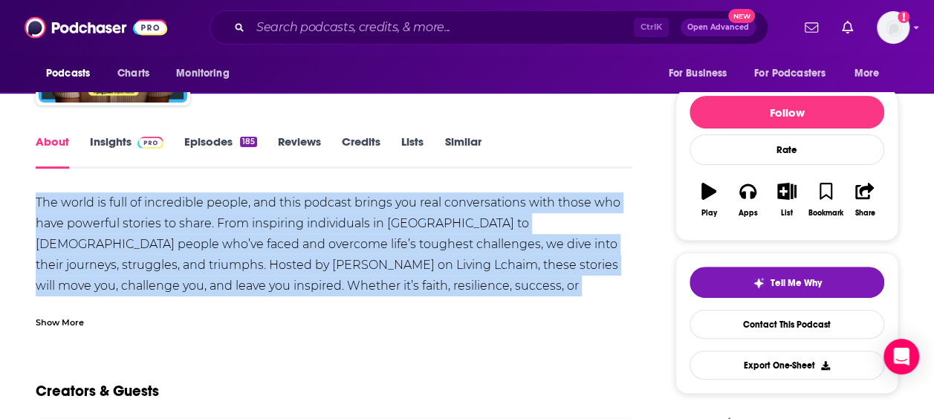
drag, startPoint x: 406, startPoint y: 258, endPoint x: 305, endPoint y: 238, distance: 102.9
click at [305, 238] on div "The world is full of incredible people, and this podcast brings you real conver…" at bounding box center [334, 265] width 597 height 146
drag, startPoint x: 305, startPoint y: 238, endPoint x: 390, endPoint y: 262, distance: 88.7
click at [390, 262] on div "The world is full of incredible people, and this podcast brings you real conver…" at bounding box center [334, 265] width 597 height 146
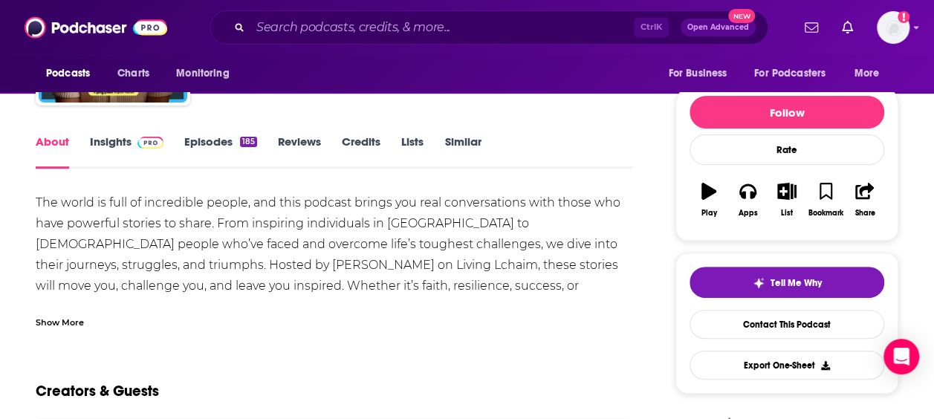
click at [423, 298] on div "The world is full of incredible people, and this podcast brings you real conver…" at bounding box center [334, 260] width 597 height 136
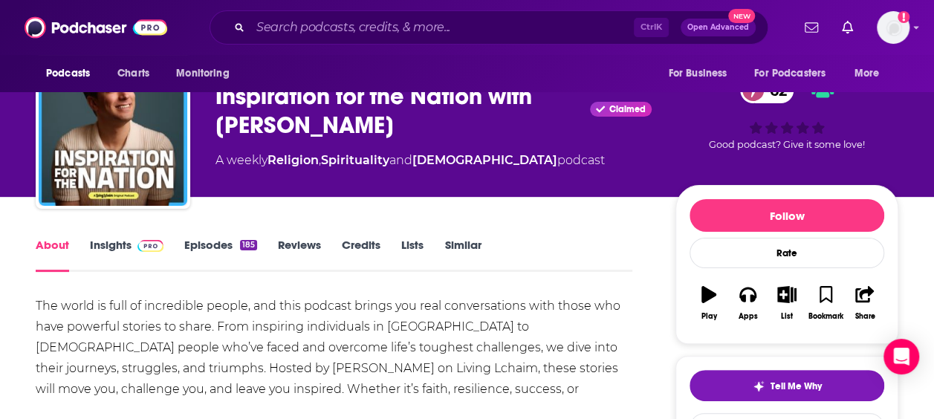
scroll to position [0, 0]
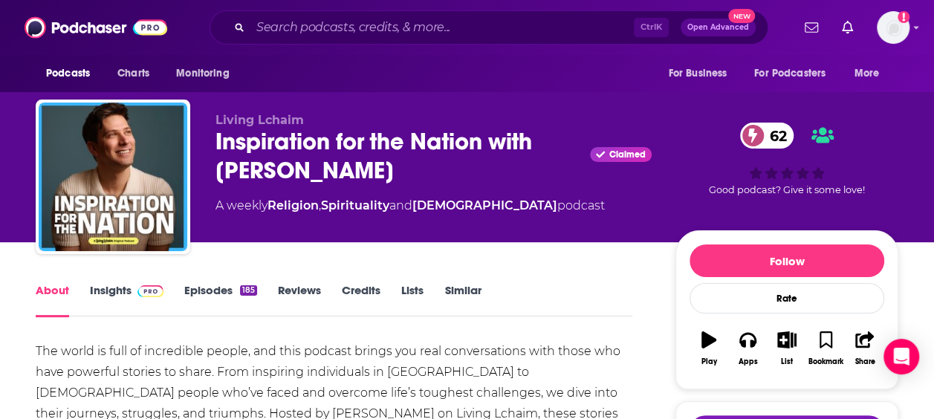
click at [355, 172] on div "Inspiration for the Nation with [PERSON_NAME] Claimed 62" at bounding box center [433, 156] width 436 height 58
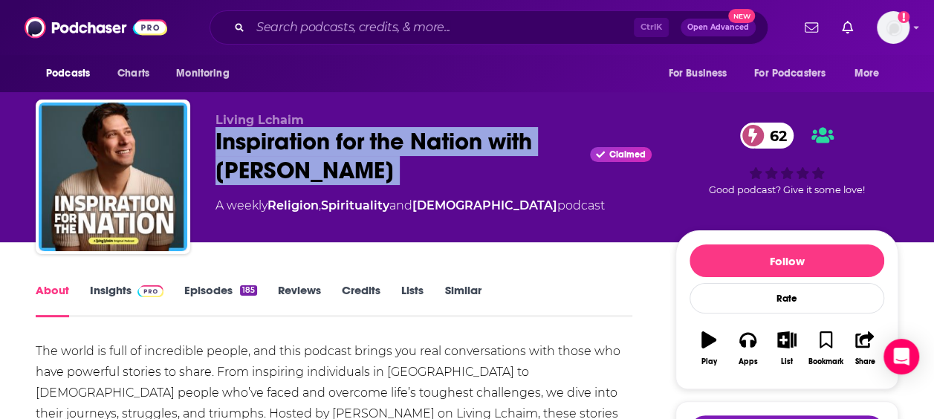
click at [355, 172] on div "Inspiration for the Nation with [PERSON_NAME] Claimed 62" at bounding box center [433, 156] width 436 height 58
copy div "Inspiration for the Nation with [PERSON_NAME]"
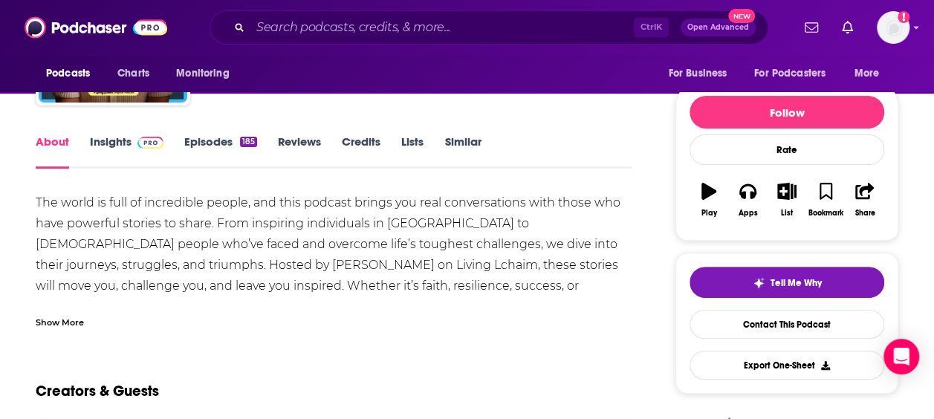
click at [159, 221] on div "The world is full of incredible people, and this podcast brings you real conver…" at bounding box center [334, 265] width 597 height 146
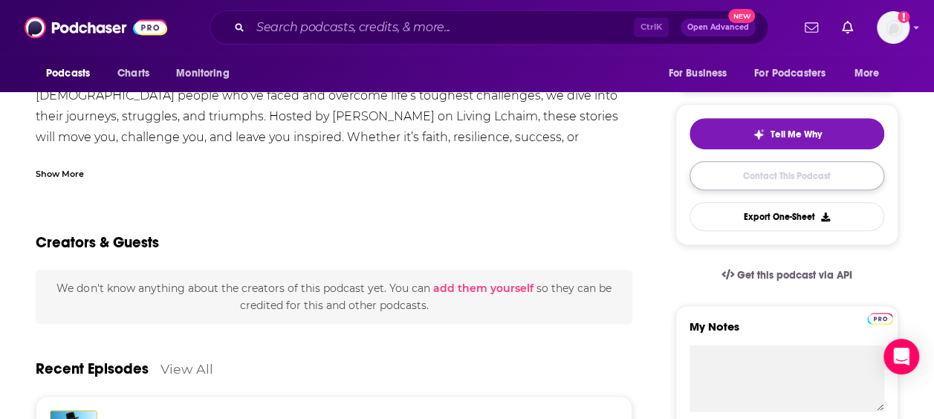
click at [734, 177] on link "Contact This Podcast" at bounding box center [786, 175] width 195 height 29
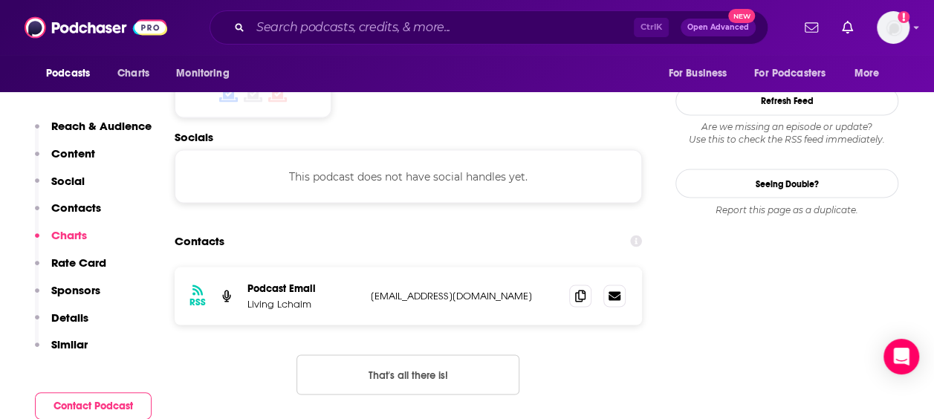
scroll to position [1253, 0]
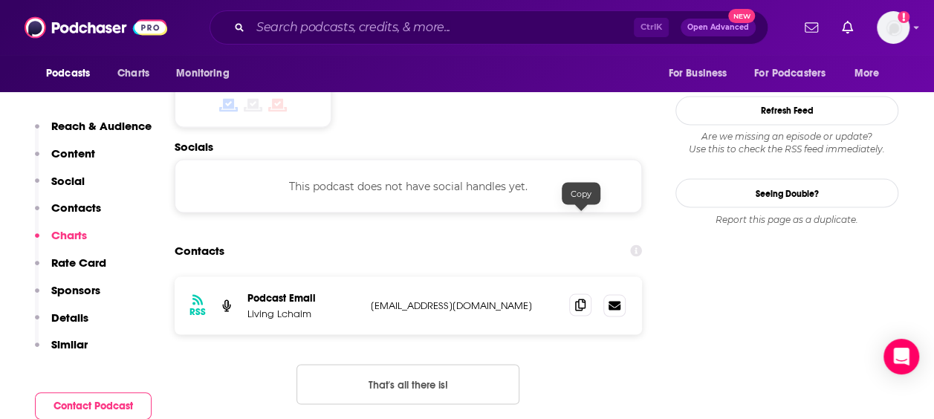
click at [582, 299] on icon at bounding box center [580, 305] width 10 height 12
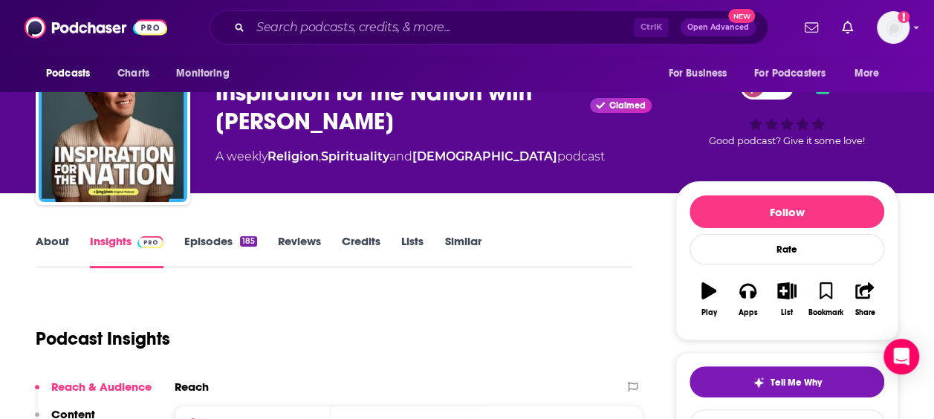
scroll to position [0, 0]
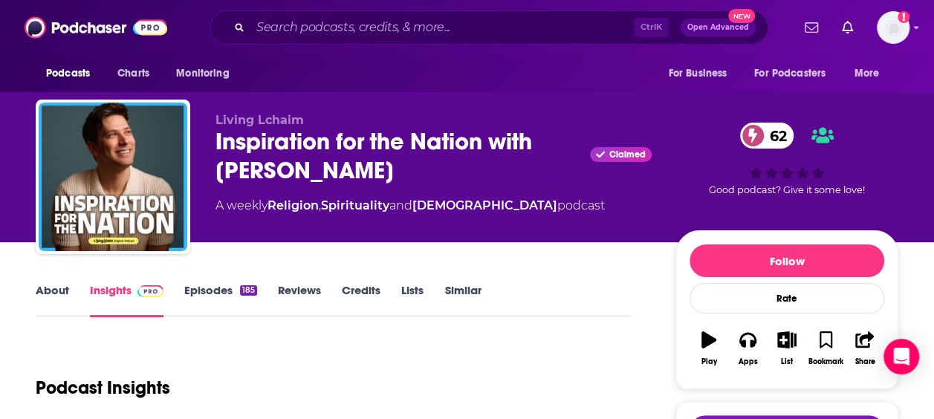
click at [47, 291] on link "About" at bounding box center [52, 300] width 33 height 34
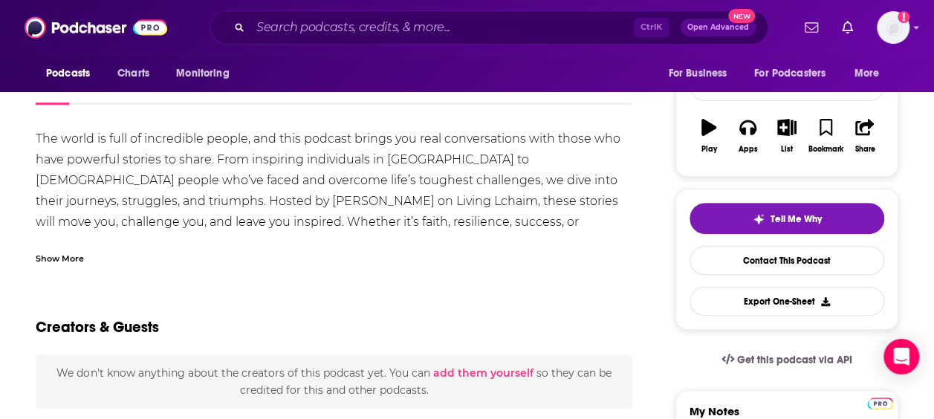
scroll to position [223, 0]
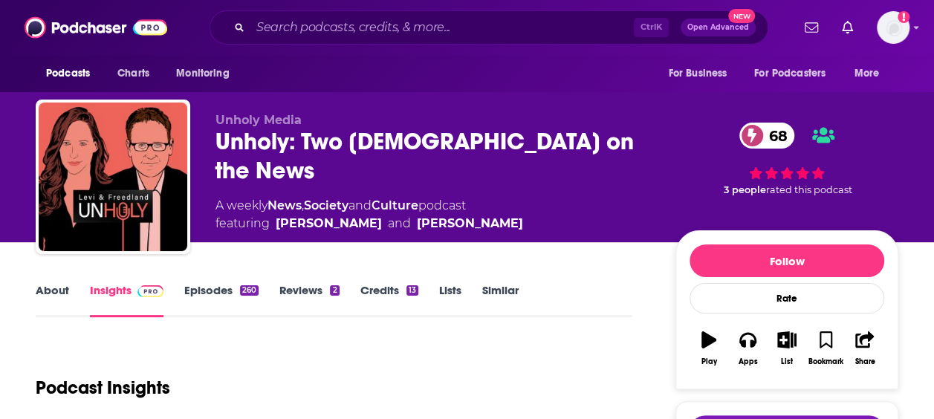
click at [38, 296] on link "About" at bounding box center [52, 300] width 33 height 34
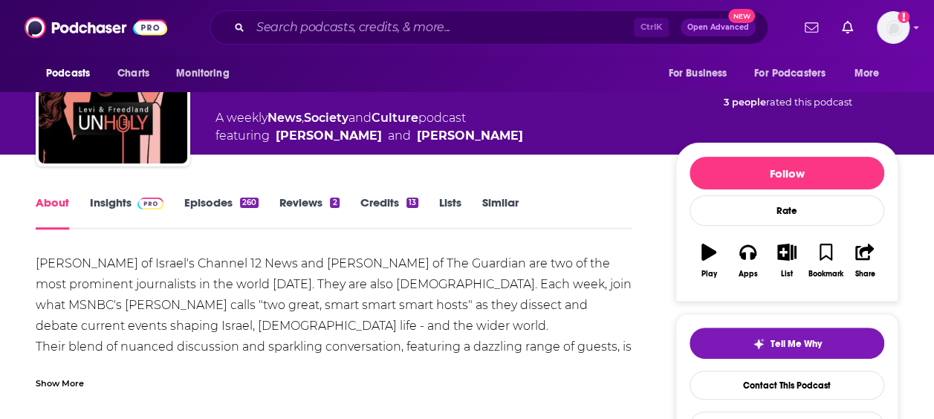
scroll to position [149, 0]
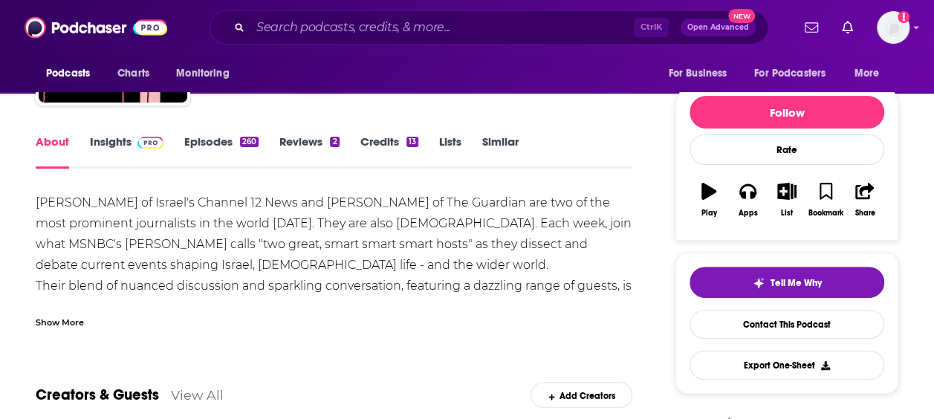
click at [281, 204] on div "Yonit Levi of Israel's Channel 12 News and Jonathan Freedland of The Guardian a…" at bounding box center [334, 317] width 597 height 250
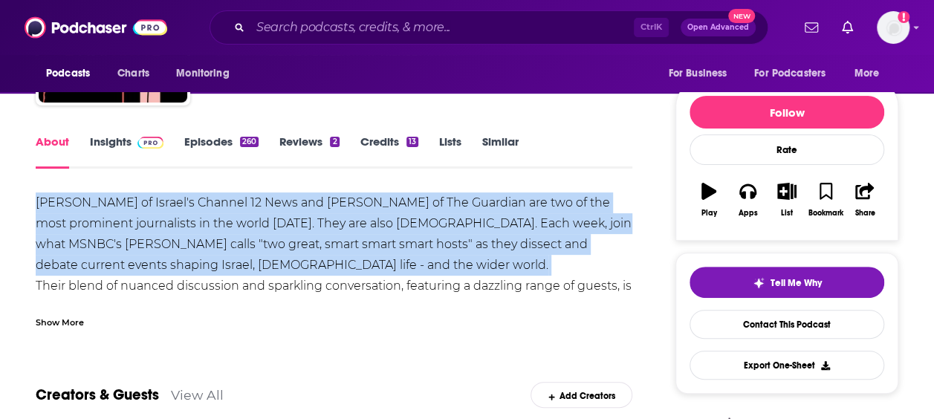
click at [281, 204] on div "Yonit Levi of Israel's Channel 12 News and Jonathan Freedland of The Guardian a…" at bounding box center [334, 317] width 597 height 250
drag, startPoint x: 281, startPoint y: 204, endPoint x: 169, endPoint y: 212, distance: 112.5
click at [169, 212] on div "Yonit Levi of Israel's Channel 12 News and Jonathan Freedland of The Guardian a…" at bounding box center [334, 317] width 597 height 250
drag, startPoint x: 169, startPoint y: 212, endPoint x: 247, endPoint y: 232, distance: 81.1
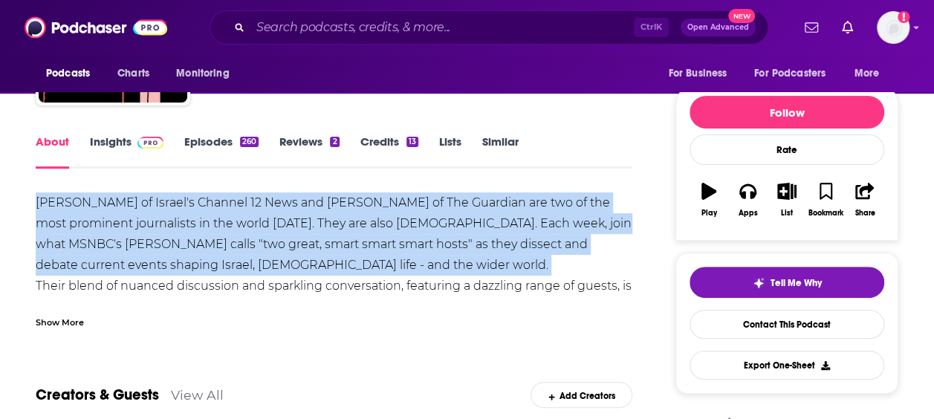
click at [247, 232] on div "Yonit Levi of Israel's Channel 12 News and Jonathan Freedland of The Guardian a…" at bounding box center [334, 317] width 597 height 250
drag, startPoint x: 247, startPoint y: 232, endPoint x: 333, endPoint y: 253, distance: 88.1
click at [332, 252] on div "Yonit Levi of Israel's Channel 12 News and Jonathan Freedland of The Guardian a…" at bounding box center [334, 317] width 597 height 250
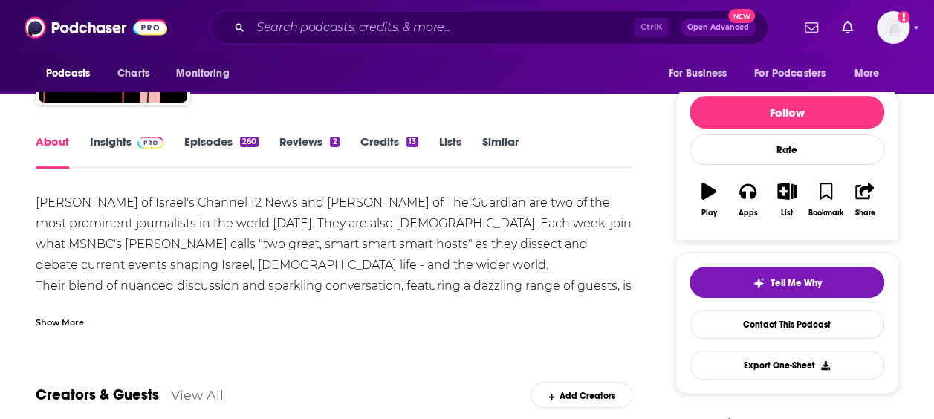
click at [342, 278] on div "Yonit Levi of Israel's Channel 12 News and Jonathan Freedland of The Guardian a…" at bounding box center [334, 317] width 597 height 250
click at [42, 328] on div "Show More" at bounding box center [60, 321] width 48 height 14
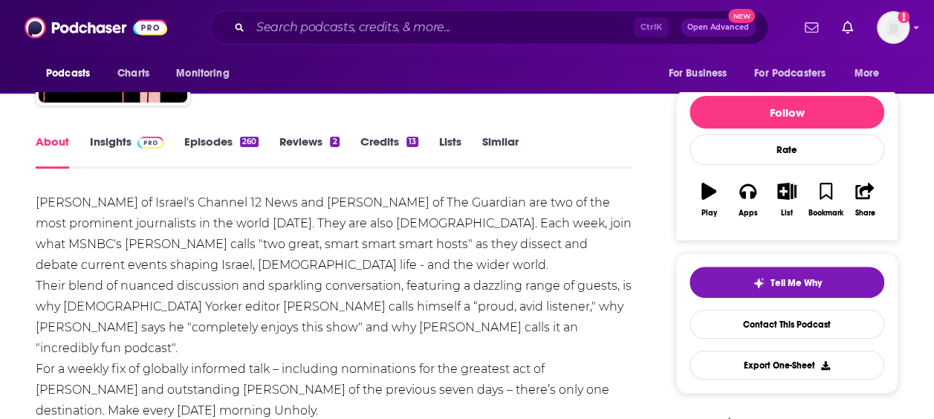
scroll to position [0, 0]
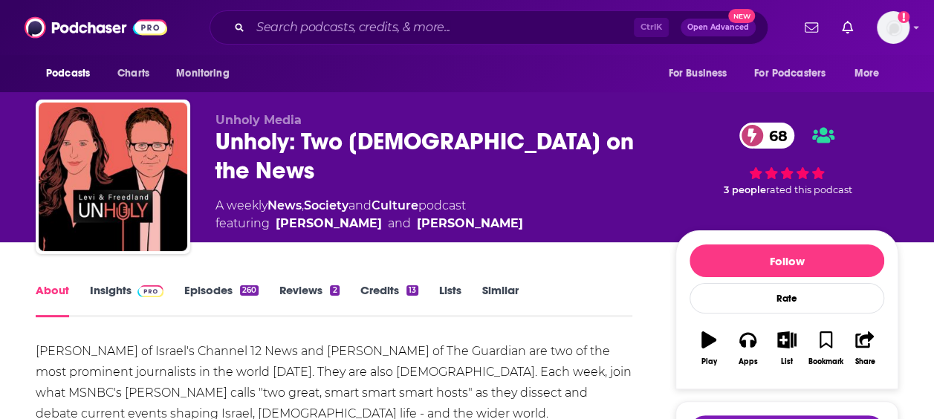
click at [277, 141] on div "Unholy: Two Jews on the News 68" at bounding box center [433, 156] width 436 height 58
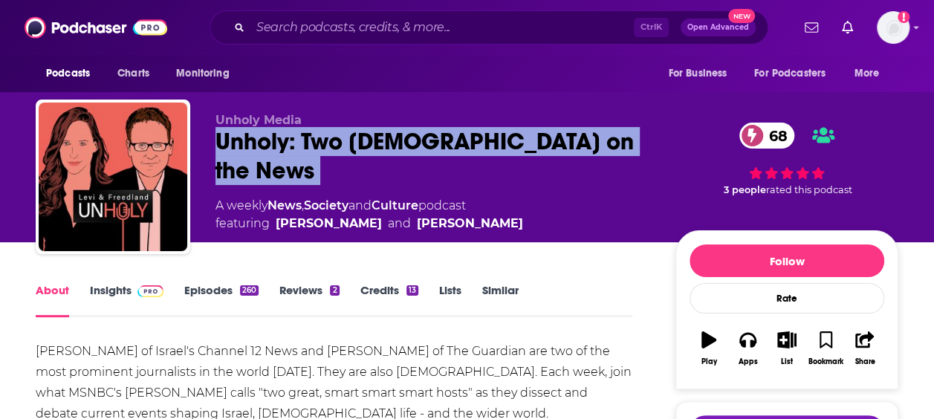
click at [277, 141] on div "Unholy: Two Jews on the News 68" at bounding box center [433, 156] width 436 height 58
copy div "Unholy: Two Jews on the News 68"
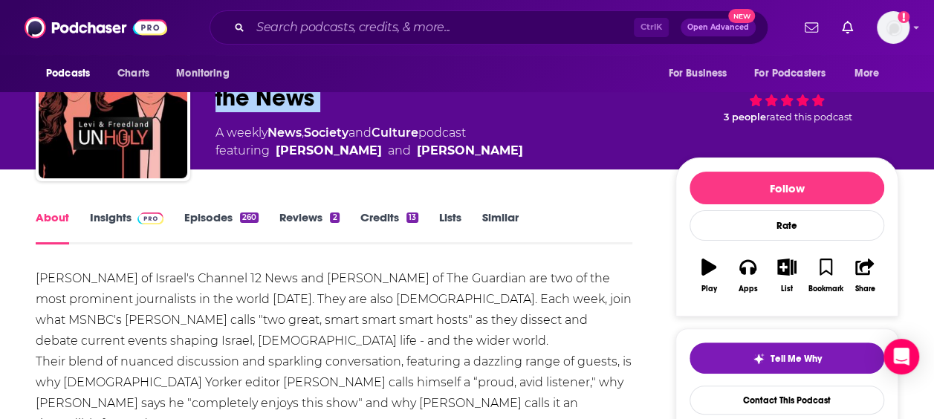
scroll to position [149, 0]
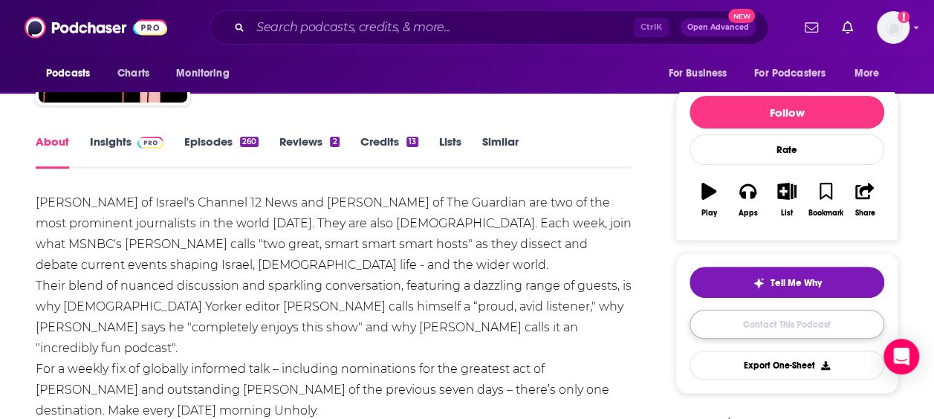
click at [798, 325] on link "Contact This Podcast" at bounding box center [786, 324] width 195 height 29
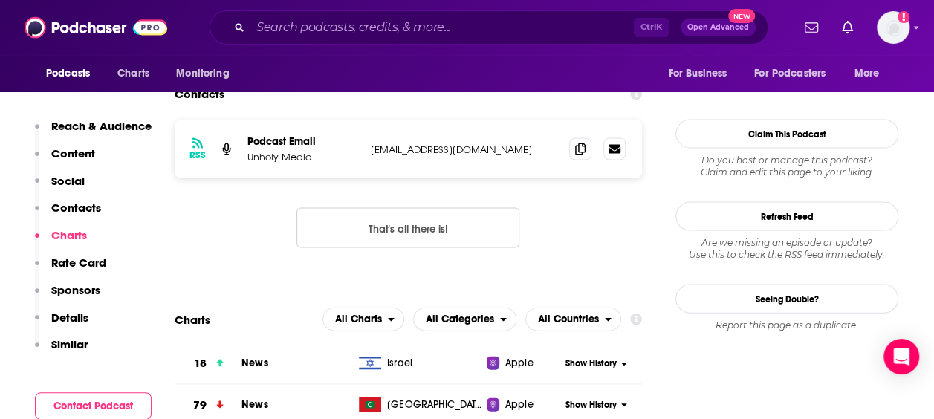
scroll to position [1302, 0]
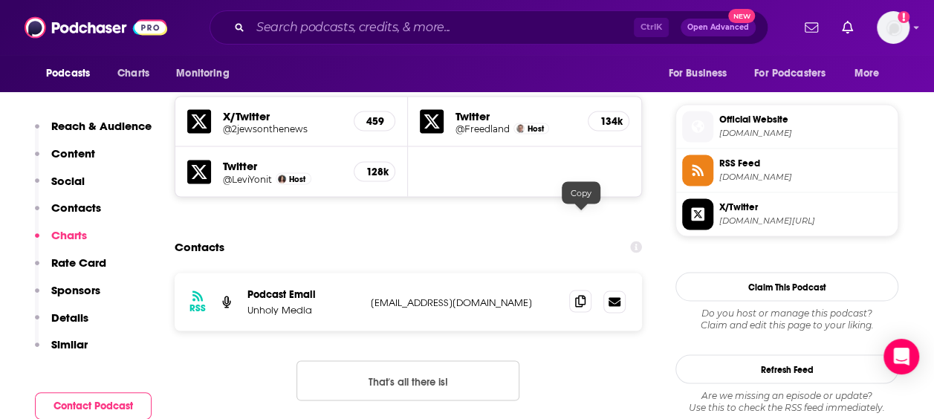
click at [581, 295] on icon at bounding box center [580, 301] width 10 height 12
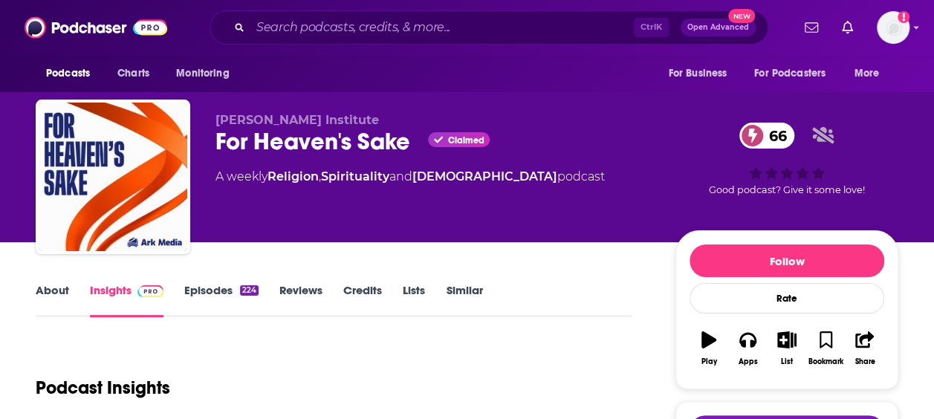
click at [53, 291] on link "About" at bounding box center [52, 300] width 33 height 34
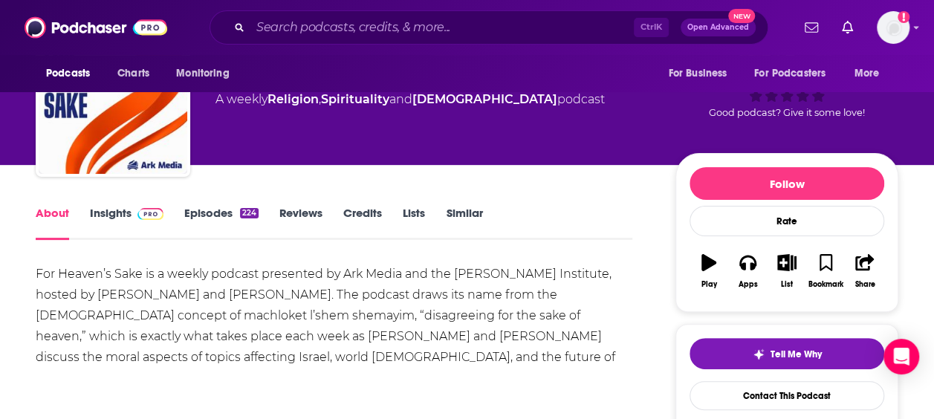
scroll to position [74, 0]
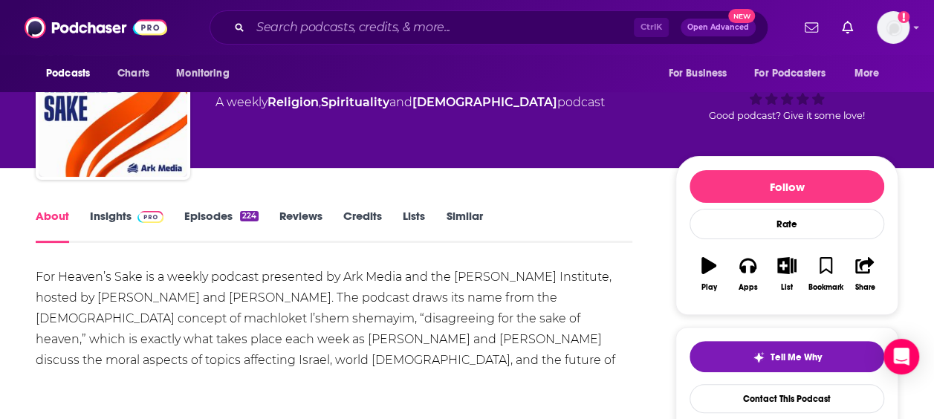
click at [361, 328] on div "For Heaven’s Sake is a weekly podcast presented by Ark Media and the Shalom Har…" at bounding box center [334, 329] width 597 height 125
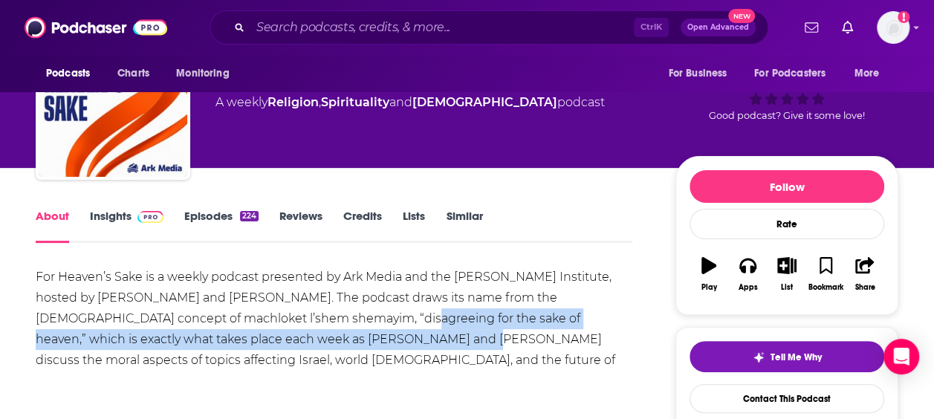
drag, startPoint x: 361, startPoint y: 328, endPoint x: 318, endPoint y: 329, distance: 43.1
click at [318, 329] on div "For Heaven’s Sake is a weekly podcast presented by Ark Media and the Shalom Har…" at bounding box center [334, 329] width 597 height 125
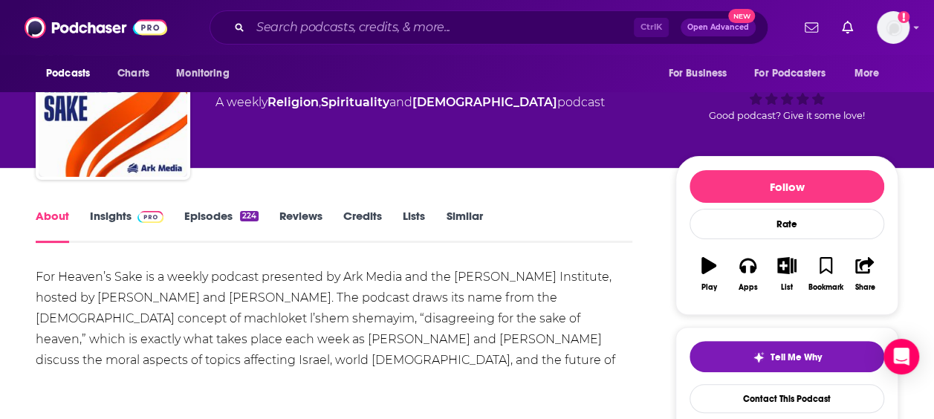
drag, startPoint x: 318, startPoint y: 329, endPoint x: 216, endPoint y: 310, distance: 103.6
click at [216, 311] on div "For Heaven’s Sake is a weekly podcast presented by Ark Media and the Shalom Har…" at bounding box center [334, 329] width 597 height 125
click at [209, 212] on link "Episodes 224" at bounding box center [221, 226] width 74 height 34
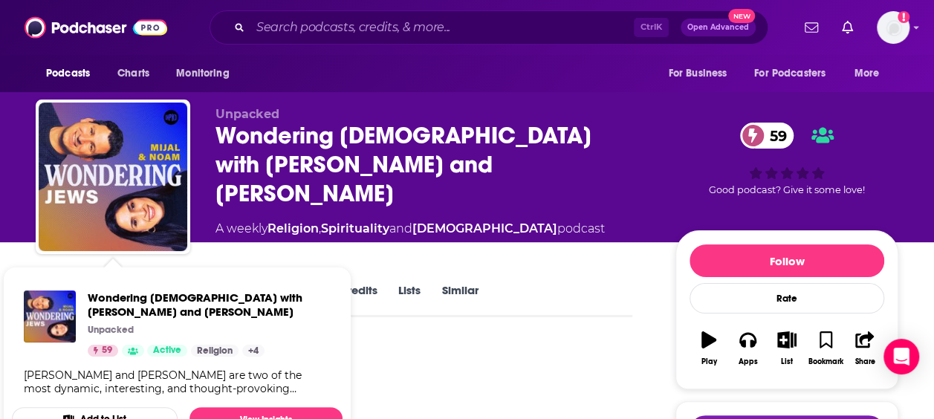
click at [40, 270] on span "Wondering Jews with Mijal and Noam Unpacked 59 Active Religion + 4 Mijal Bitton…" at bounding box center [177, 358] width 331 height 182
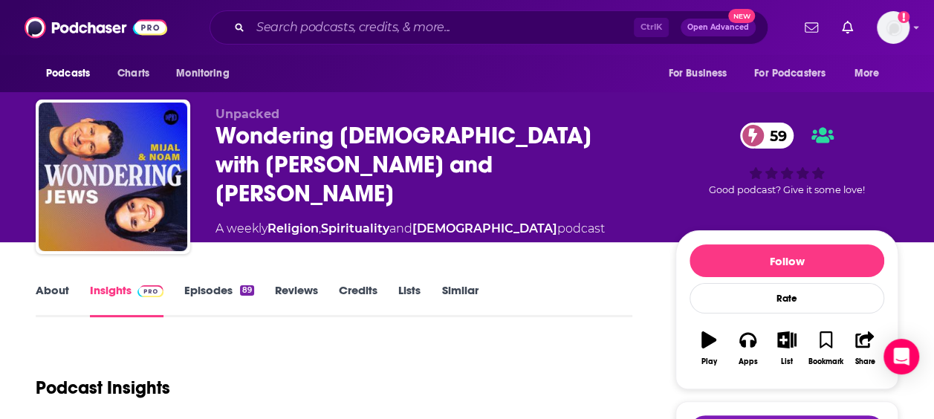
click at [266, 238] on div "Unpacked Wondering Jews with Mijal and Noam 59 A weekly Religion , Spirituality…" at bounding box center [556, 180] width 683 height 146
click at [65, 298] on link "About" at bounding box center [52, 300] width 33 height 34
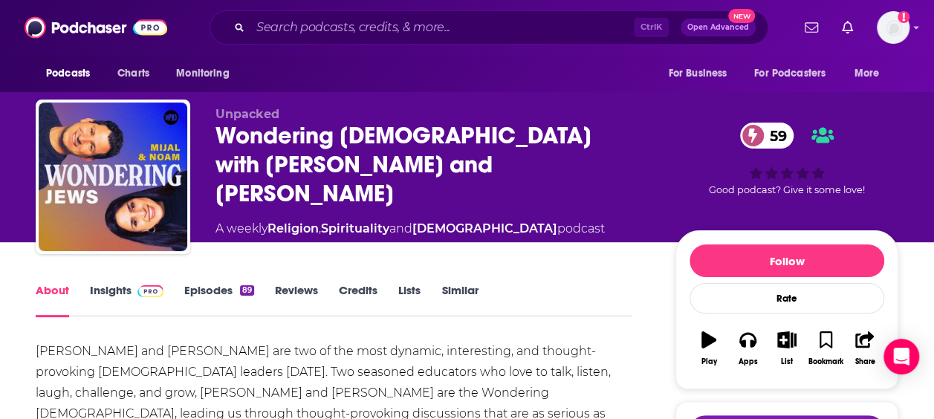
click at [316, 137] on div "Wondering Jews with Mijal and Noam 59" at bounding box center [433, 164] width 436 height 87
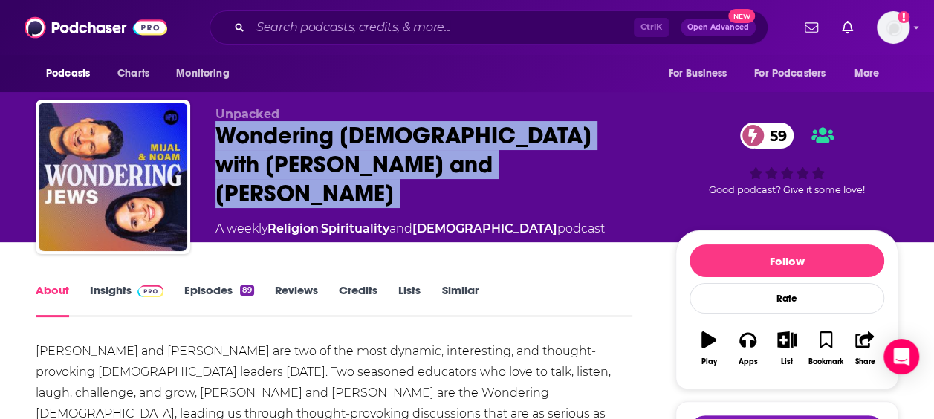
click at [317, 137] on div "Wondering Jews with Mijal and Noam 59" at bounding box center [433, 164] width 436 height 87
copy div "Wondering Jews with Mijal and Noam 59"
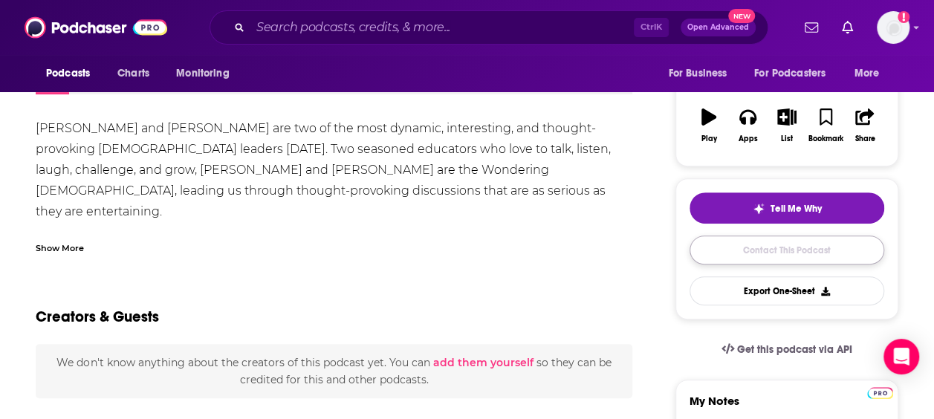
click at [763, 247] on link "Contact This Podcast" at bounding box center [786, 250] width 195 height 29
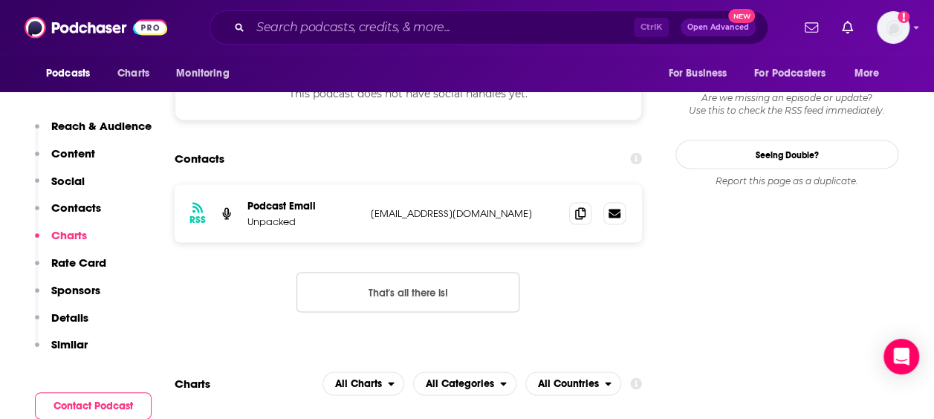
scroll to position [1218, 0]
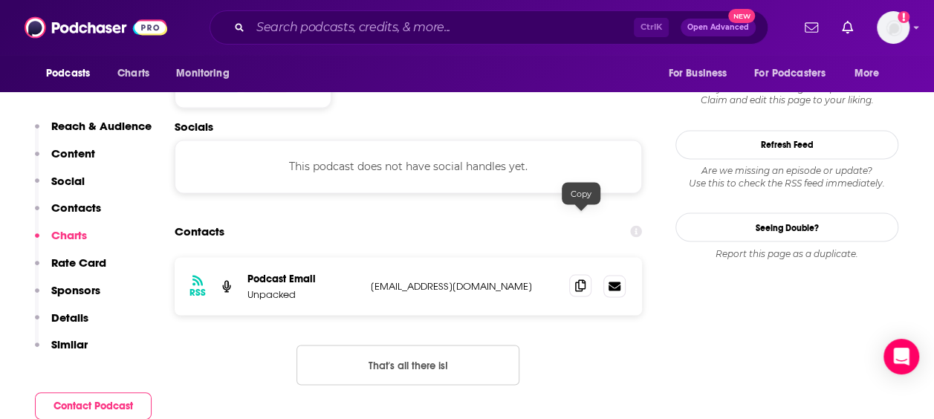
click at [577, 279] on icon at bounding box center [580, 285] width 10 height 12
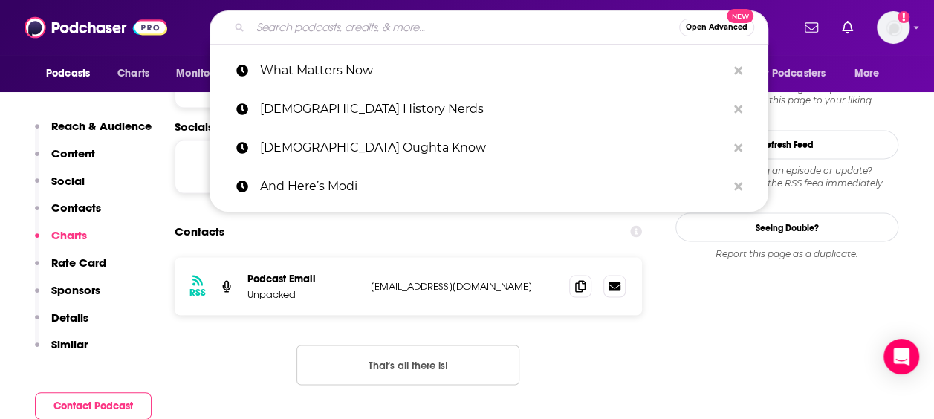
click at [355, 30] on input "Search podcasts, credits, & more..." at bounding box center [464, 28] width 429 height 24
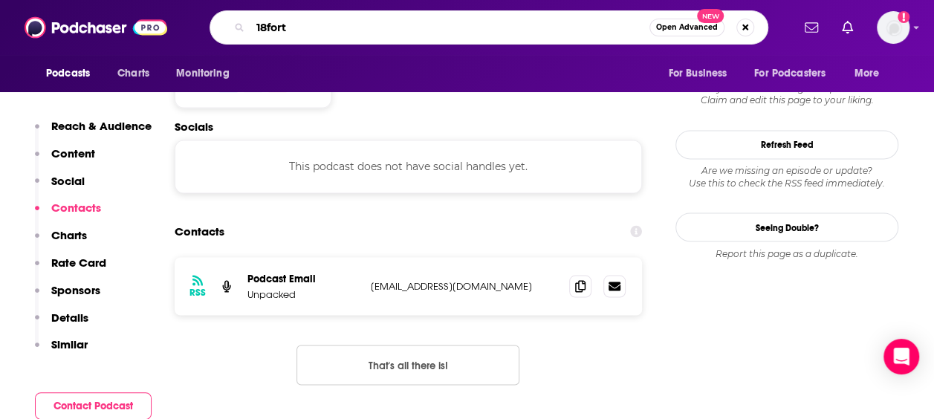
type input "18forty"
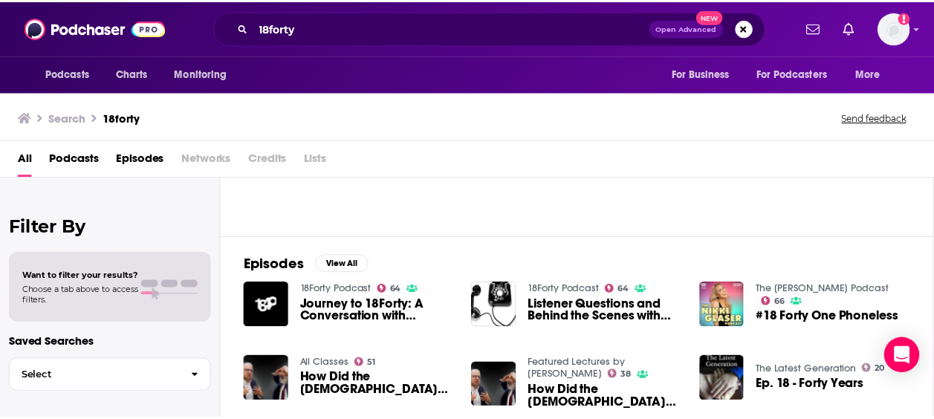
scroll to position [74, 0]
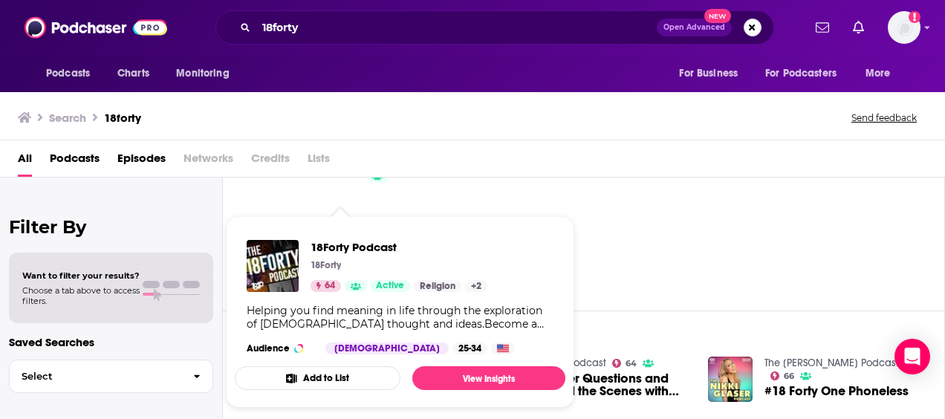
click at [345, 355] on div "18Forty Podcast 18Forty 64 Active Religion + 2 Helping you find meaning in life…" at bounding box center [400, 297] width 331 height 138
click at [320, 169] on span "Lists" at bounding box center [319, 161] width 22 height 30
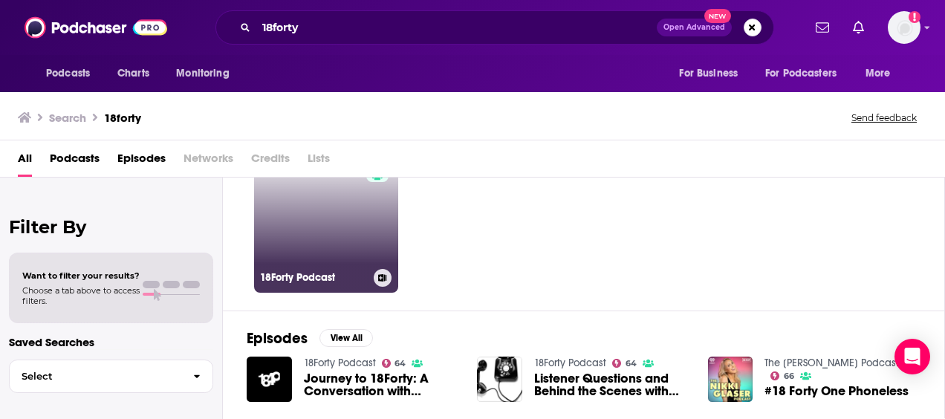
click at [309, 230] on link "64 18Forty Podcast" at bounding box center [326, 221] width 144 height 144
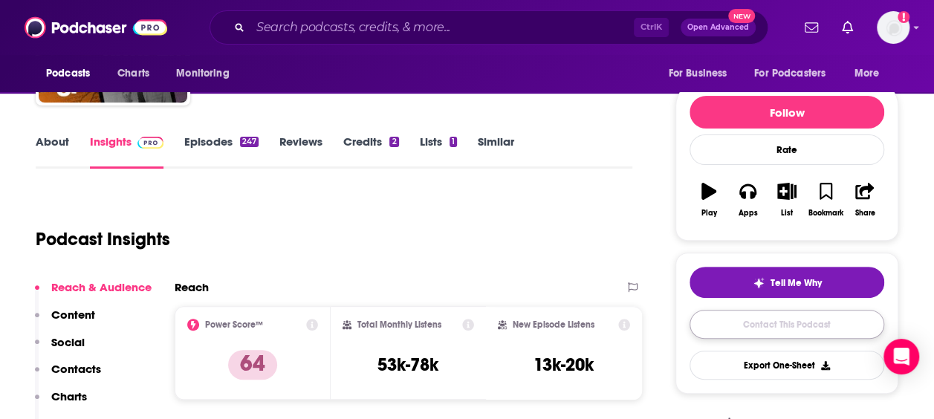
click at [790, 322] on link "Contact This Podcast" at bounding box center [786, 324] width 195 height 29
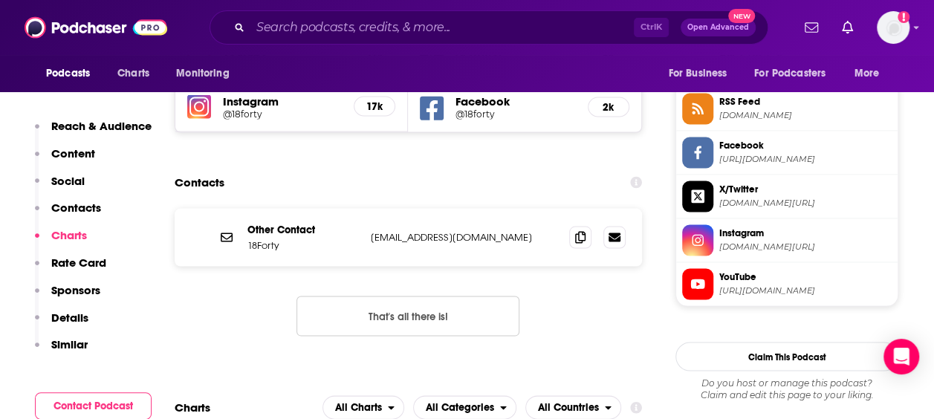
scroll to position [1298, 0]
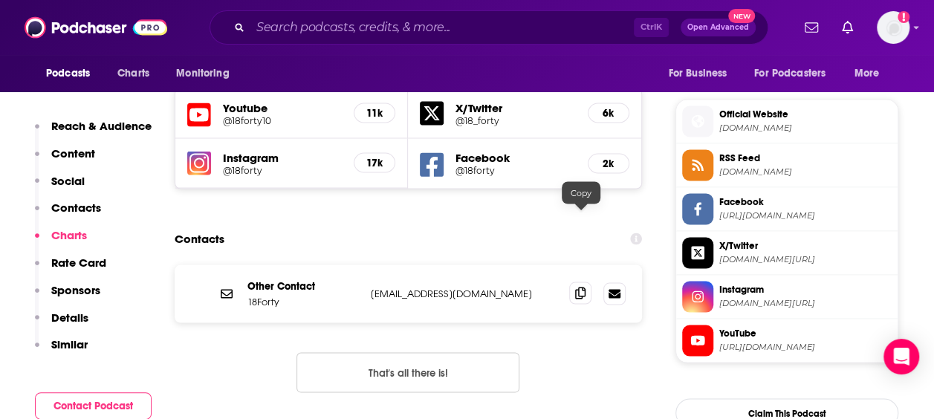
click at [580, 287] on icon at bounding box center [580, 293] width 10 height 12
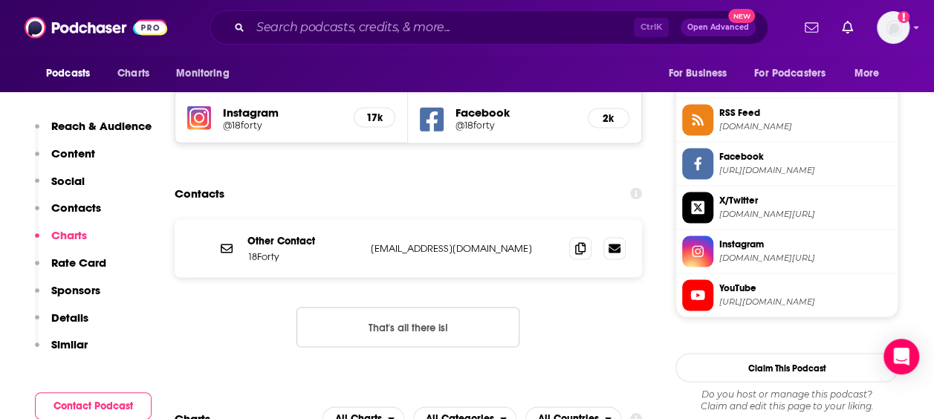
scroll to position [1521, 0]
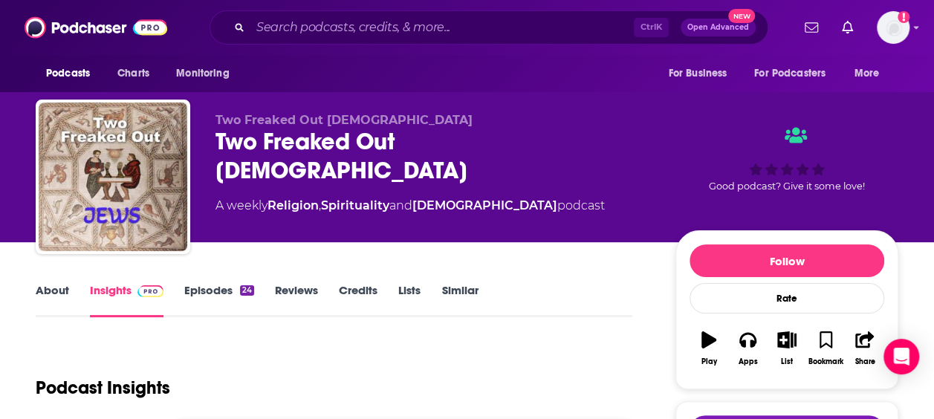
click at [57, 296] on link "About" at bounding box center [52, 300] width 33 height 34
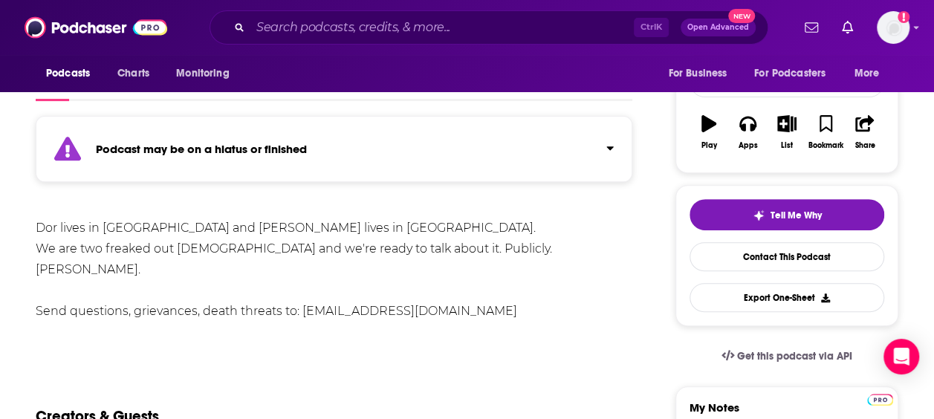
scroll to position [223, 0]
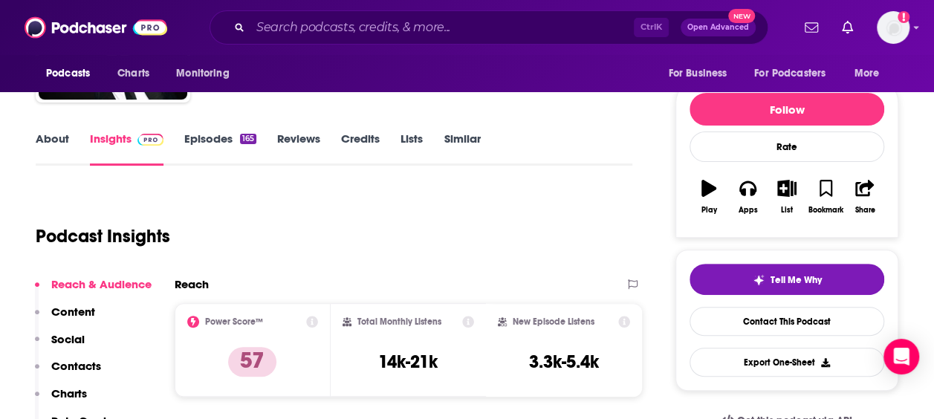
scroll to position [149, 0]
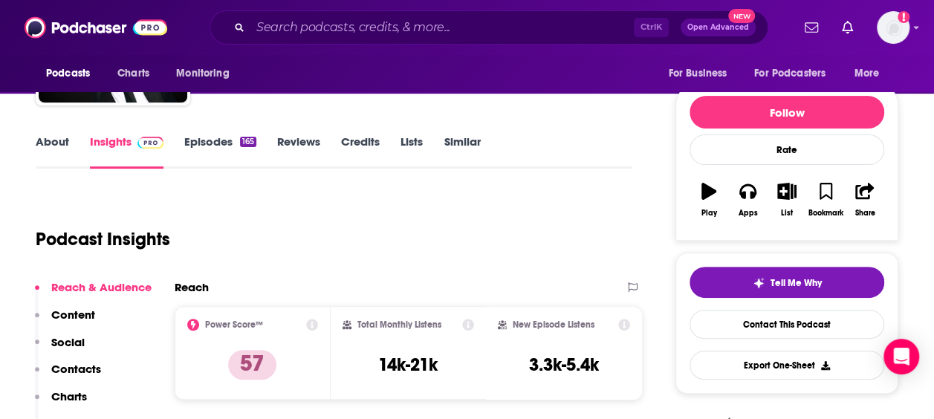
click at [67, 149] on link "About" at bounding box center [52, 151] width 33 height 34
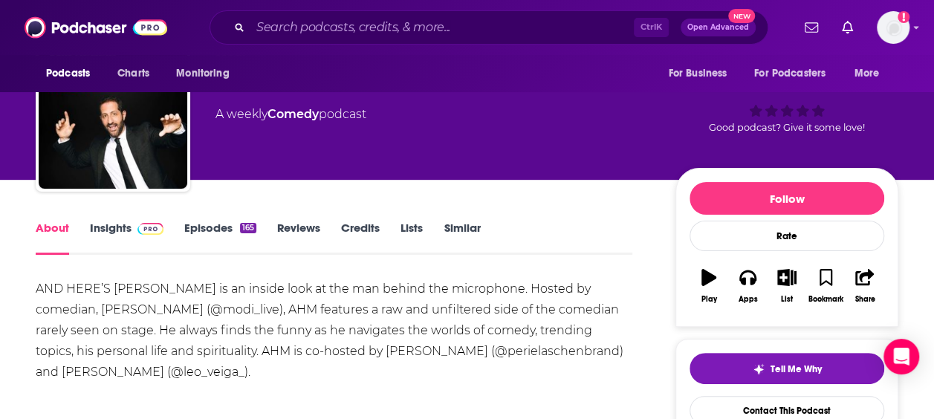
scroll to position [74, 0]
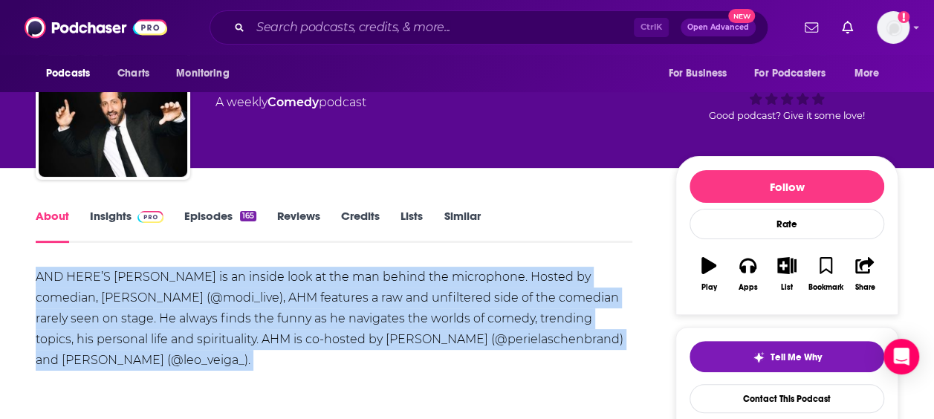
drag, startPoint x: 230, startPoint y: 264, endPoint x: 249, endPoint y: 379, distance: 115.9
drag, startPoint x: 249, startPoint y: 379, endPoint x: 236, endPoint y: 337, distance: 43.7
click at [236, 337] on div "AND HERE’S MODI is an inside look at the man behind the microphone. Hosted by c…" at bounding box center [334, 319] width 597 height 104
click at [213, 343] on div "AND HERE’S MODI is an inside look at the man behind the microphone. Hosted by c…" at bounding box center [334, 319] width 597 height 104
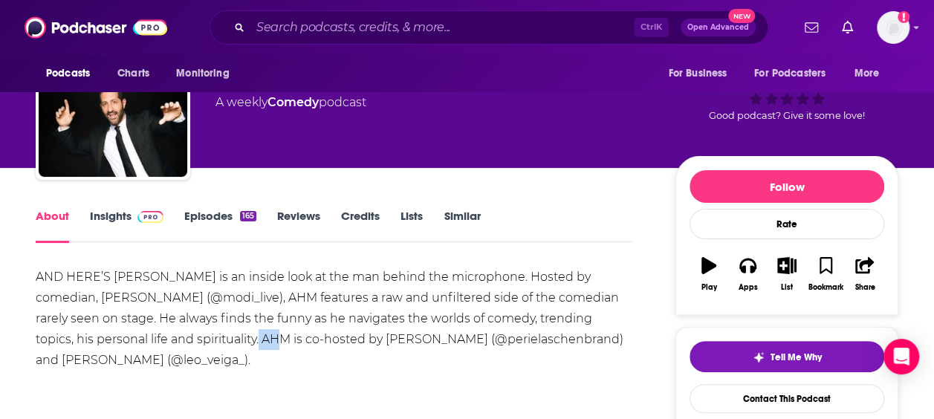
click at [213, 343] on div "AND HERE’S MODI is an inside look at the man behind the microphone. Hosted by c…" at bounding box center [334, 319] width 597 height 104
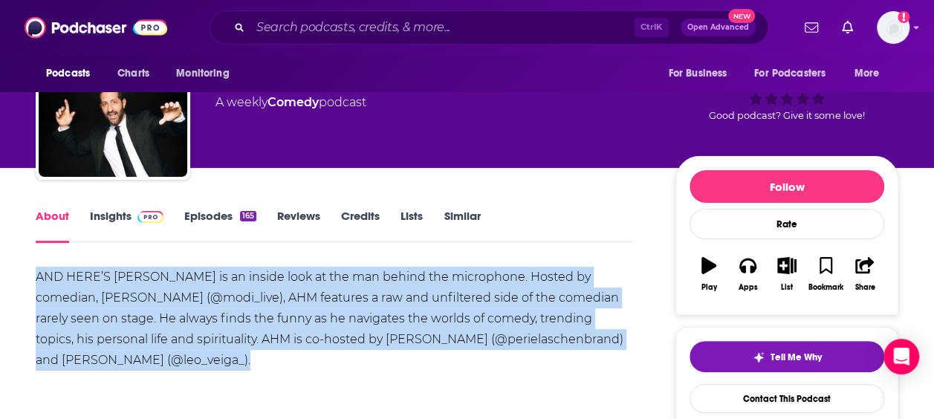
click at [207, 345] on div "AND HERE’S MODI is an inside look at the man behind the microphone. Hosted by c…" at bounding box center [334, 319] width 597 height 104
drag, startPoint x: 207, startPoint y: 345, endPoint x: 168, endPoint y: 354, distance: 40.4
click at [168, 354] on div "AND HERE’S MODI is an inside look at the man behind the microphone. Hosted by c…" at bounding box center [334, 319] width 597 height 104
click at [166, 356] on div "AND HERE’S MODI is an inside look at the man behind the microphone. Hosted by c…" at bounding box center [334, 319] width 597 height 104
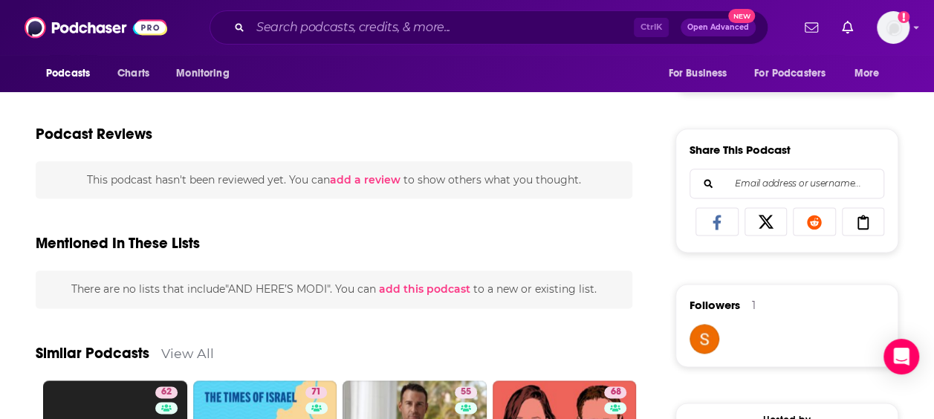
scroll to position [1114, 0]
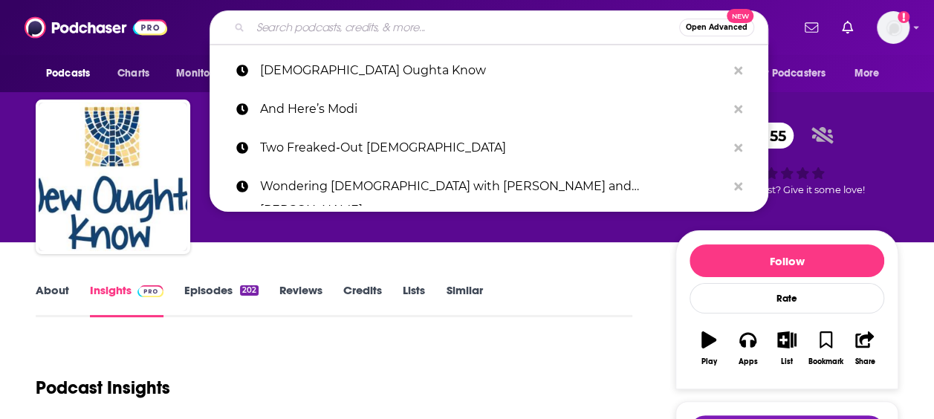
click at [348, 39] on input "Search podcasts, credits, & more..." at bounding box center [464, 28] width 429 height 24
paste input "[DEMOGRAPHIC_DATA] History Nerds"
type input "[DEMOGRAPHIC_DATA] History Nerds"
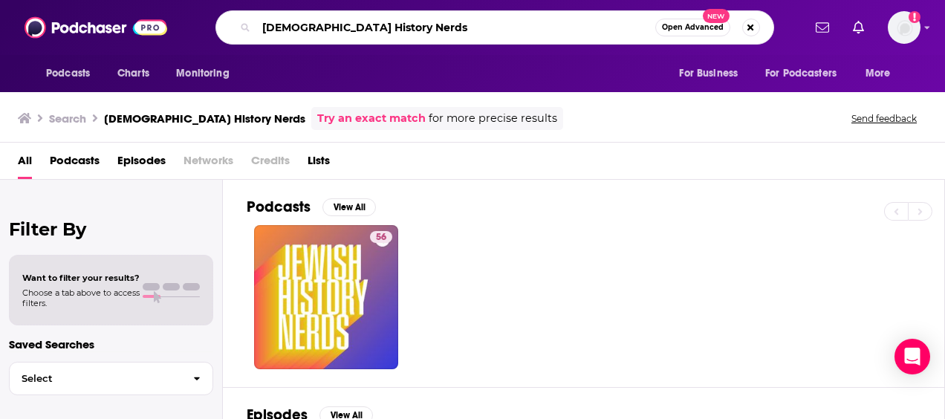
click at [462, 31] on input "[DEMOGRAPHIC_DATA] History Nerds" at bounding box center [455, 28] width 399 height 24
click at [465, 30] on input "[DEMOGRAPHIC_DATA] History Nerds" at bounding box center [455, 28] width 399 height 24
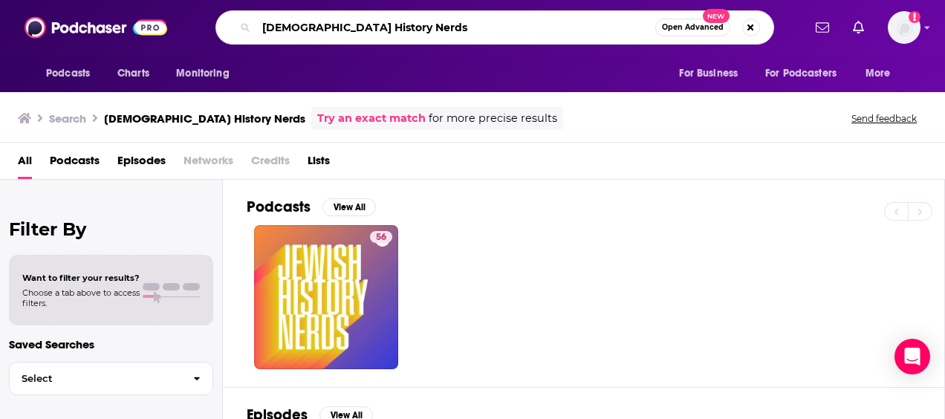
paste input "What Matters Now"
type input "What Matters Now"
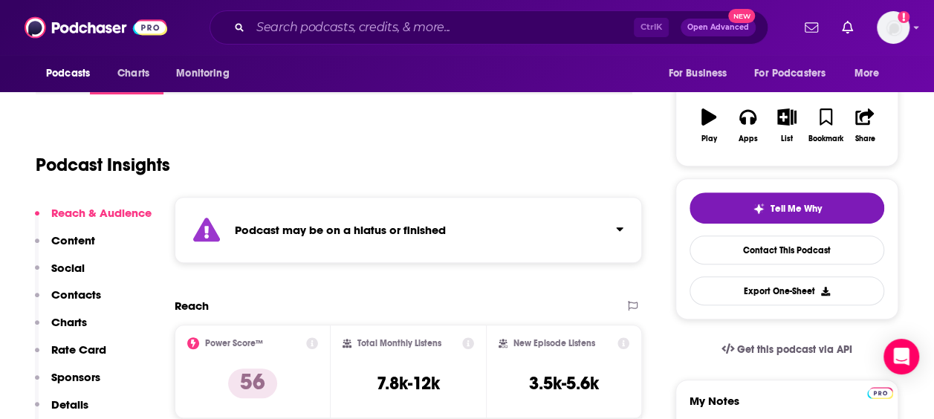
scroll to position [149, 0]
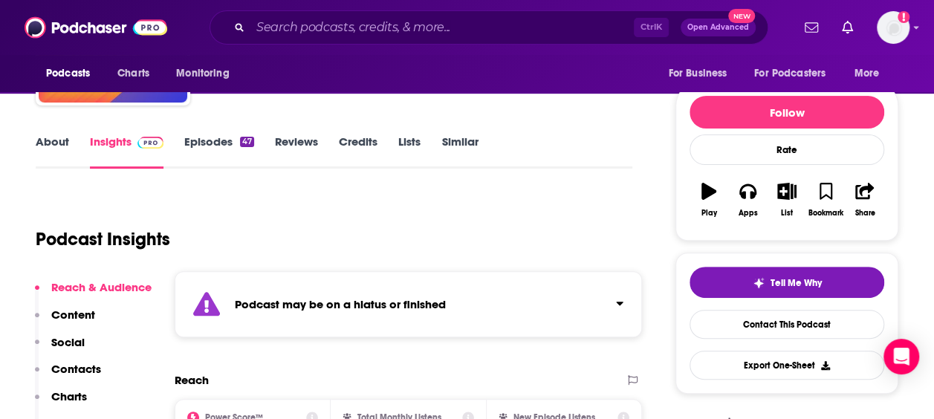
click at [44, 135] on link "About" at bounding box center [52, 151] width 33 height 34
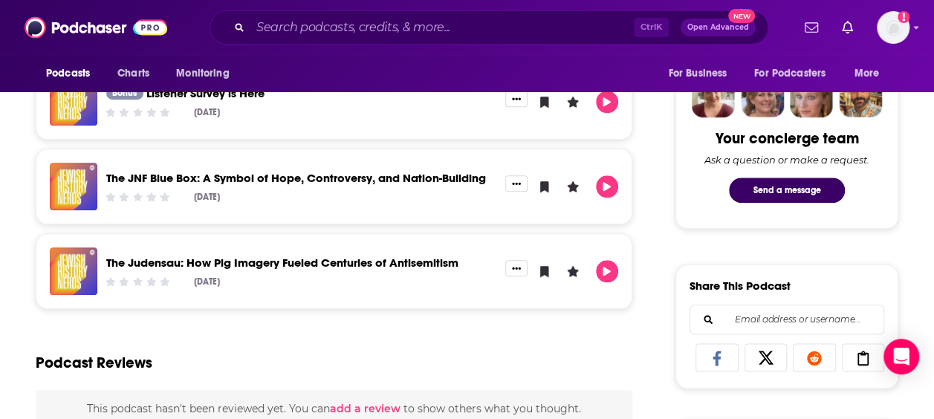
scroll to position [594, 0]
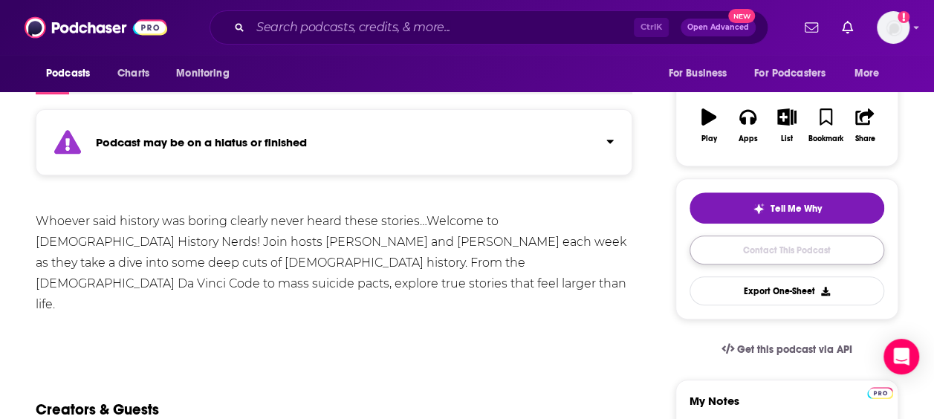
click at [766, 251] on link "Contact This Podcast" at bounding box center [786, 250] width 195 height 29
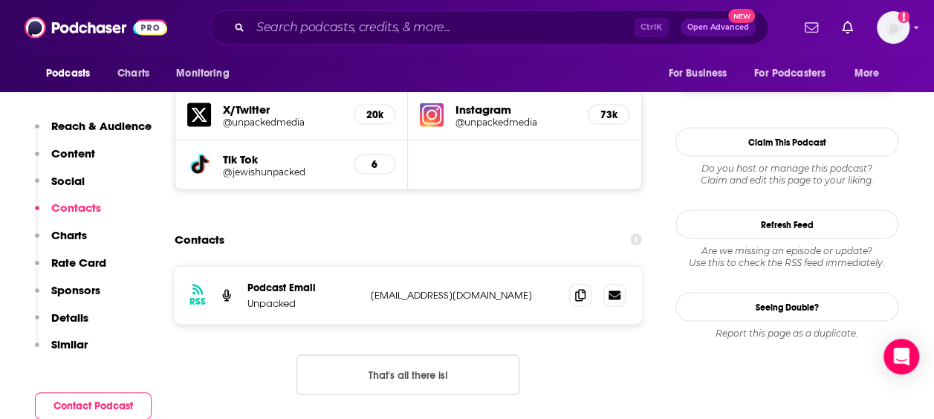
scroll to position [1166, 0]
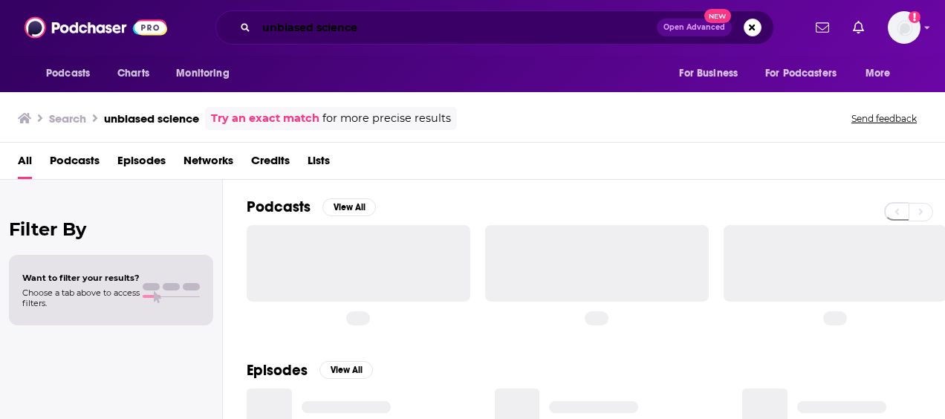
click at [366, 30] on input "unbiased science" at bounding box center [456, 28] width 400 height 24
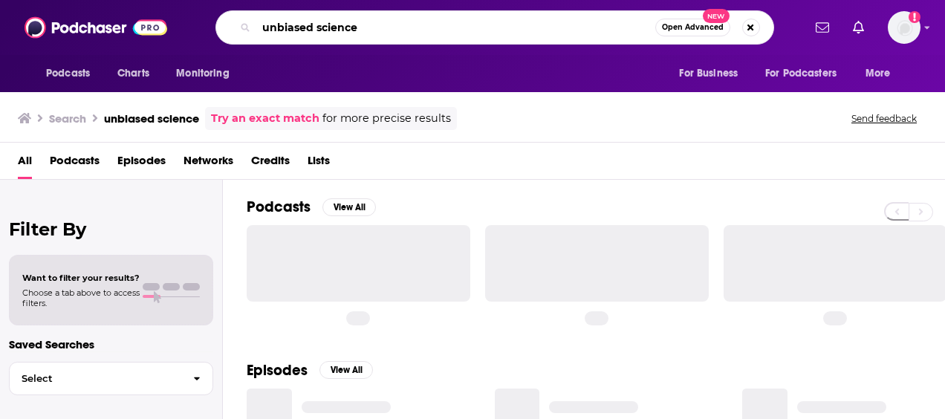
click at [366, 30] on input "unbiased science" at bounding box center [455, 28] width 399 height 24
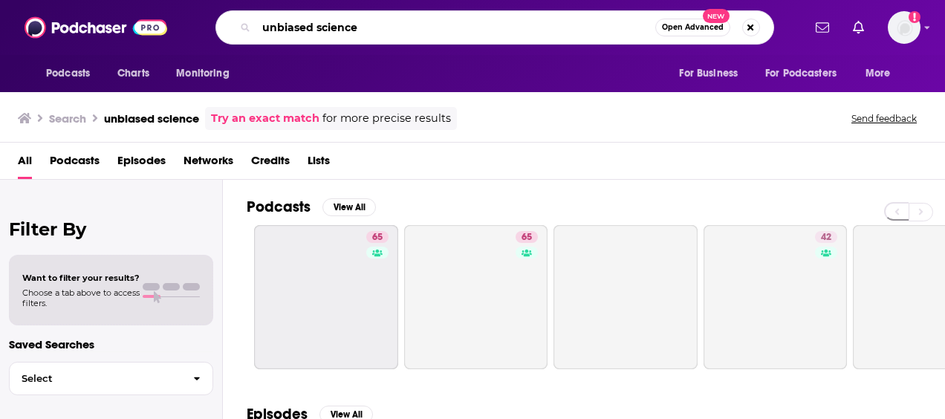
paste input "JM in the AM Interviews"
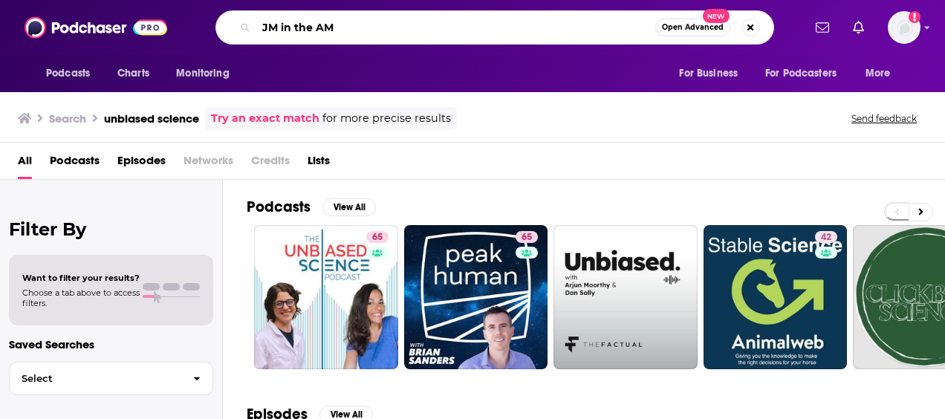
type input "JM in the AM"
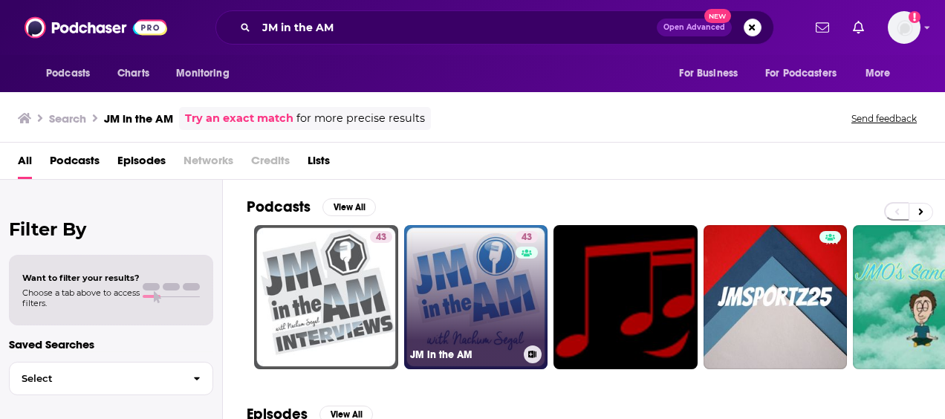
click at [480, 293] on link "43 JM in the AM" at bounding box center [476, 297] width 144 height 144
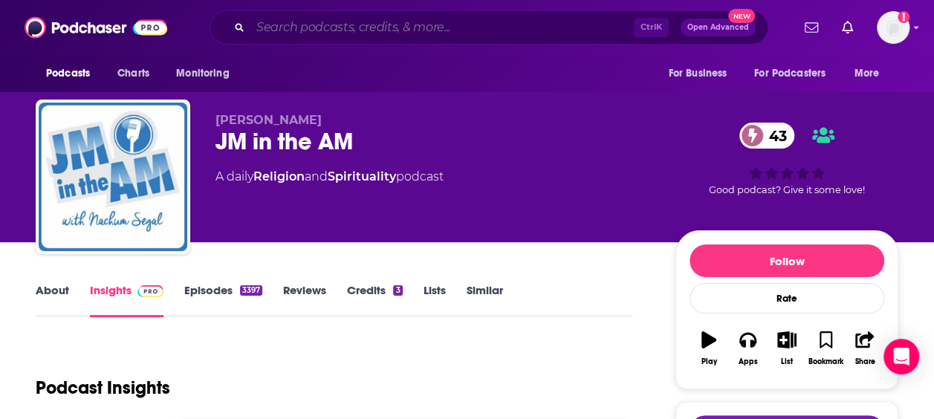
click at [355, 34] on input "Search podcasts, credits, & more..." at bounding box center [441, 28] width 383 height 24
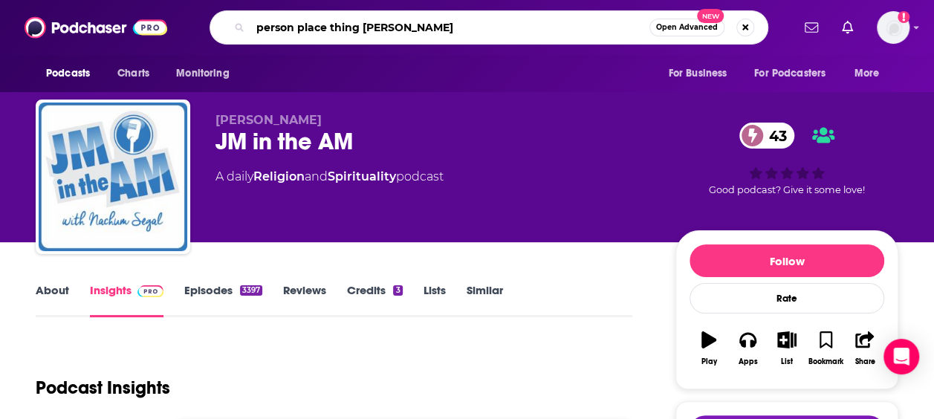
type input "person place thing randy cohen"
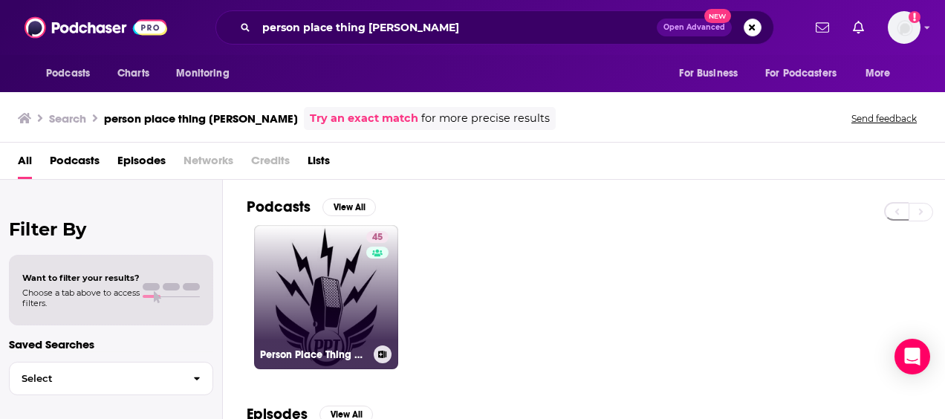
click at [329, 287] on link "45 Person Place Thing with Randy Cohen" at bounding box center [326, 297] width 144 height 144
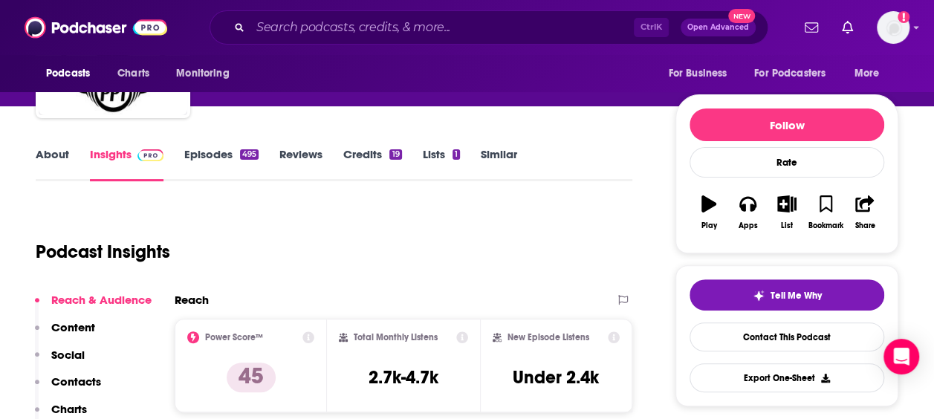
scroll to position [74, 0]
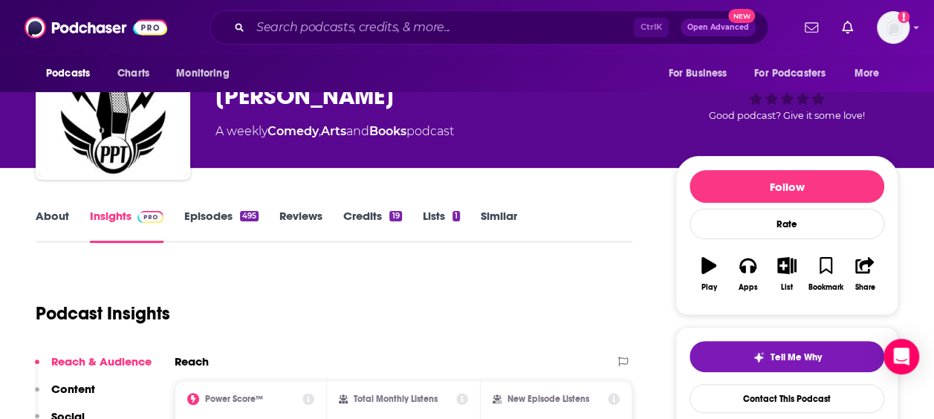
click at [62, 213] on link "About" at bounding box center [52, 226] width 33 height 34
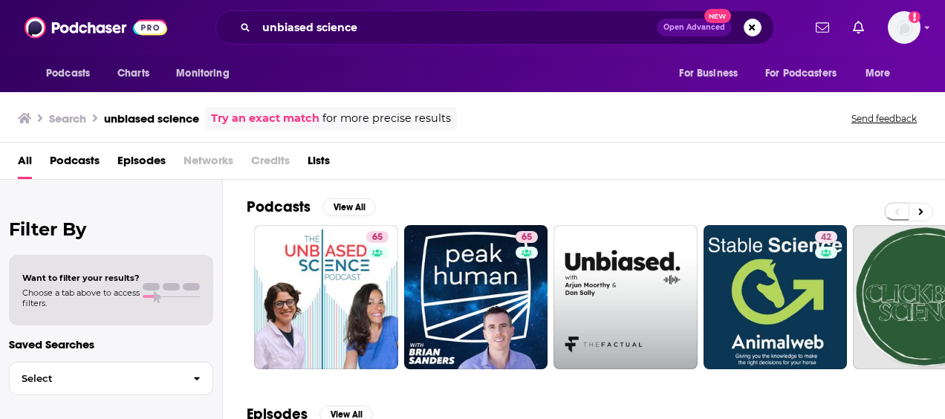
click at [383, 40] on div "unbiased science Open Advanced New" at bounding box center [494, 27] width 559 height 34
click at [388, 22] on input "unbiased science" at bounding box center [456, 28] width 400 height 24
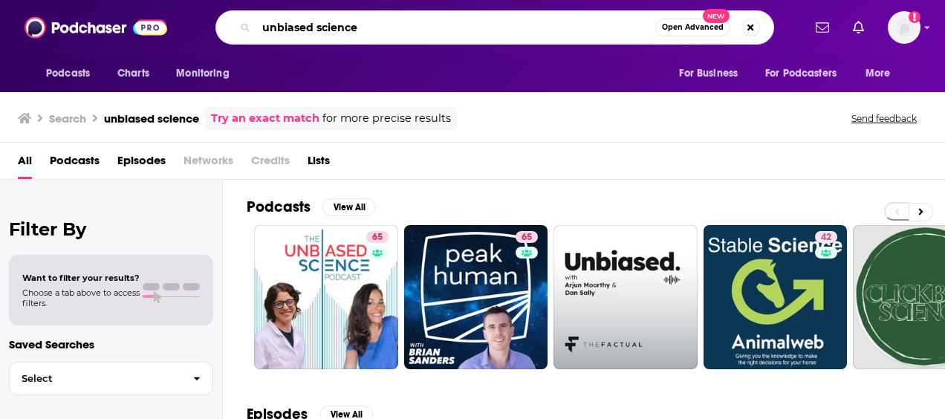
click at [388, 22] on input "unbiased science" at bounding box center [455, 28] width 399 height 24
type input "r"
type input "torah smash"
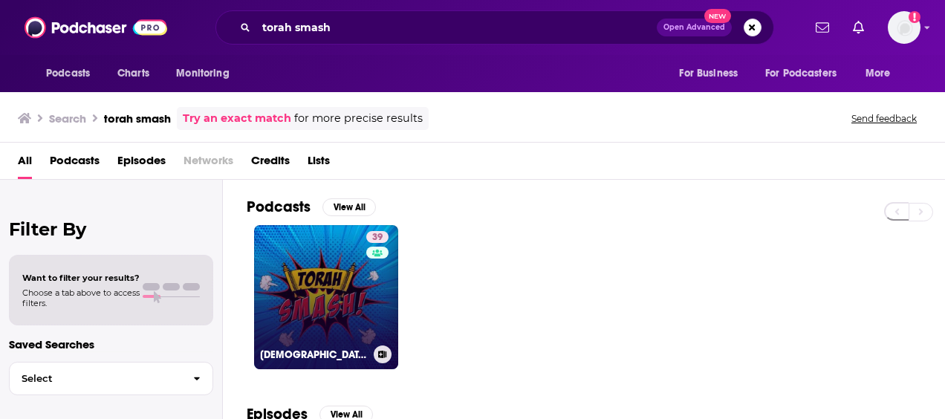
click at [344, 293] on link "39 Torah Smash! The Podcast for Nerdy Jews" at bounding box center [326, 297] width 144 height 144
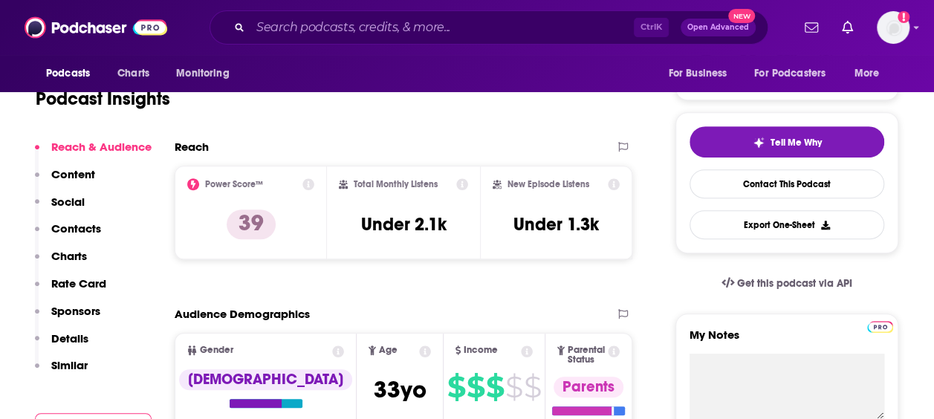
scroll to position [149, 0]
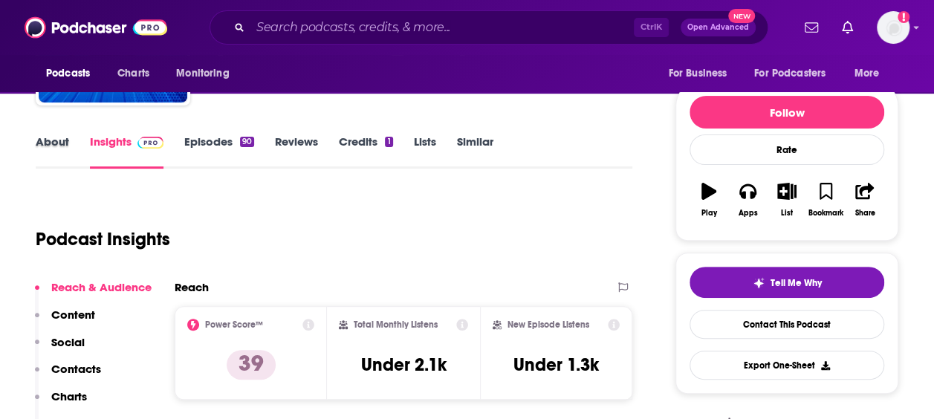
click at [70, 145] on div "About" at bounding box center [63, 151] width 54 height 34
click at [36, 141] on link "About" at bounding box center [52, 151] width 33 height 34
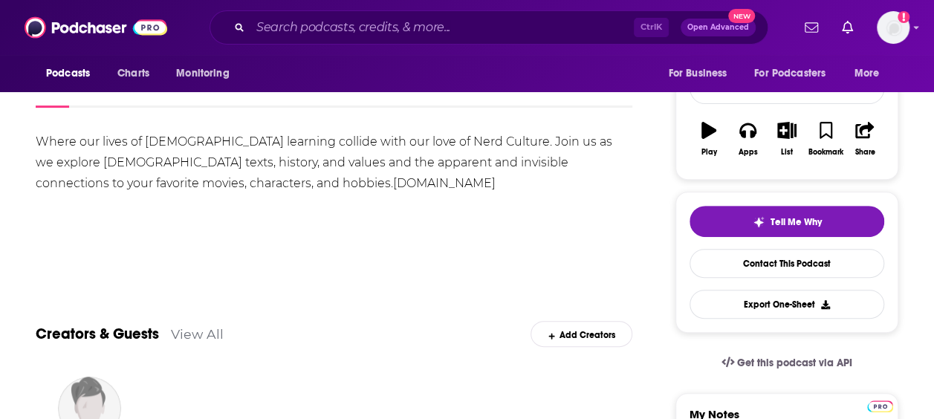
scroll to position [223, 0]
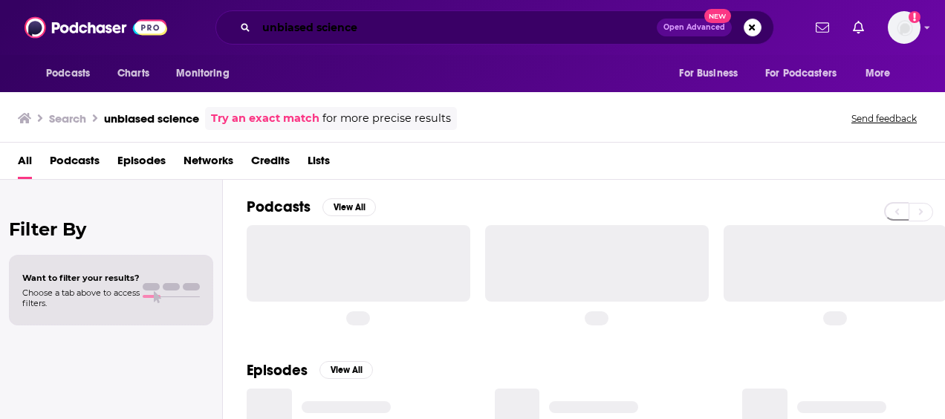
click at [362, 25] on input "unbiased science" at bounding box center [456, 28] width 400 height 24
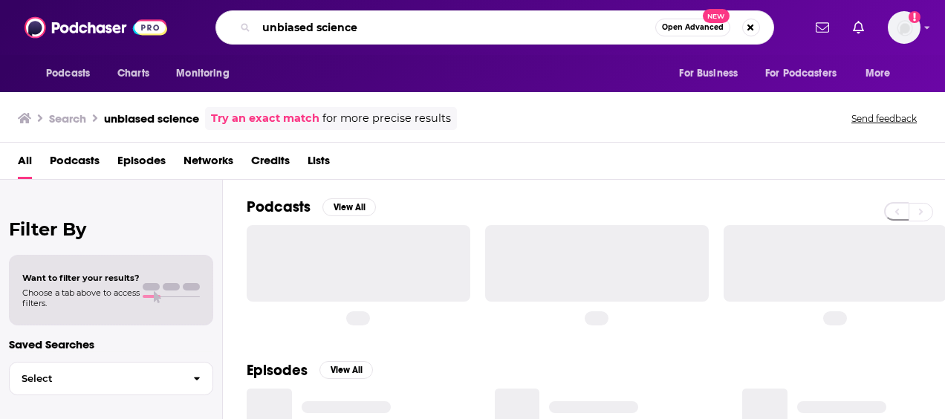
click at [362, 25] on input "unbiased science" at bounding box center [455, 28] width 399 height 24
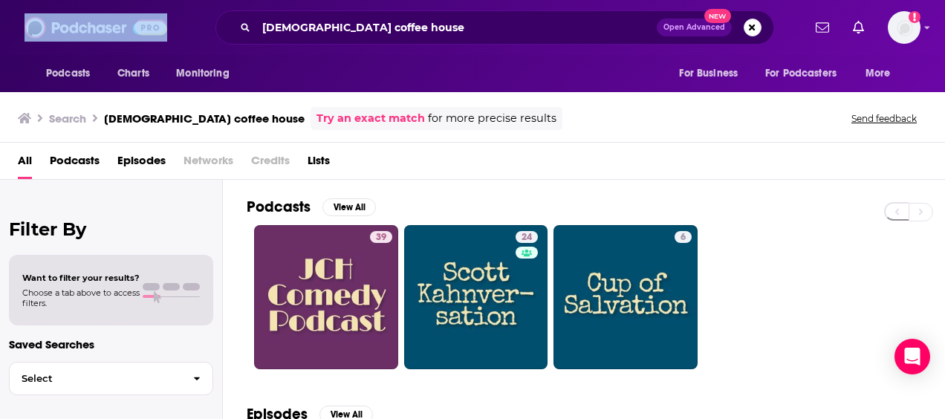
drag, startPoint x: 394, startPoint y: 39, endPoint x: 146, endPoint y: 40, distance: 248.1
click at [146, 40] on div "Podcasts Charts Monitoring [DEMOGRAPHIC_DATA] coffee house Open Advanced New Fo…" at bounding box center [472, 27] width 945 height 55
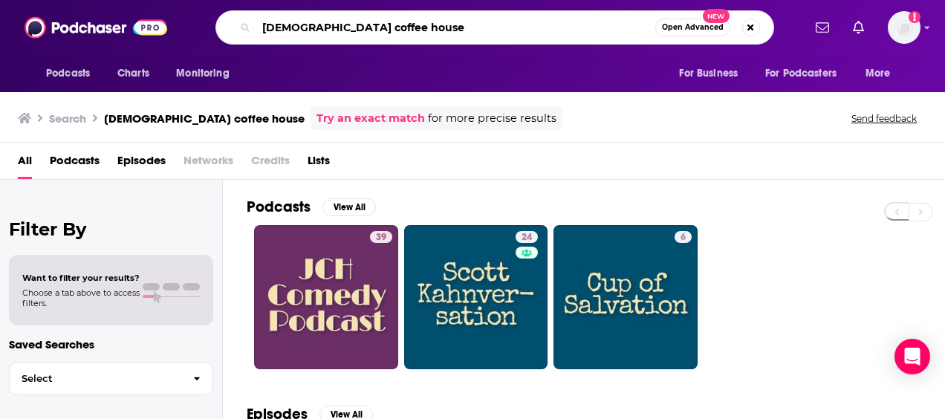
click at [270, 28] on input "[DEMOGRAPHIC_DATA] coffee house" at bounding box center [455, 28] width 399 height 24
type input "can we talk?"
